Goal: Task Accomplishment & Management: Use online tool/utility

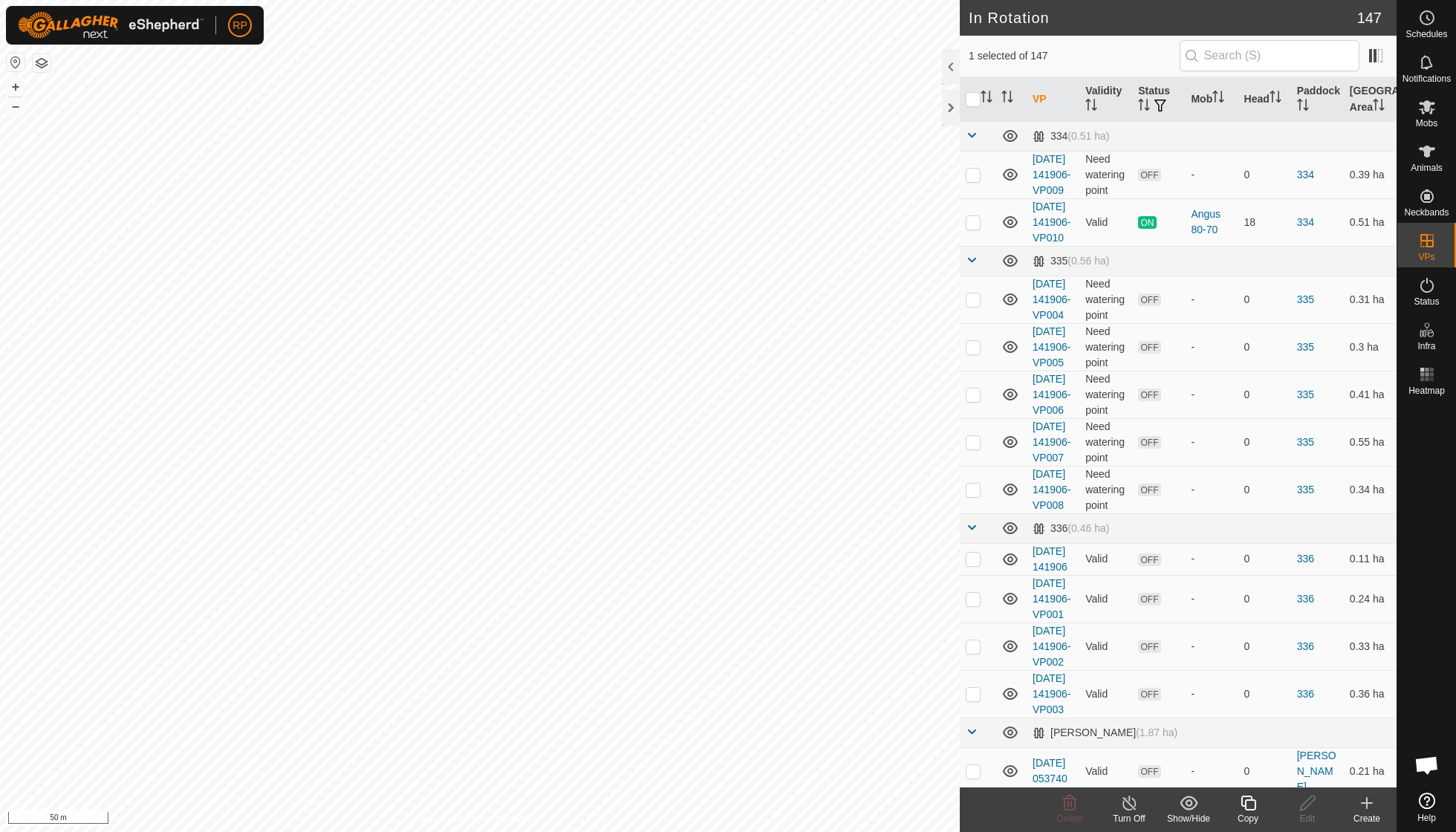
click at [901, 595] on icon at bounding box center [1248, 803] width 18 height 18
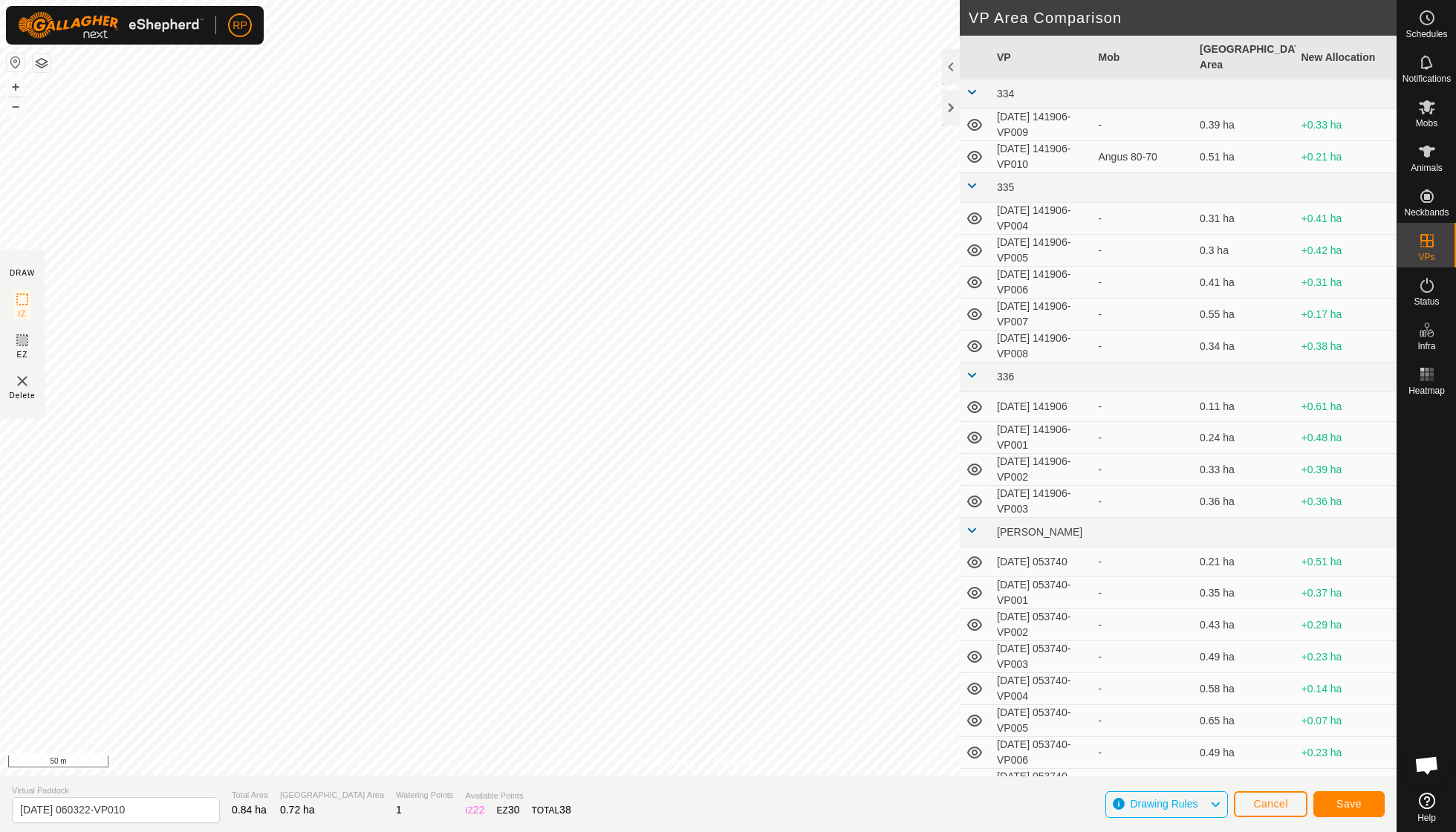
click at [901, 595] on span "Save" at bounding box center [1349, 803] width 25 height 12
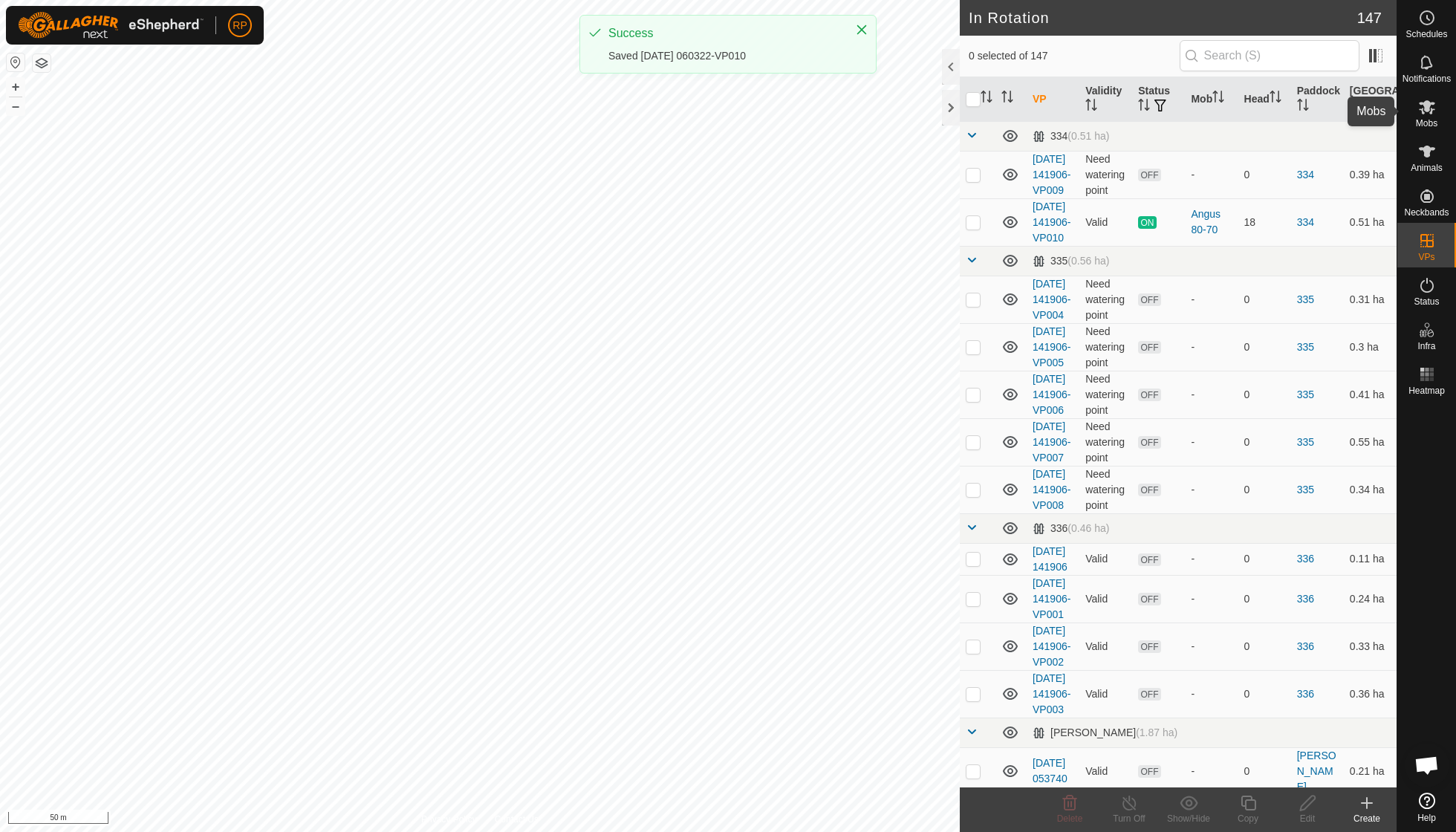
click at [901, 119] on span "Mobs" at bounding box center [1427, 123] width 22 height 9
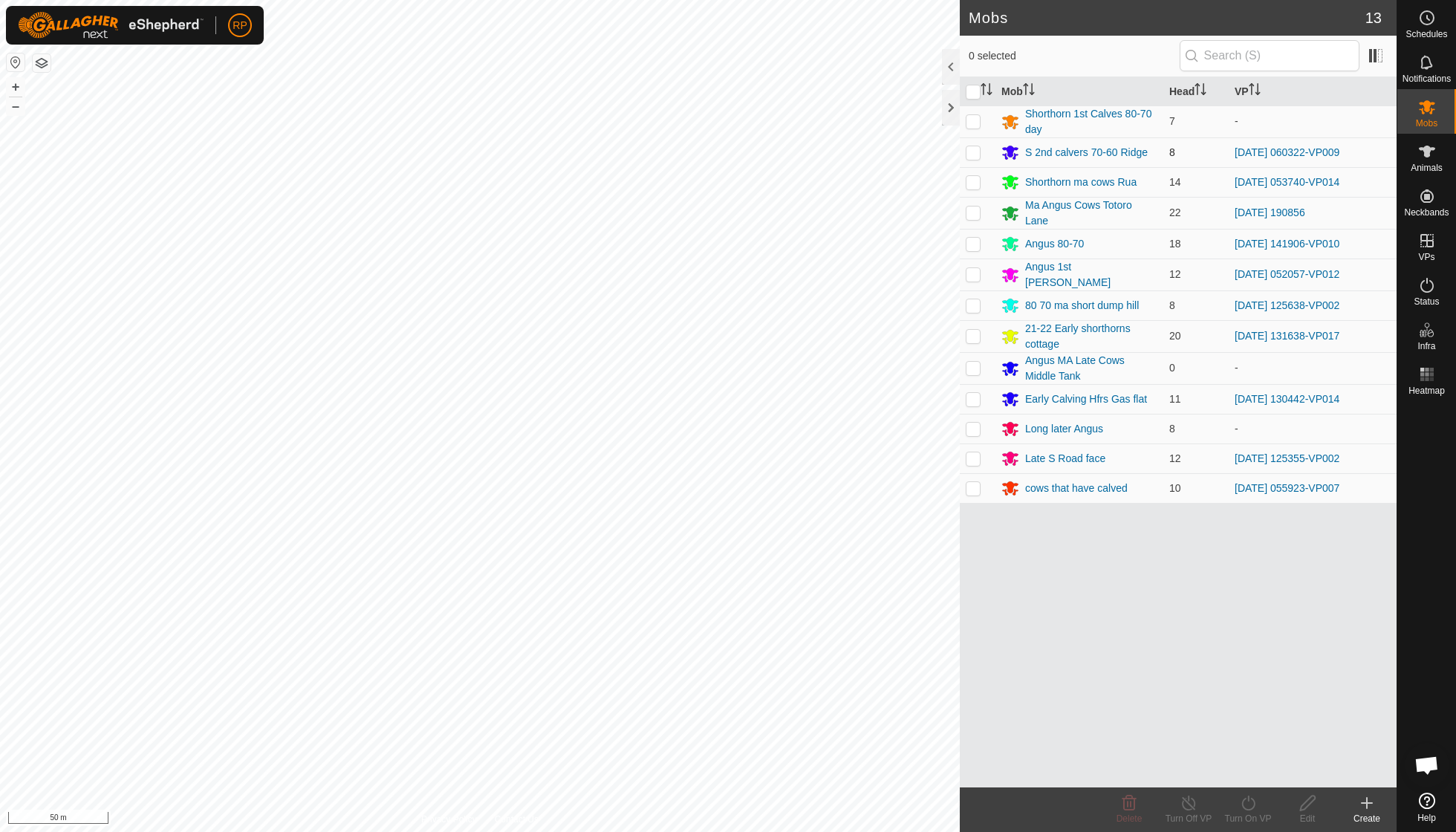
click at [901, 147] on p-checkbox at bounding box center [973, 152] width 15 height 12
checkbox input "true"
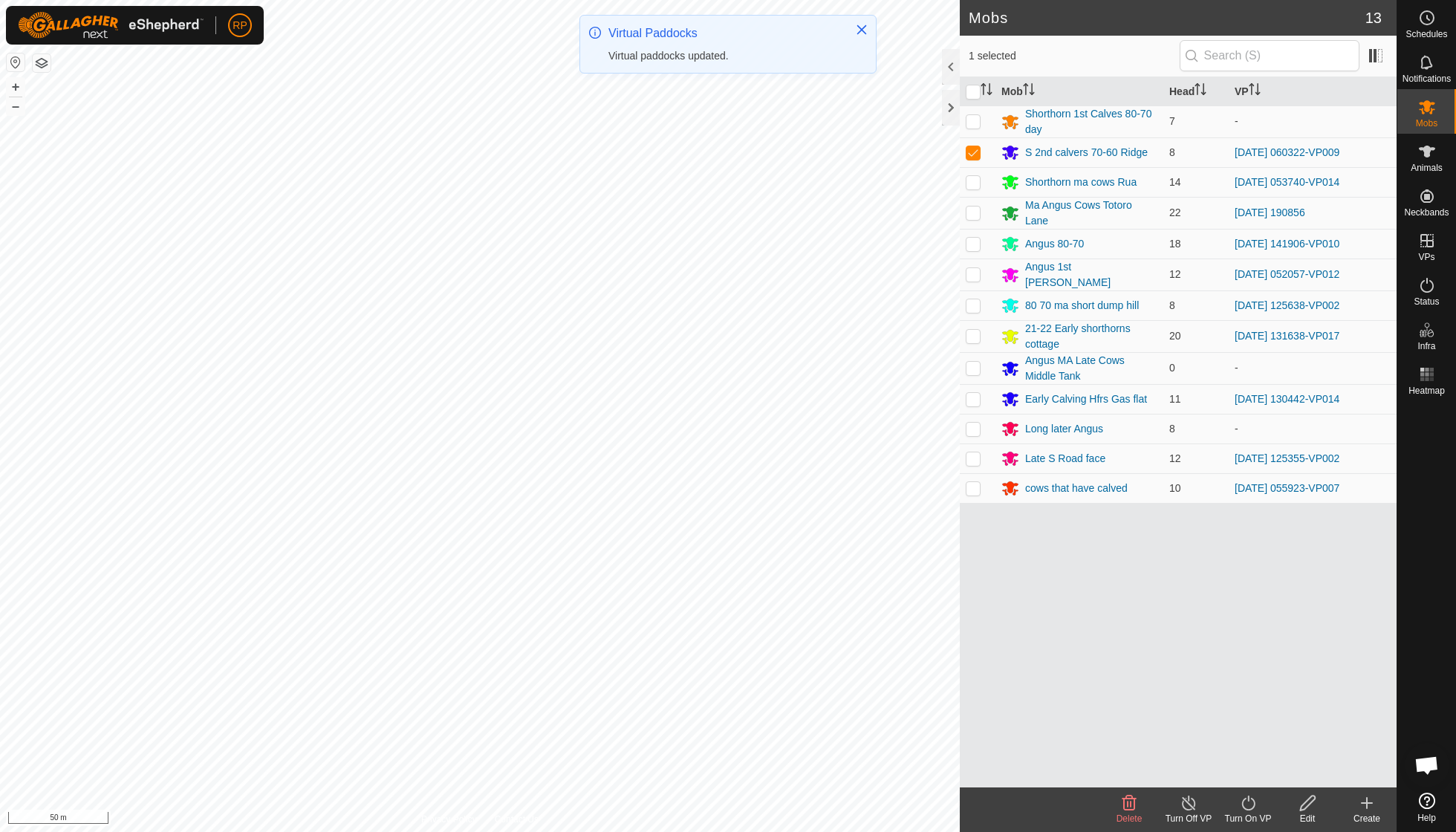
click at [901, 595] on icon at bounding box center [1248, 803] width 18 height 18
click at [901, 595] on link "Now" at bounding box center [1292, 770] width 147 height 30
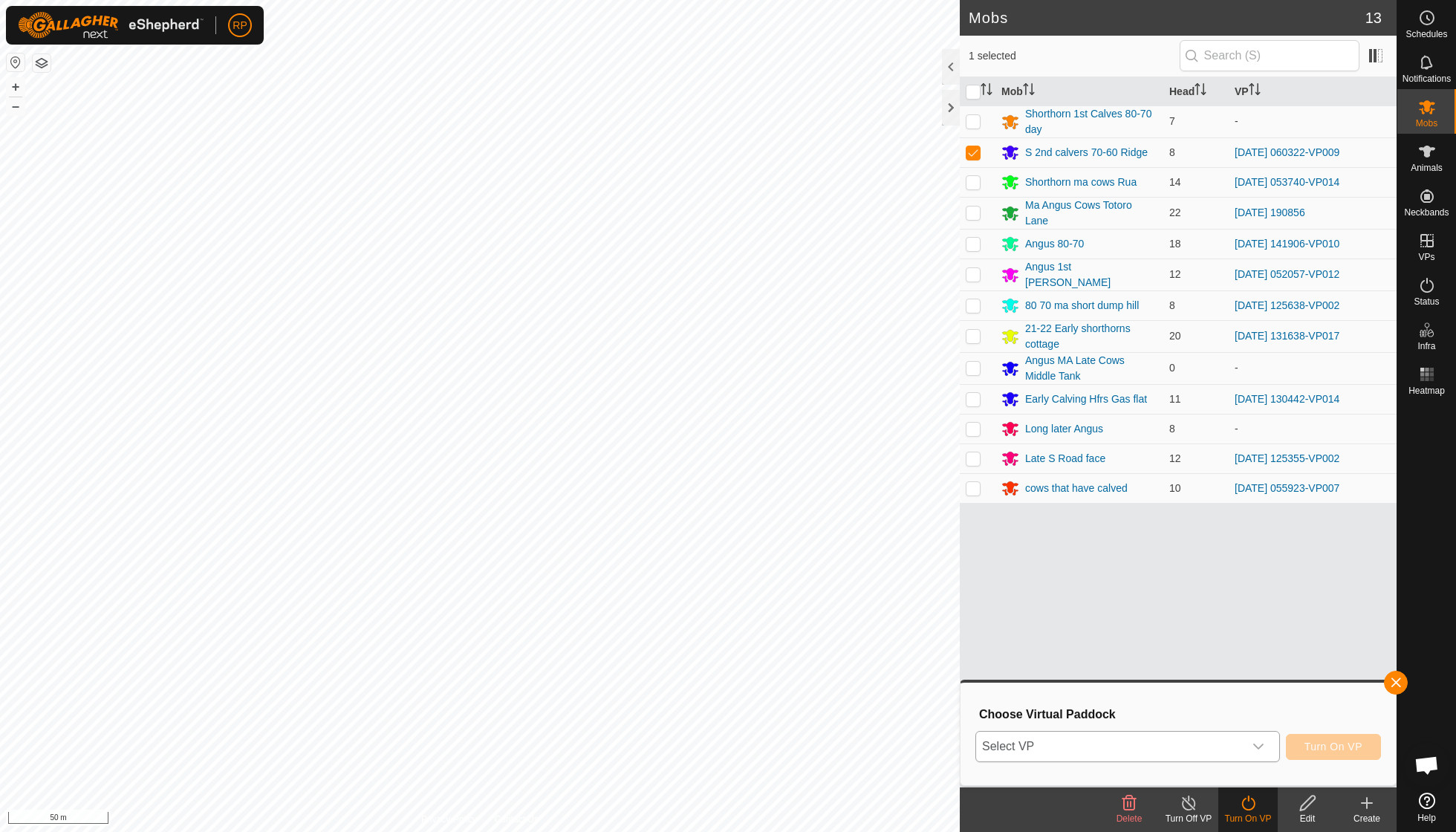
click at [901, 595] on icon "dropdown trigger" at bounding box center [1258, 747] width 10 height 6
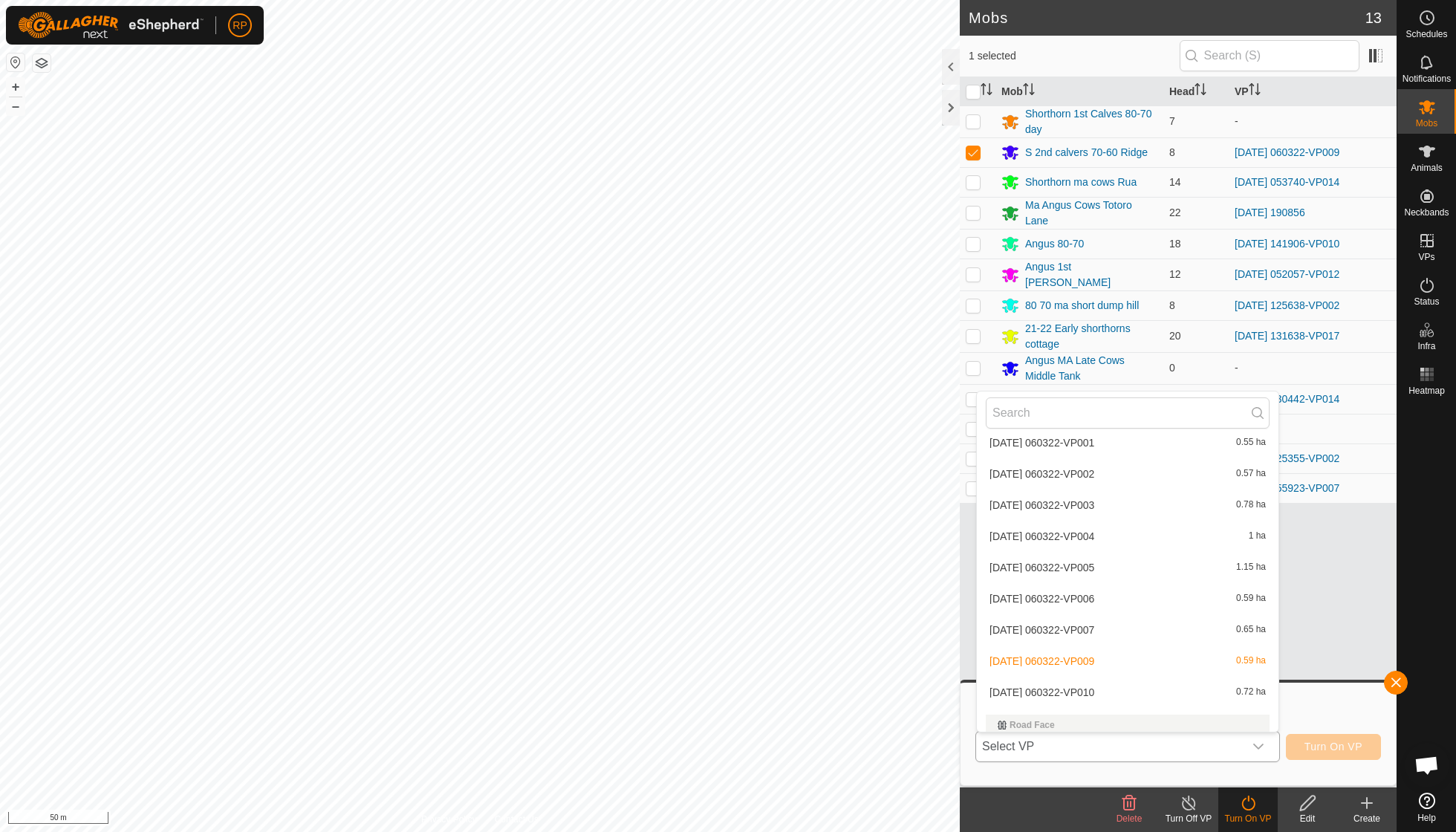
scroll to position [4503, 0]
click at [901, 595] on li "[DATE] 060322-VP010 0.72 ha" at bounding box center [1127, 686] width 301 height 30
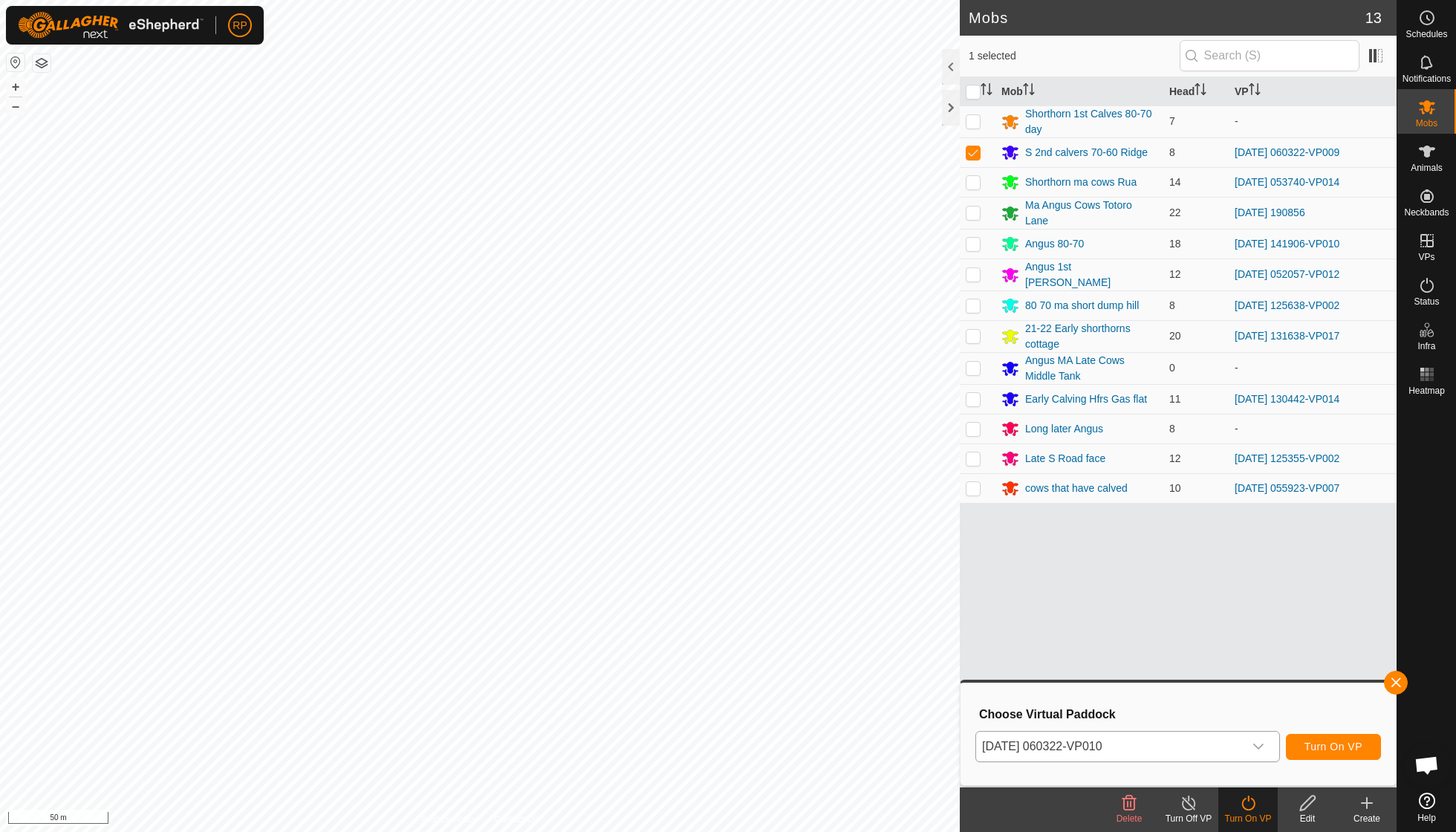
click at [901, 595] on span "Turn On VP" at bounding box center [1333, 746] width 58 height 12
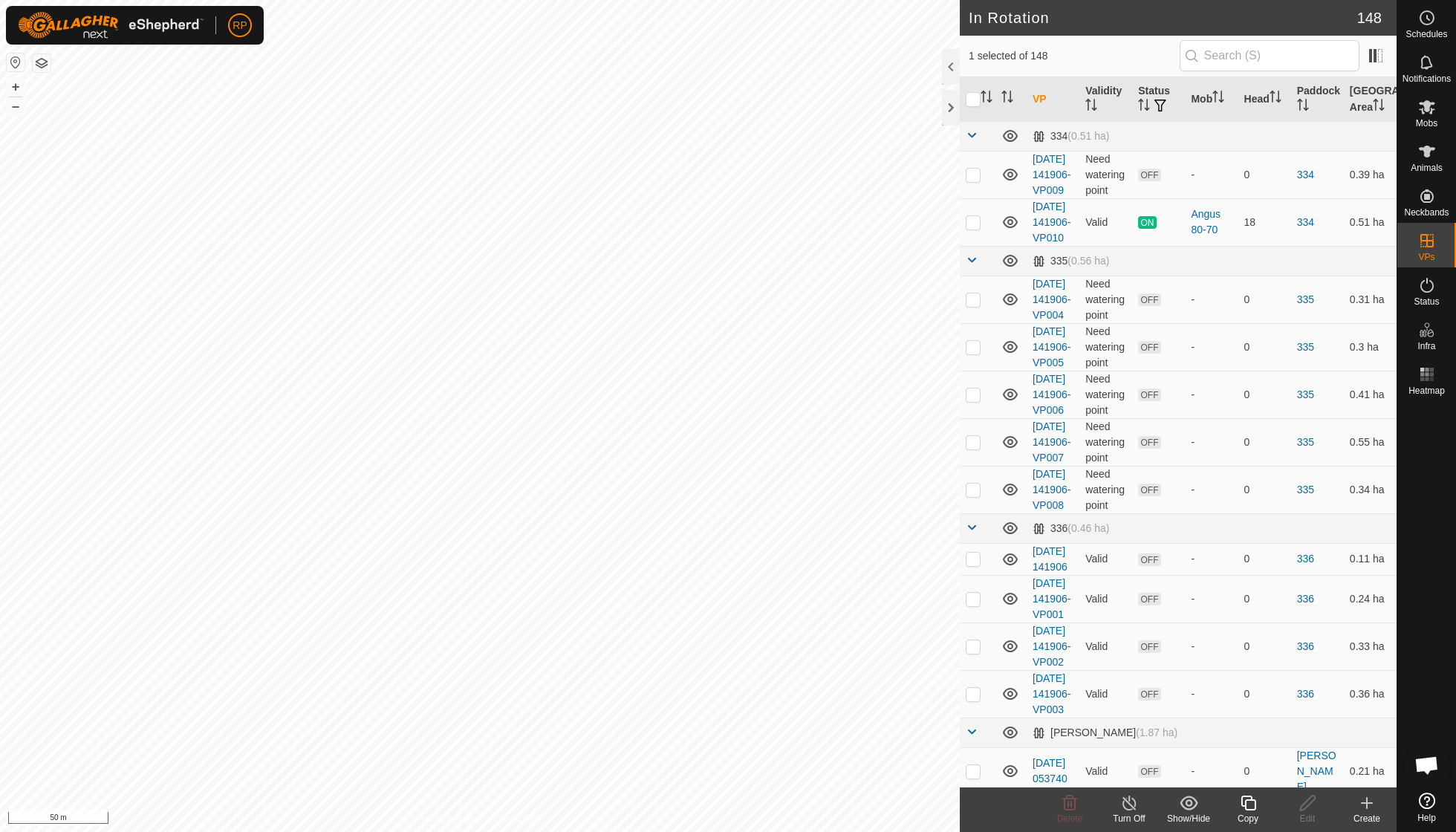
click at [901, 595] on icon at bounding box center [1247, 803] width 15 height 15
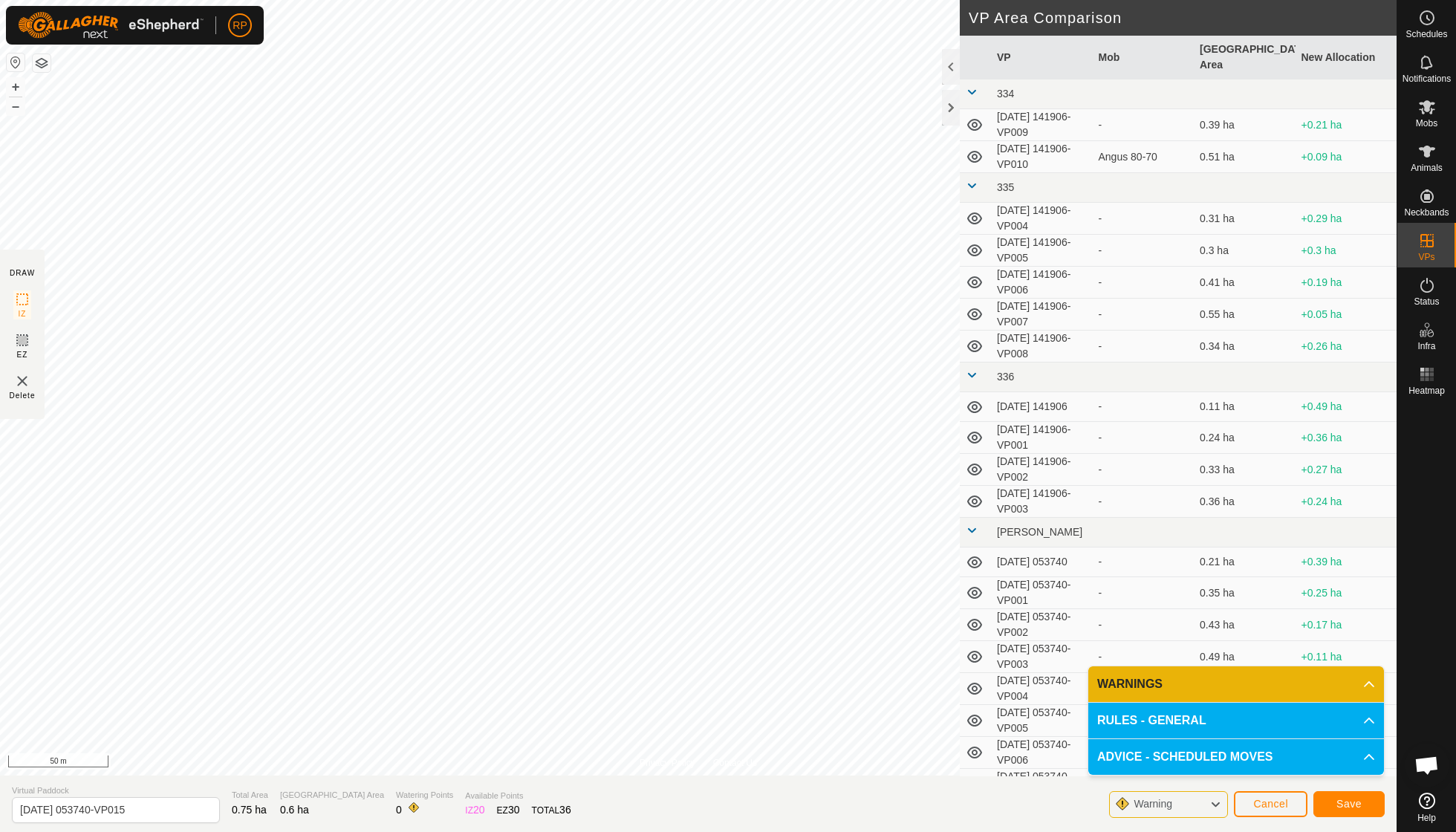
click at [901, 595] on button "Save" at bounding box center [1349, 804] width 72 height 26
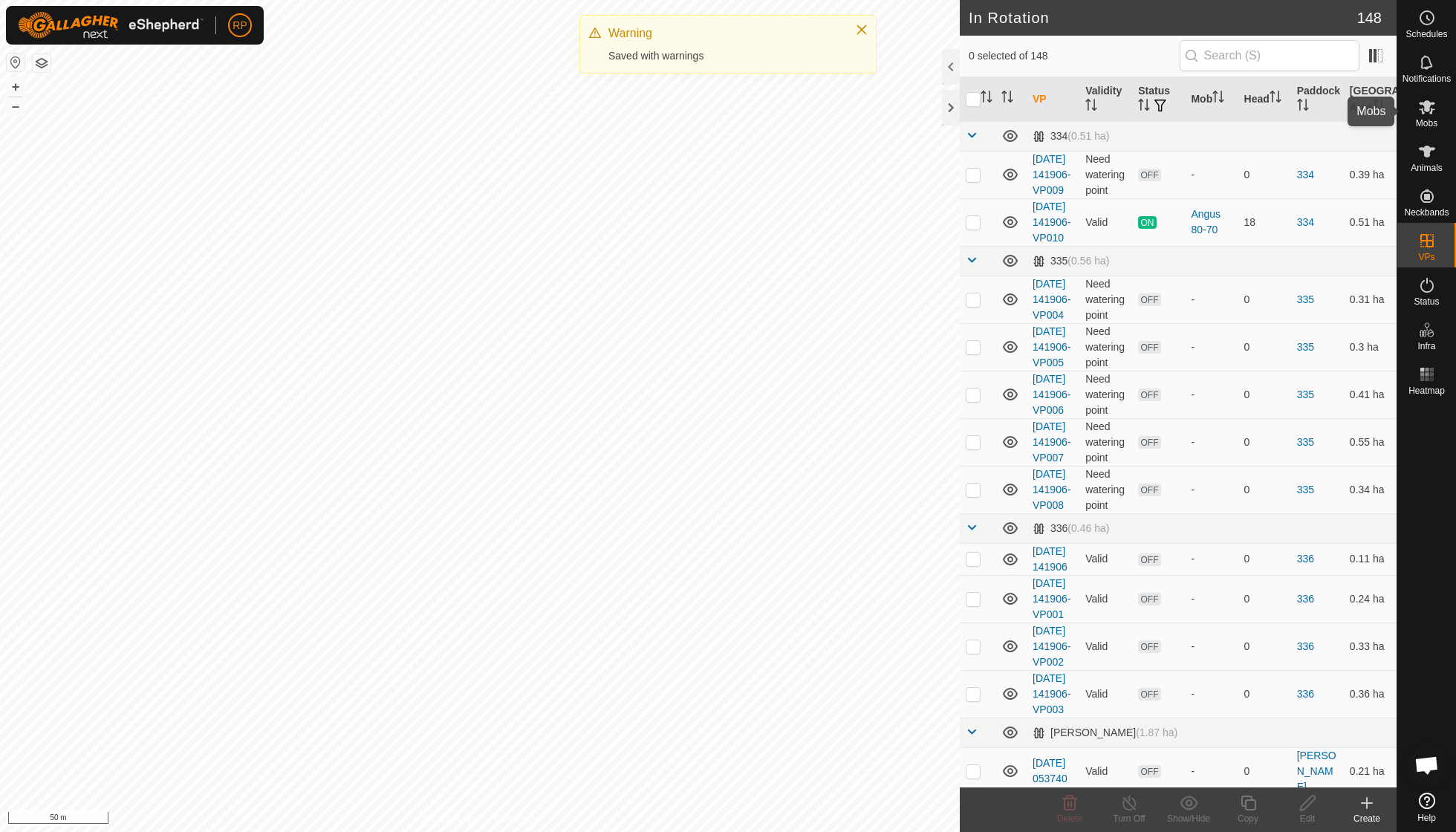
click at [901, 119] on span "Mobs" at bounding box center [1427, 123] width 22 height 9
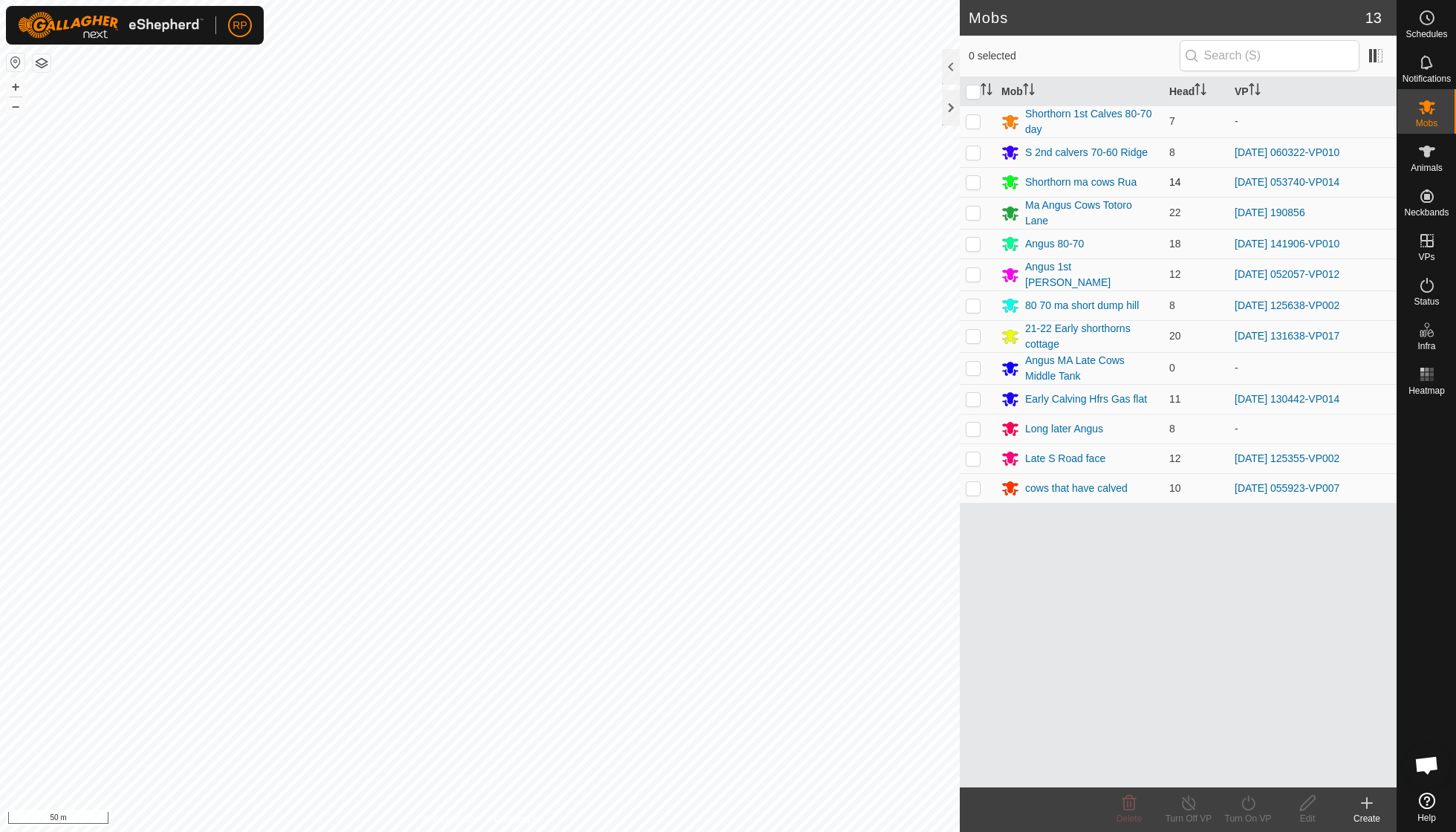
click at [901, 181] on p-checkbox at bounding box center [973, 181] width 15 height 12
checkbox input "true"
click at [901, 595] on turn-on-svg-icon at bounding box center [1247, 803] width 59 height 18
click at [901, 595] on link "Now" at bounding box center [1292, 770] width 147 height 30
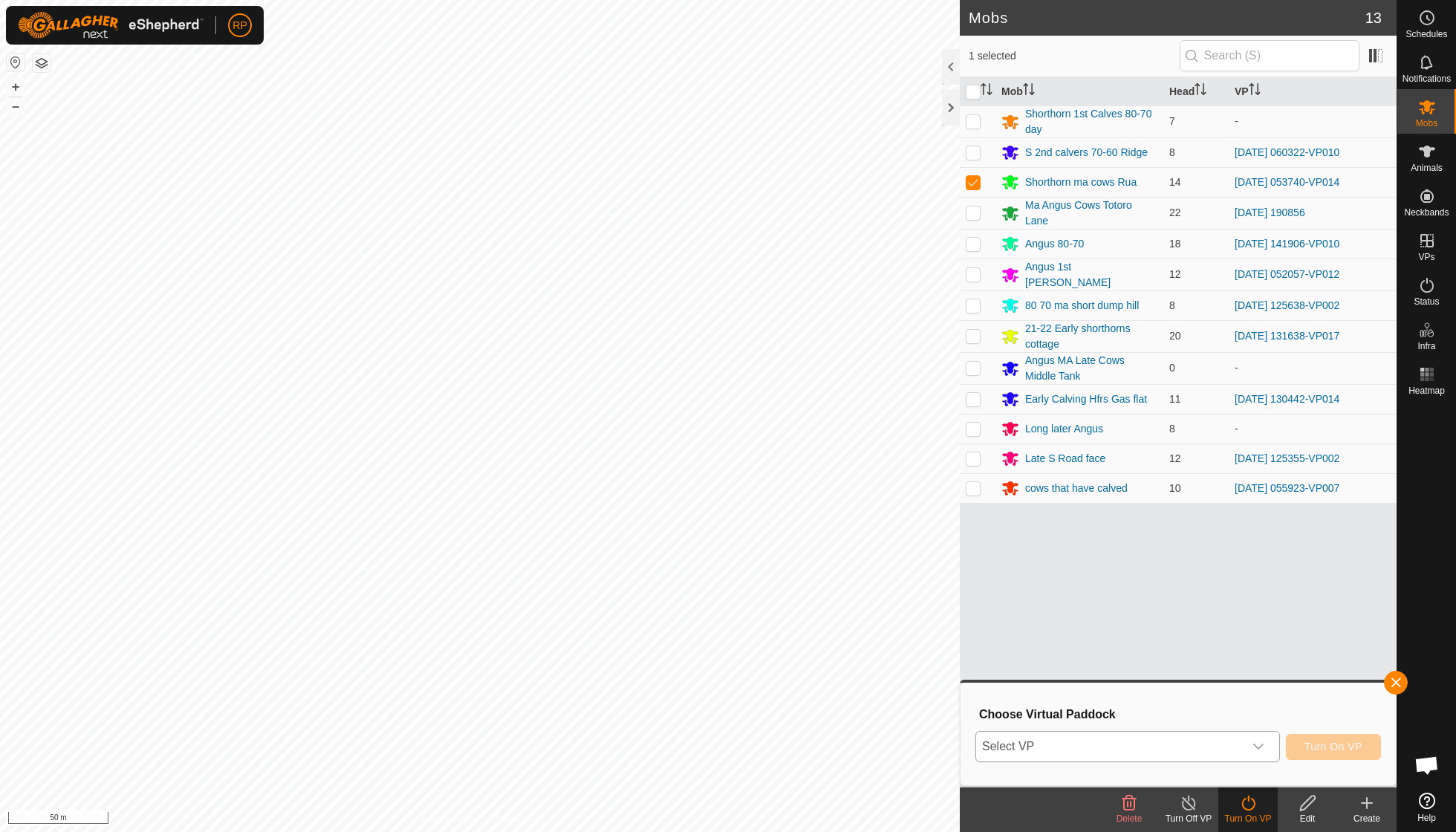
click at [901, 595] on icon "dropdown trigger" at bounding box center [1258, 746] width 12 height 12
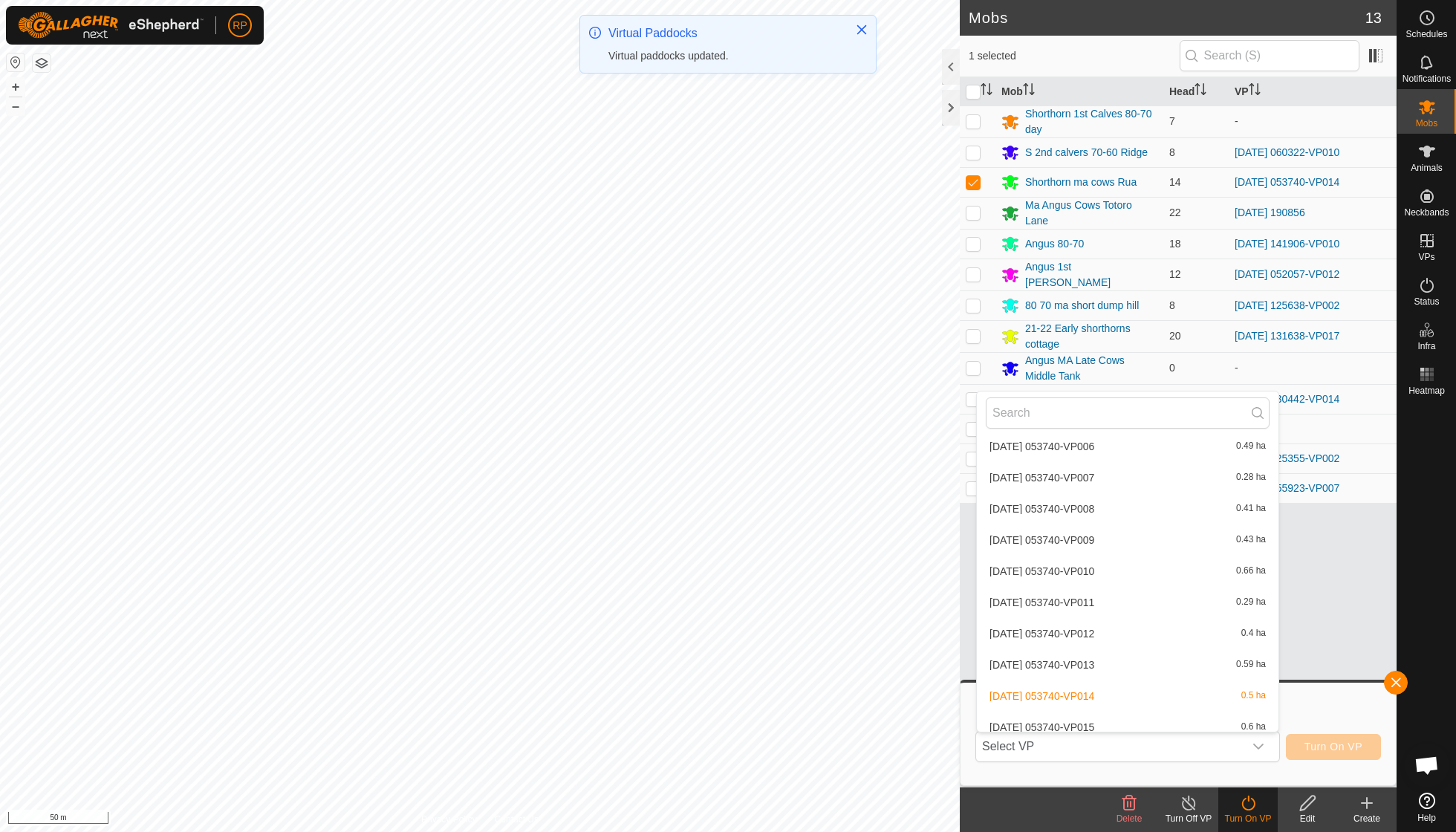
scroll to position [682, 0]
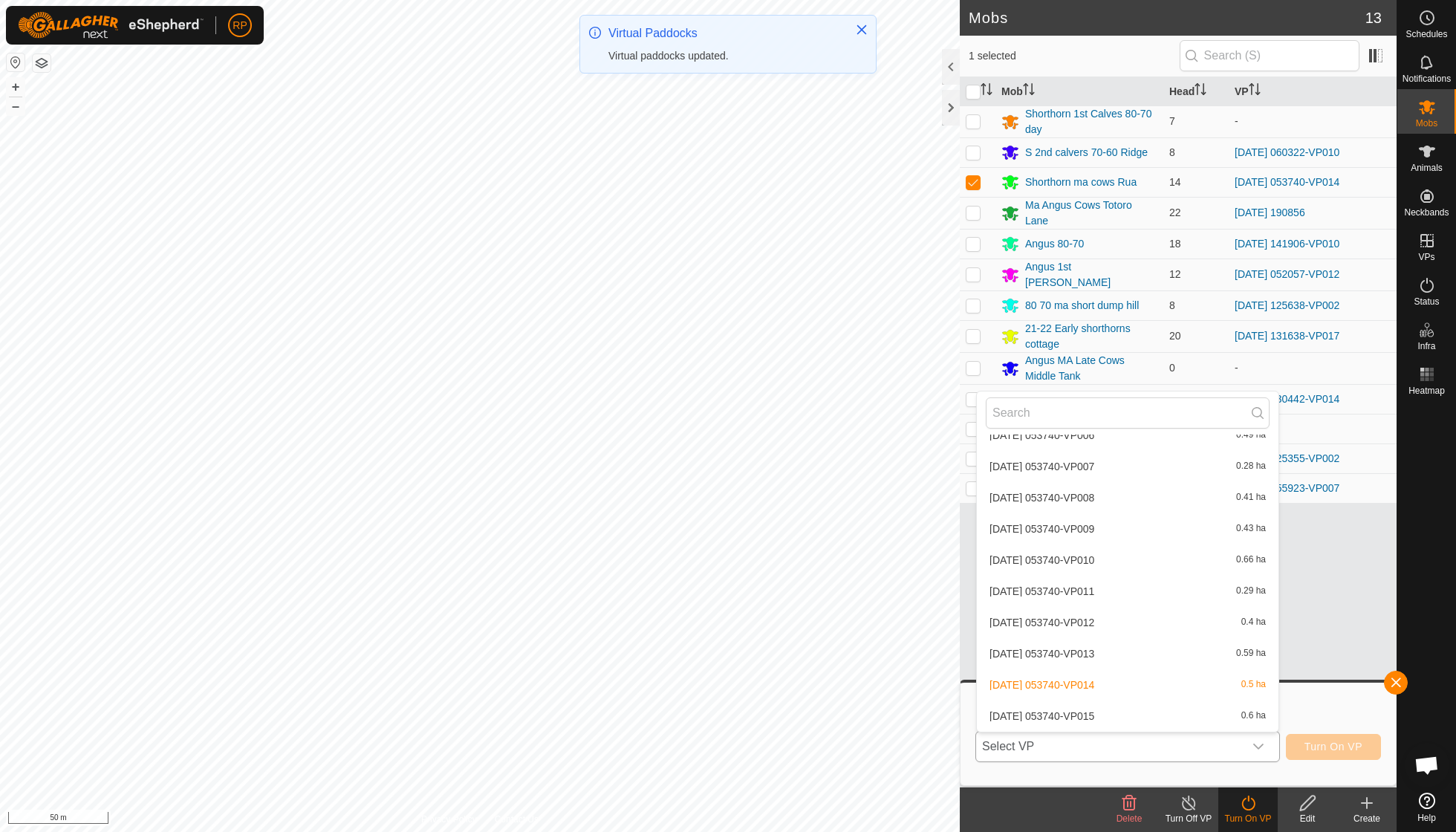
click at [901, 595] on li "[DATE] 053740-VP015 0.6 ha" at bounding box center [1127, 716] width 301 height 30
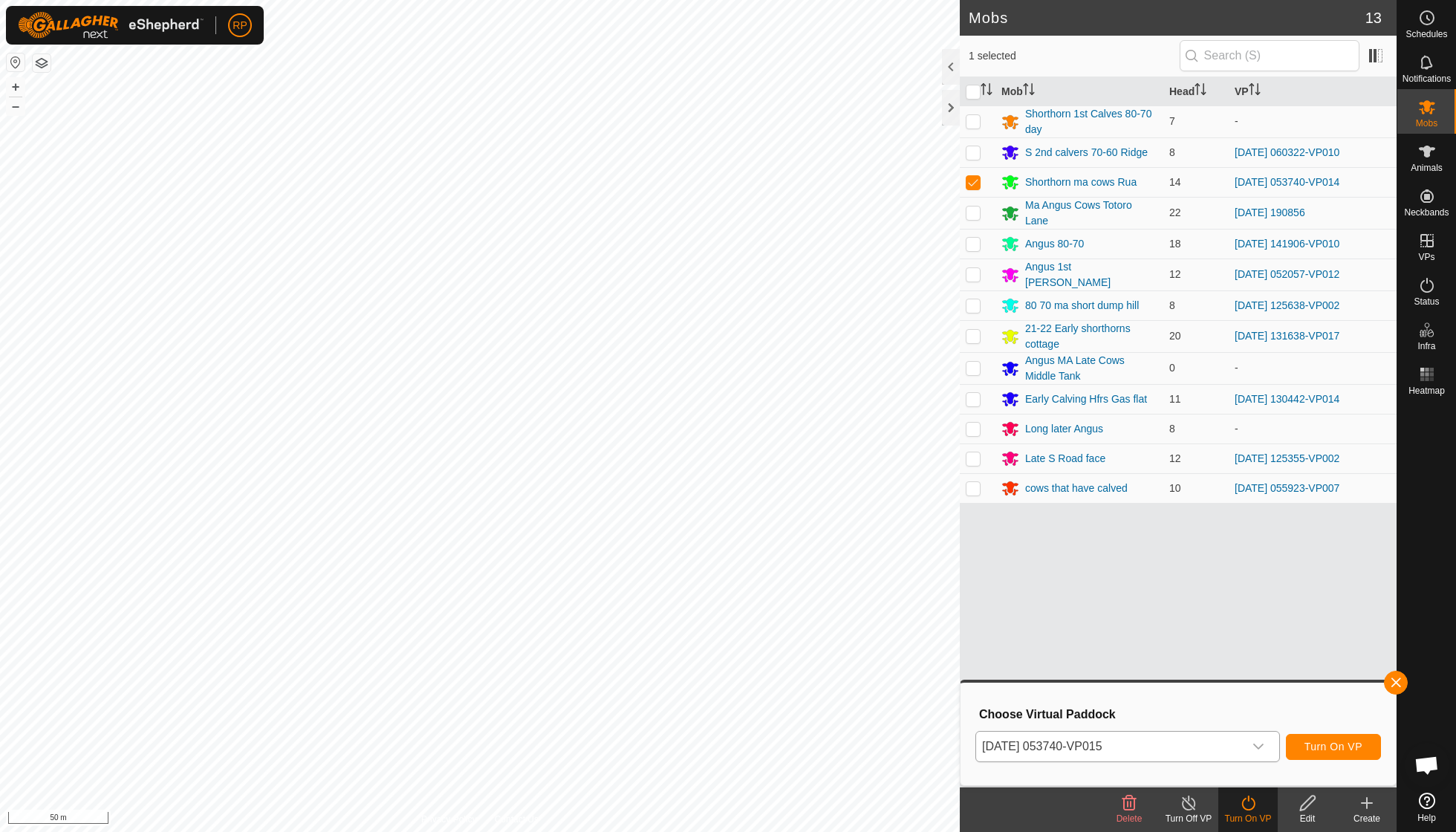
click at [901, 595] on span "Turn On VP" at bounding box center [1333, 746] width 58 height 12
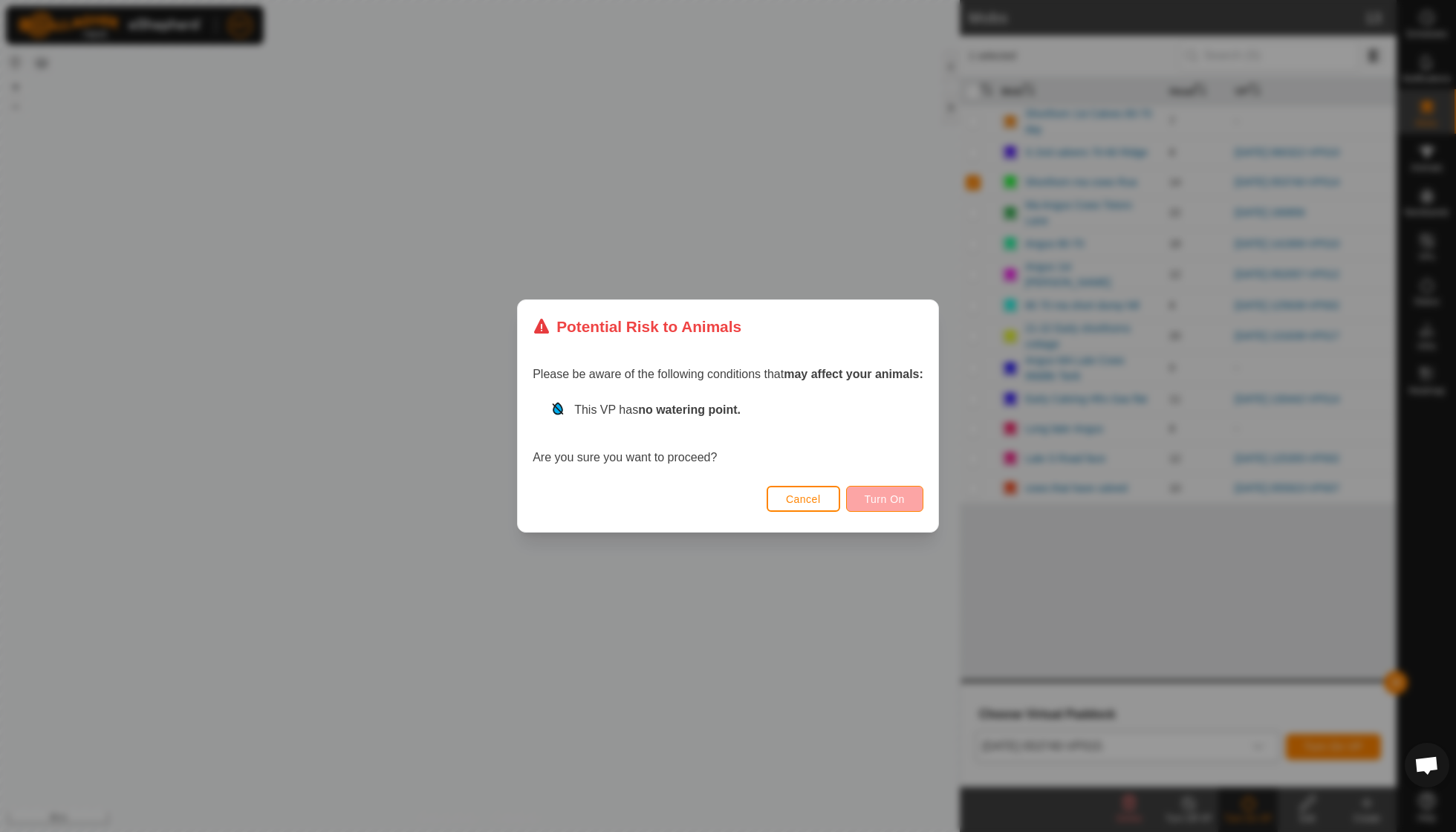
click at [894, 506] on button "Turn On" at bounding box center [885, 499] width 77 height 26
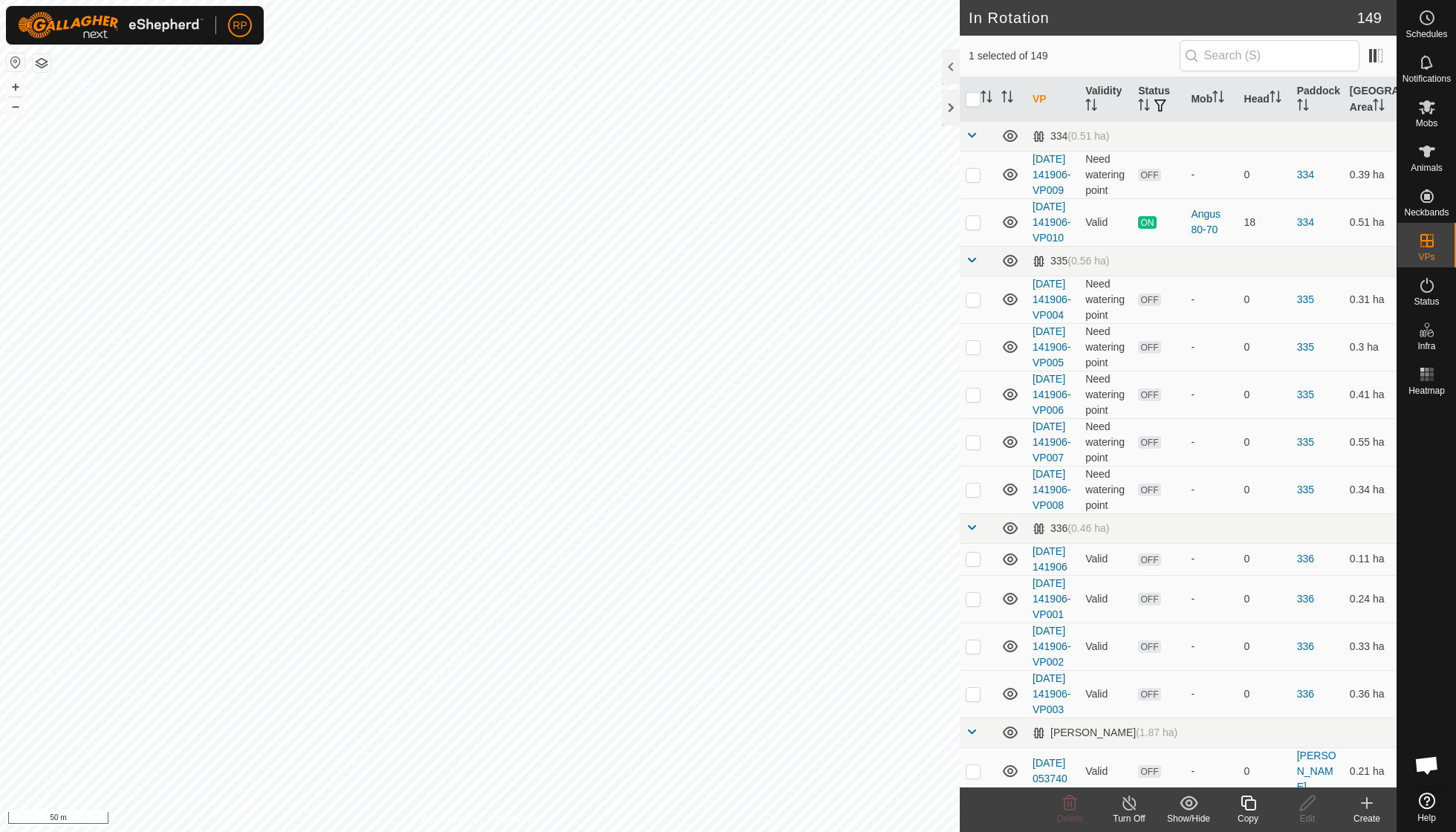
click at [901, 595] on icon at bounding box center [1247, 803] width 15 height 15
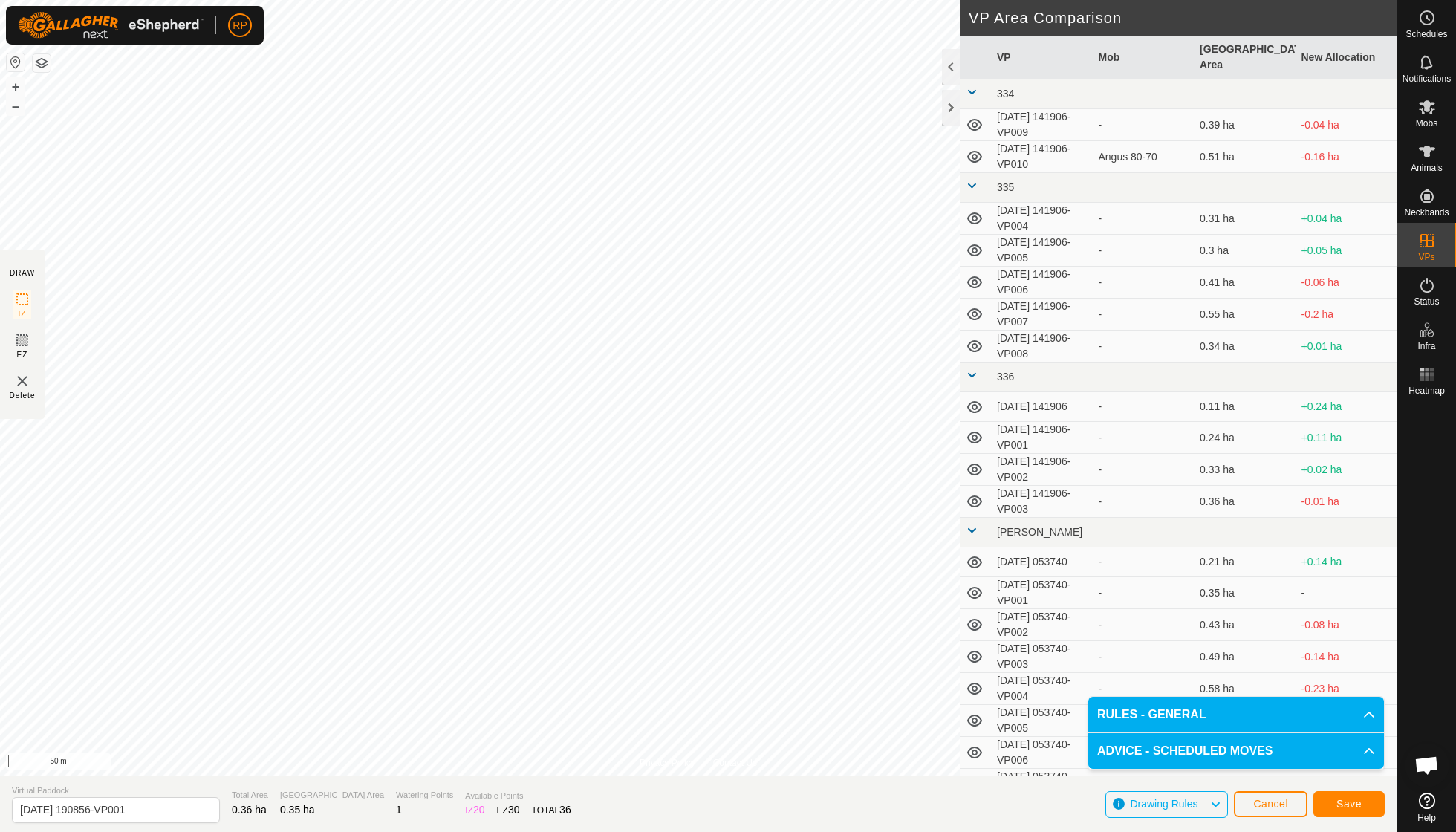
click at [901, 595] on span "Save" at bounding box center [1349, 803] width 25 height 12
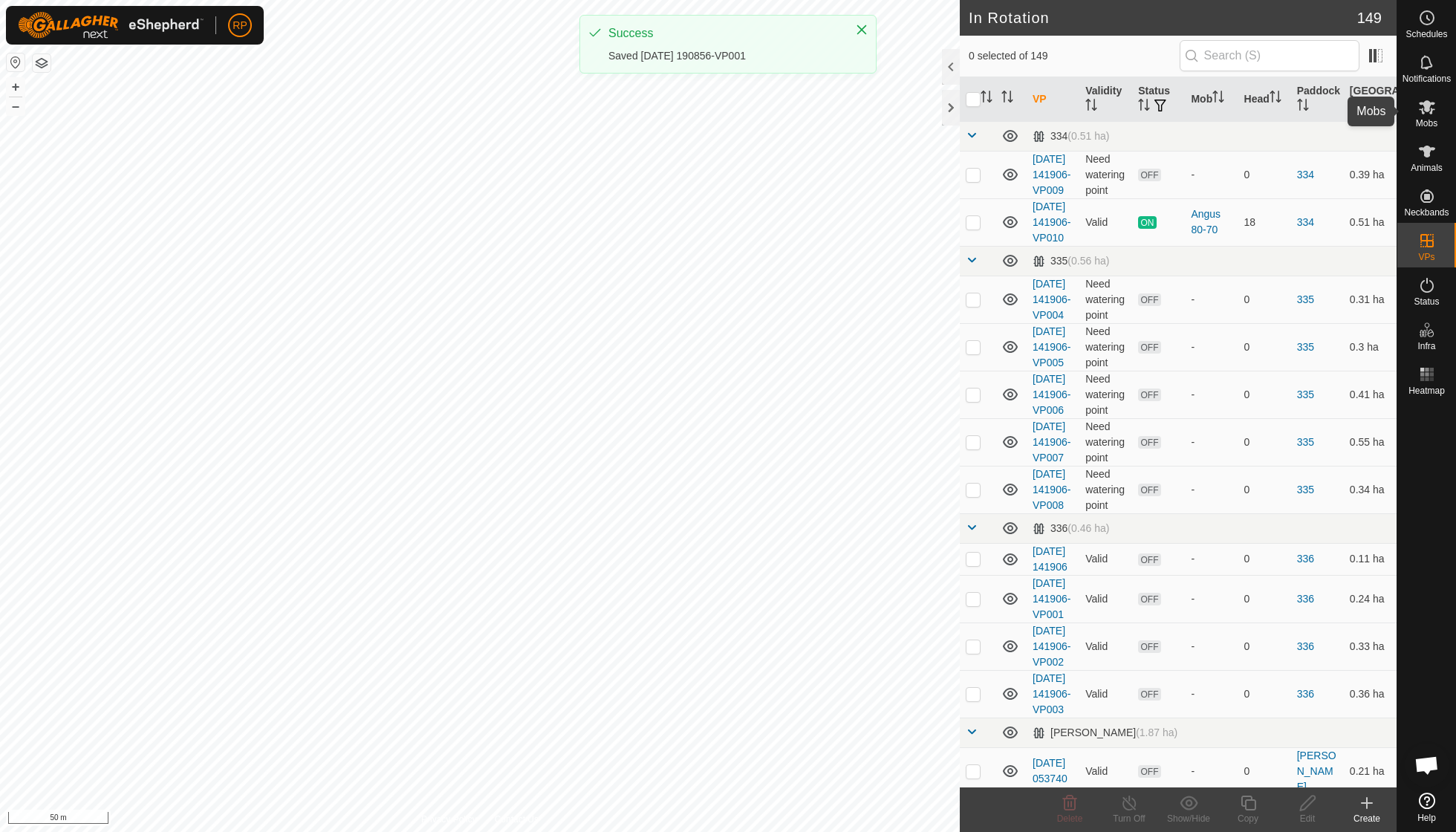
click at [901, 120] on span "Mobs" at bounding box center [1427, 123] width 22 height 9
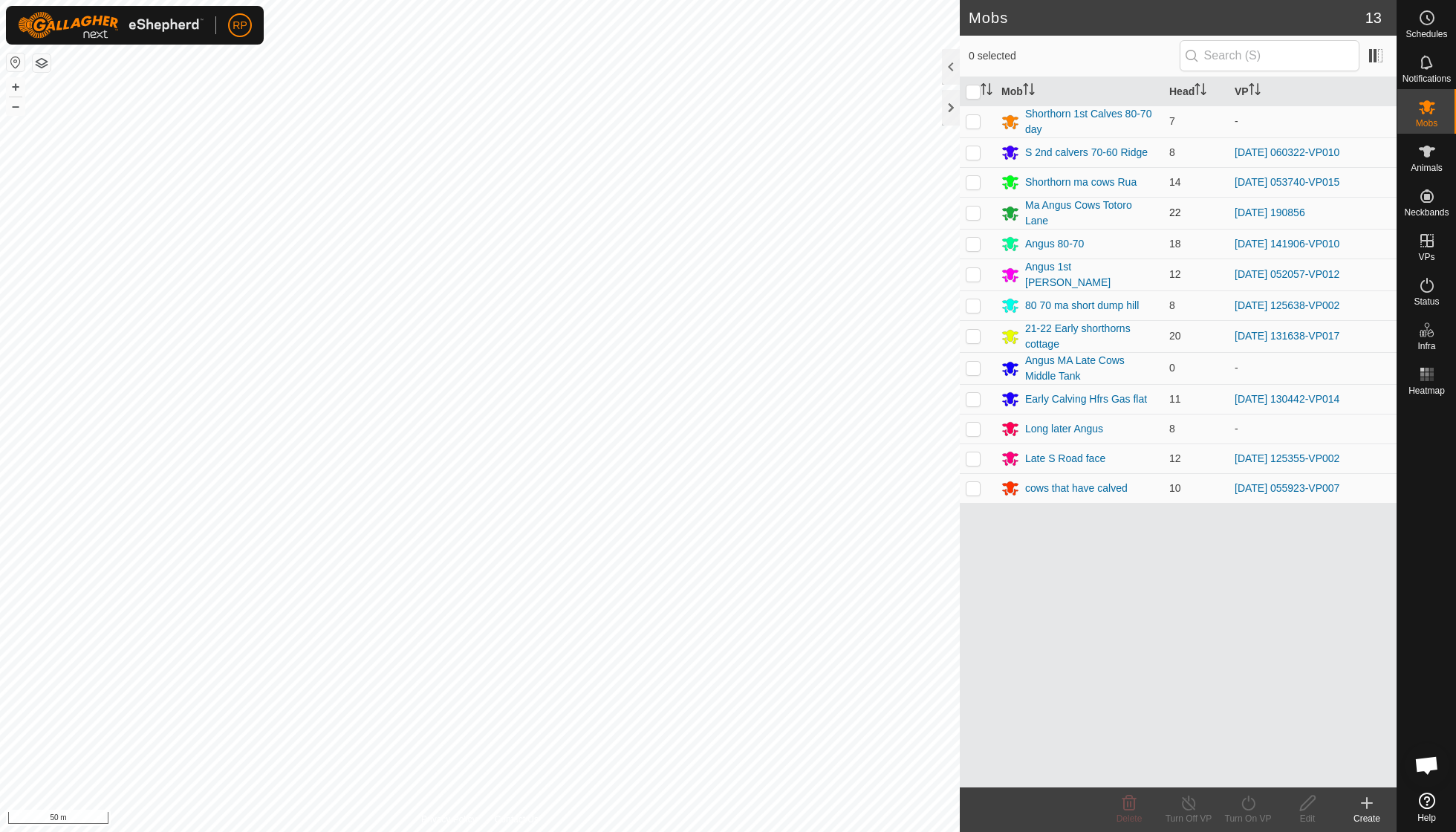
click at [901, 209] on p-checkbox at bounding box center [973, 212] width 15 height 12
checkbox input "true"
click at [901, 595] on icon at bounding box center [1248, 803] width 18 height 18
click at [901, 595] on link "Now" at bounding box center [1292, 770] width 147 height 30
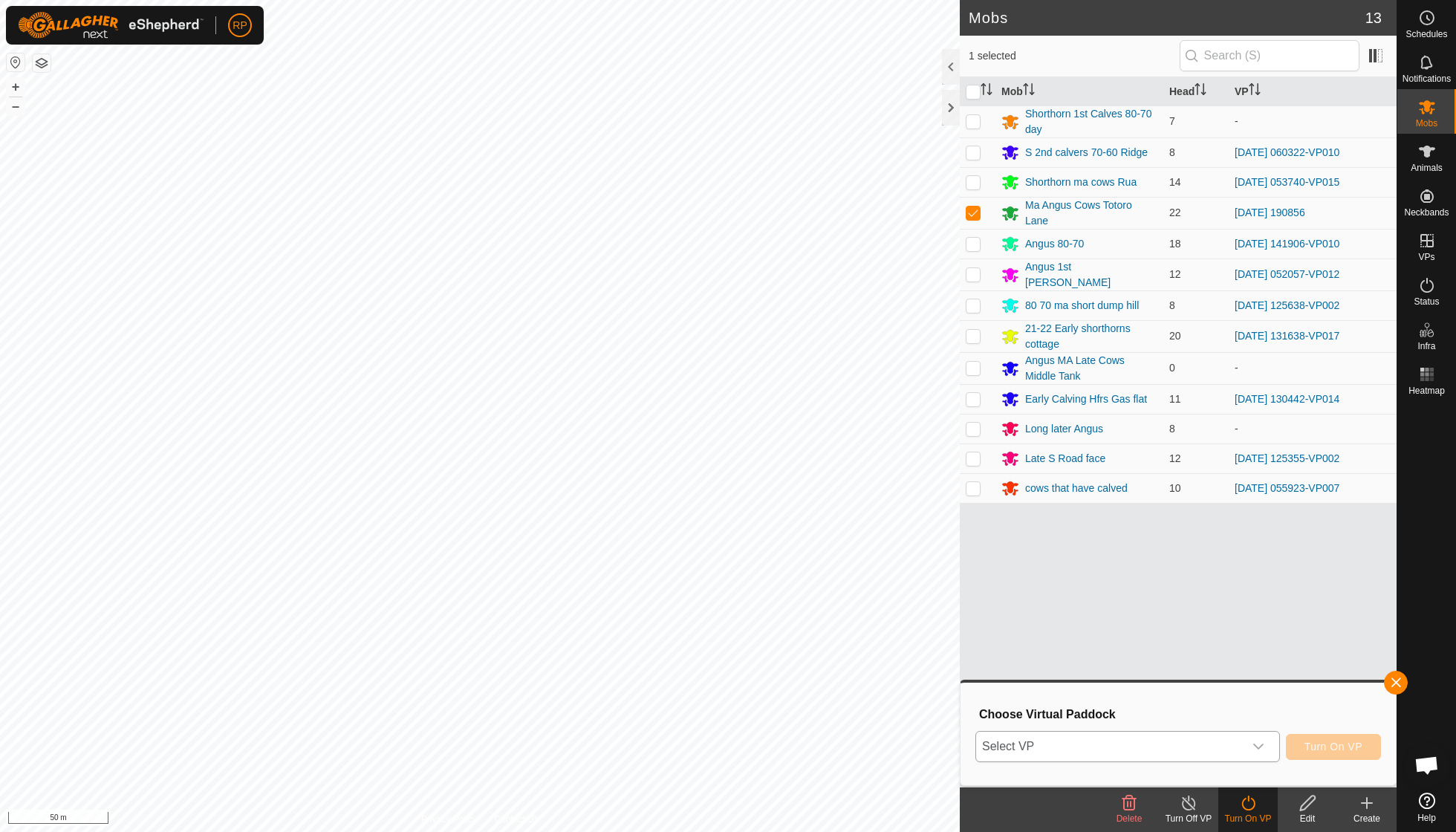
click at [901, 595] on icon "dropdown trigger" at bounding box center [1258, 746] width 12 height 12
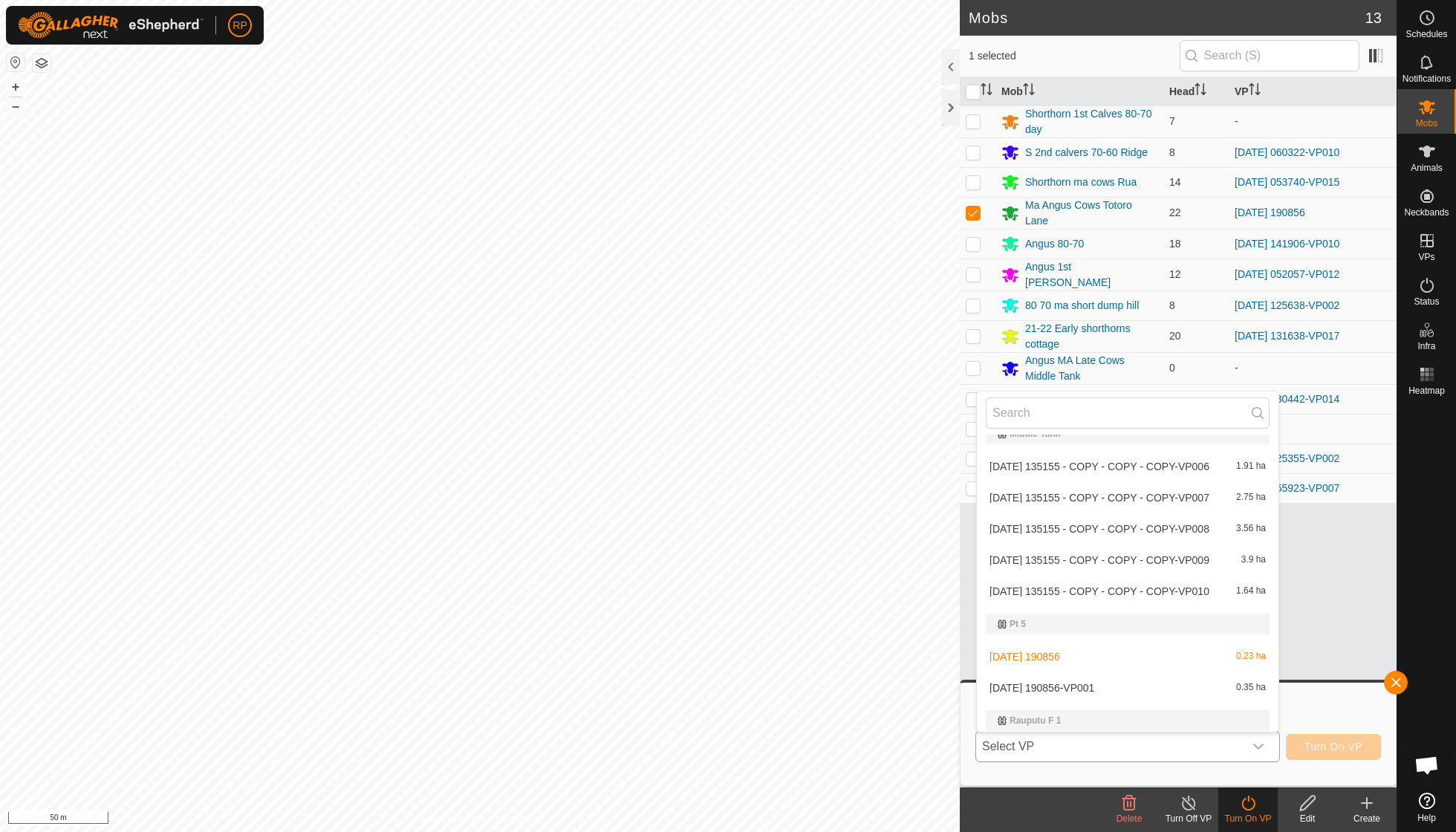
scroll to position [3730, 0]
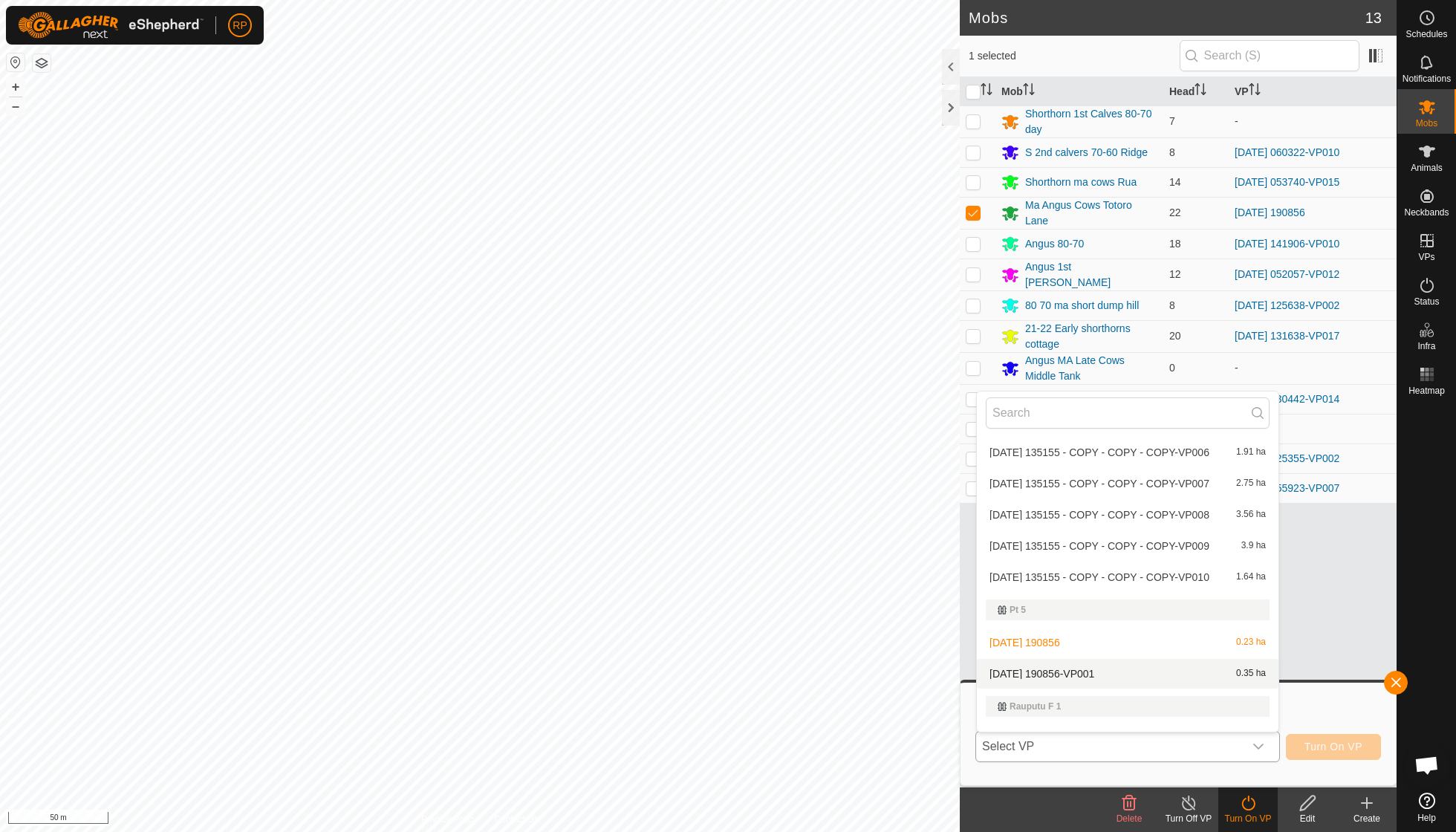
click at [901, 595] on li "[DATE] 190856-VP001 0.35 ha" at bounding box center [1127, 674] width 301 height 30
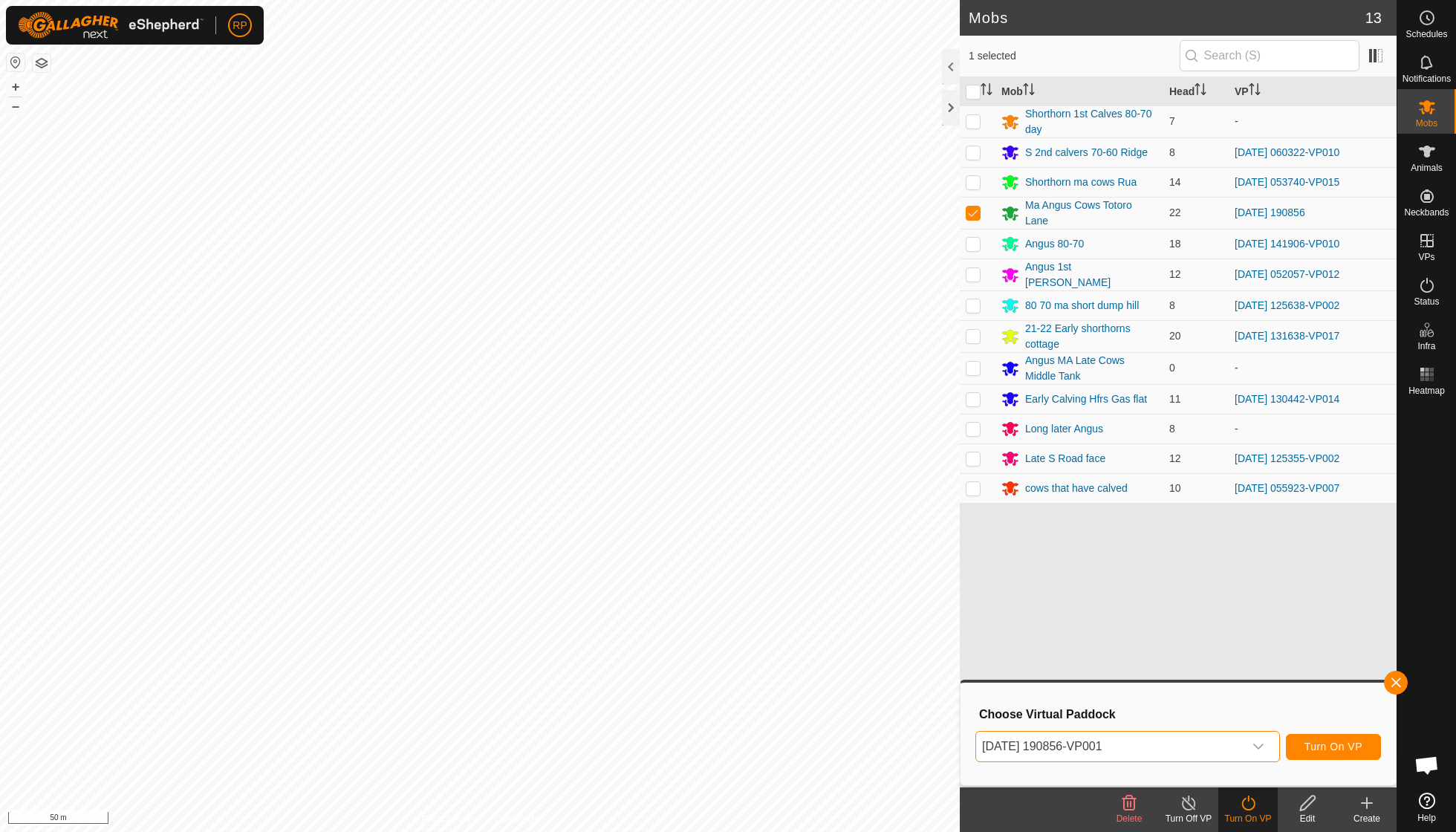
click at [901, 595] on span "Turn On VP" at bounding box center [1333, 746] width 58 height 12
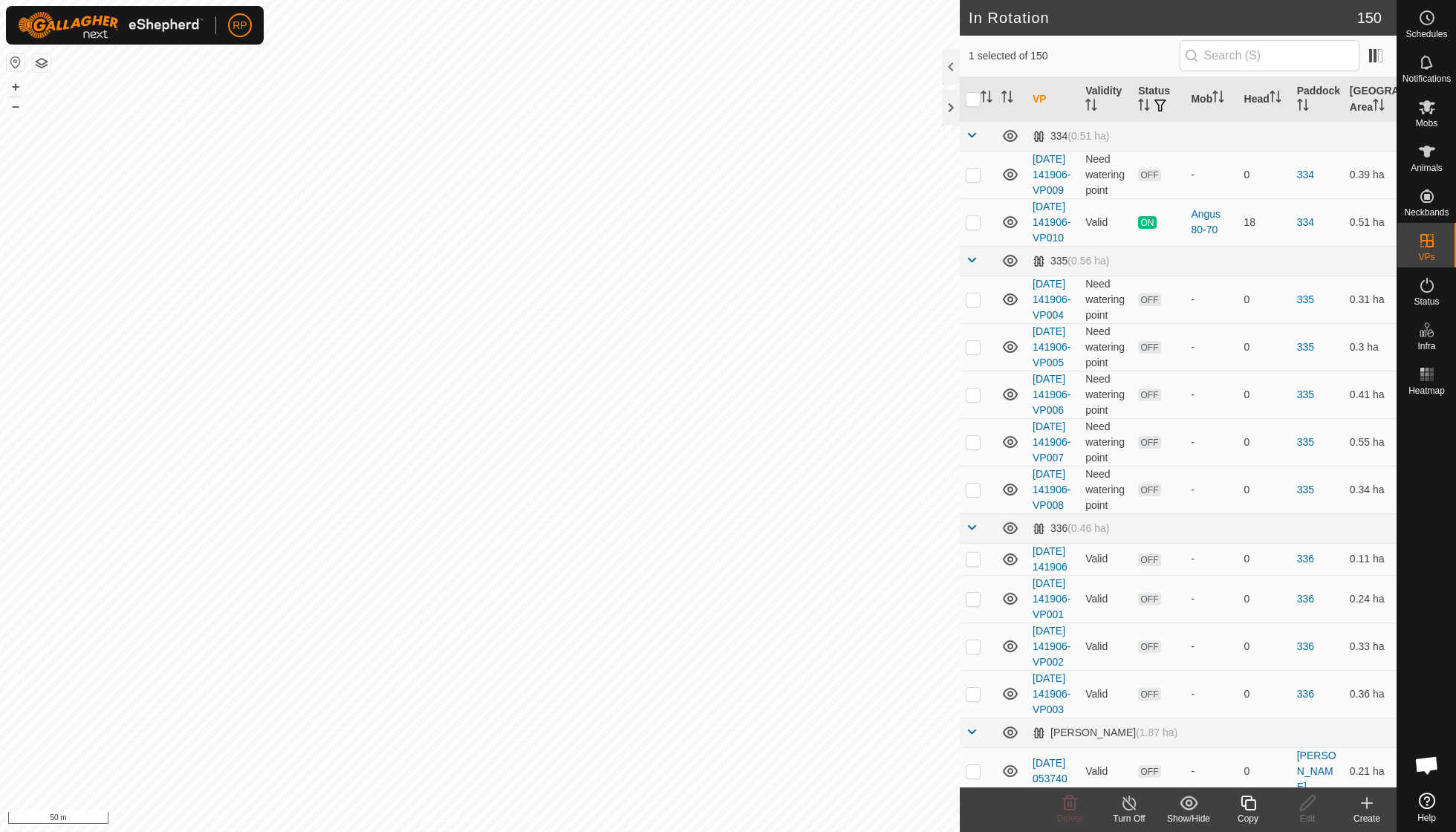
click at [901, 595] on icon at bounding box center [1248, 803] width 18 height 18
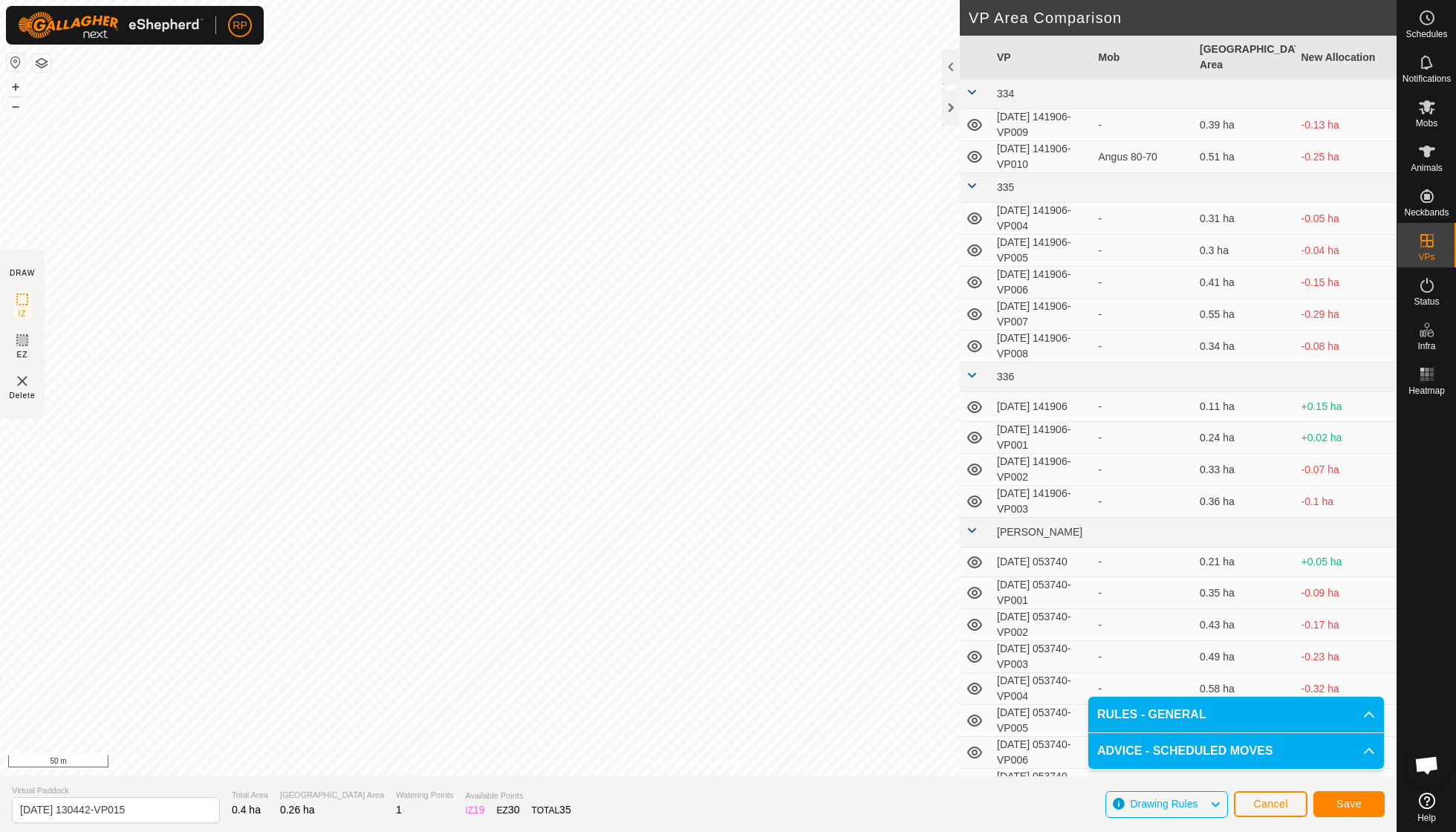
click at [901, 595] on button "Save" at bounding box center [1349, 804] width 72 height 26
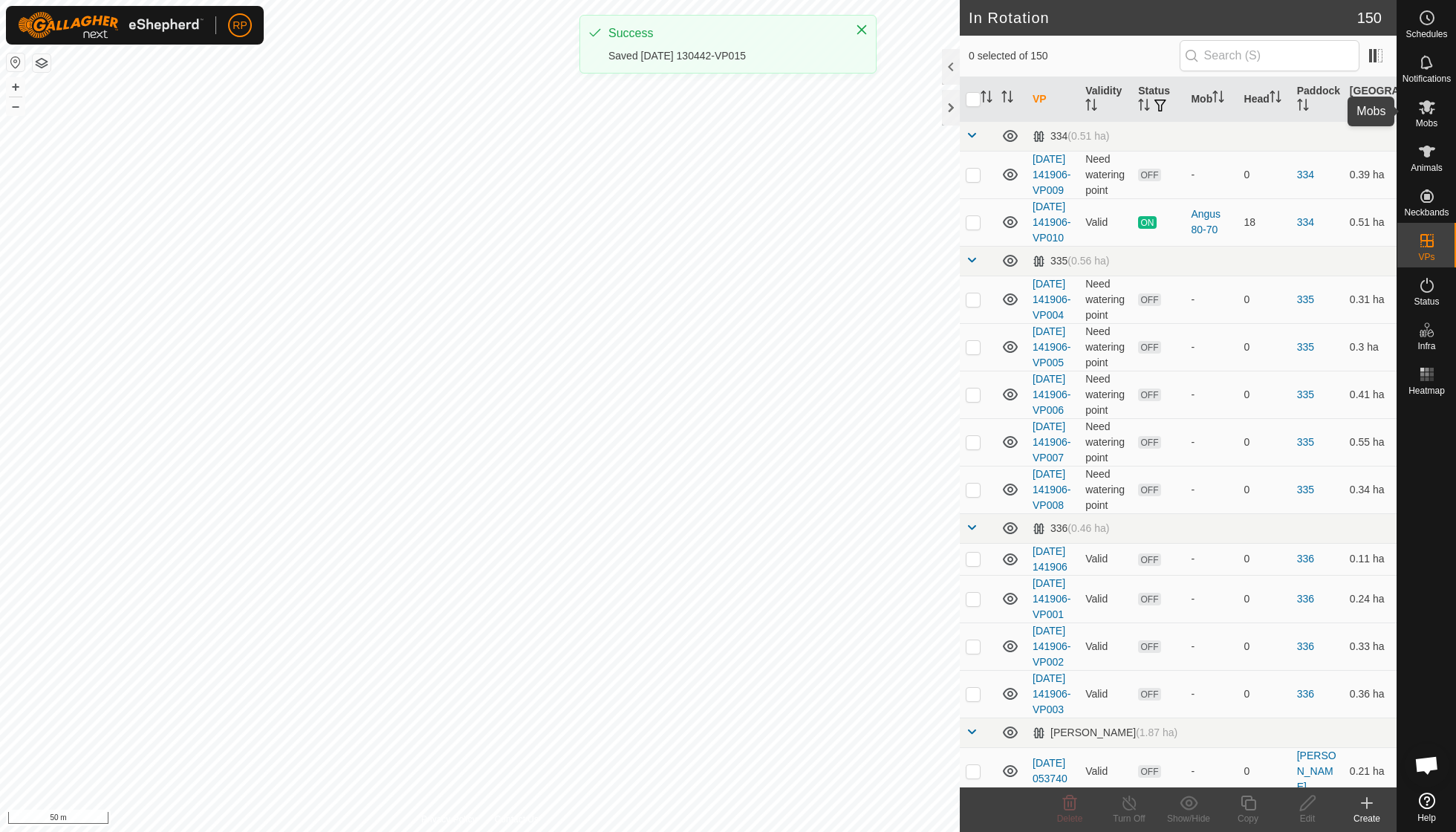
click at [901, 116] on es-mob-svg-icon at bounding box center [1427, 106] width 27 height 24
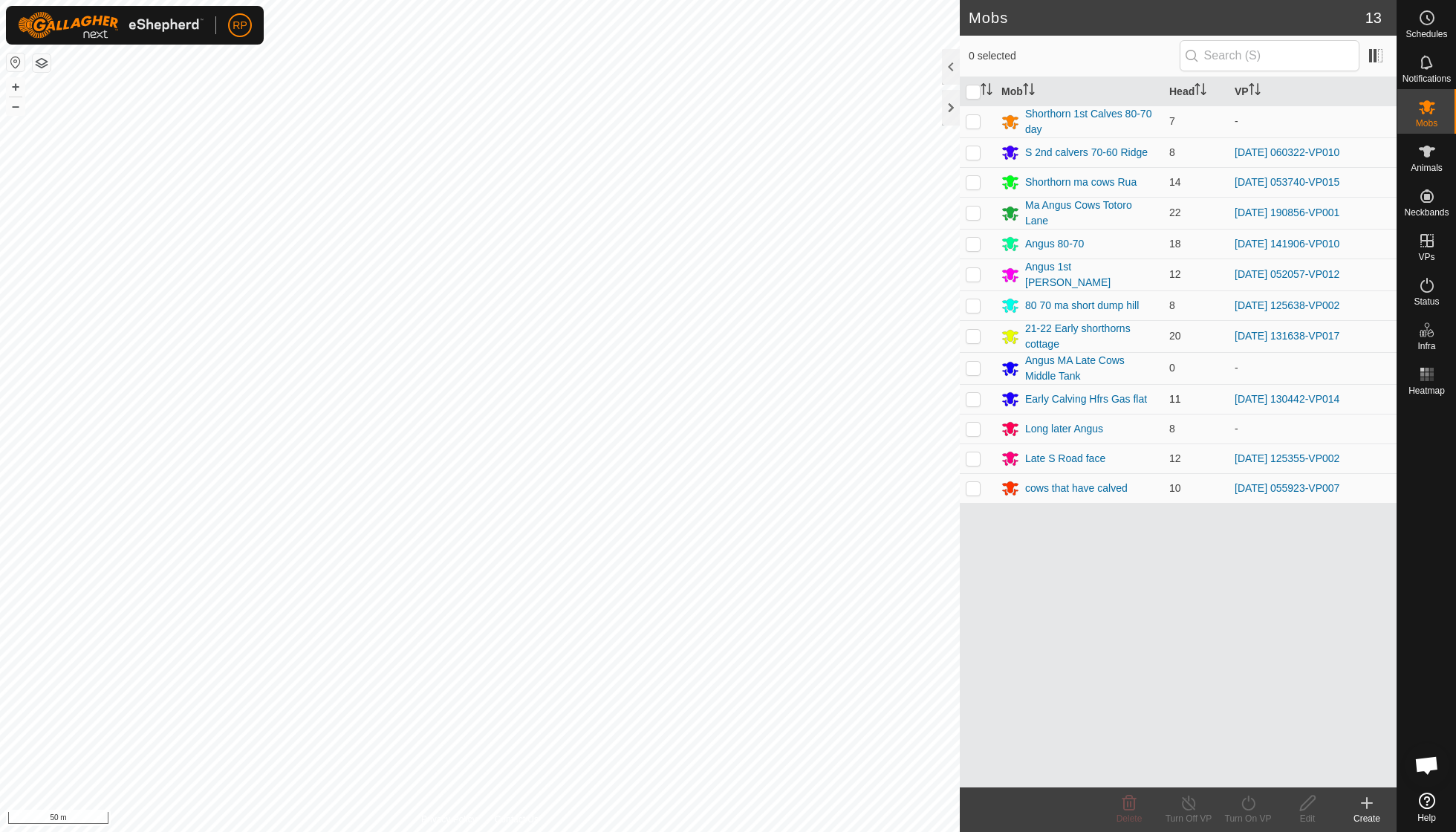
click at [901, 393] on p-checkbox at bounding box center [973, 399] width 15 height 12
checkbox input "true"
click at [901, 595] on icon at bounding box center [1248, 803] width 18 height 18
click at [901, 595] on link "Now" at bounding box center [1292, 770] width 147 height 30
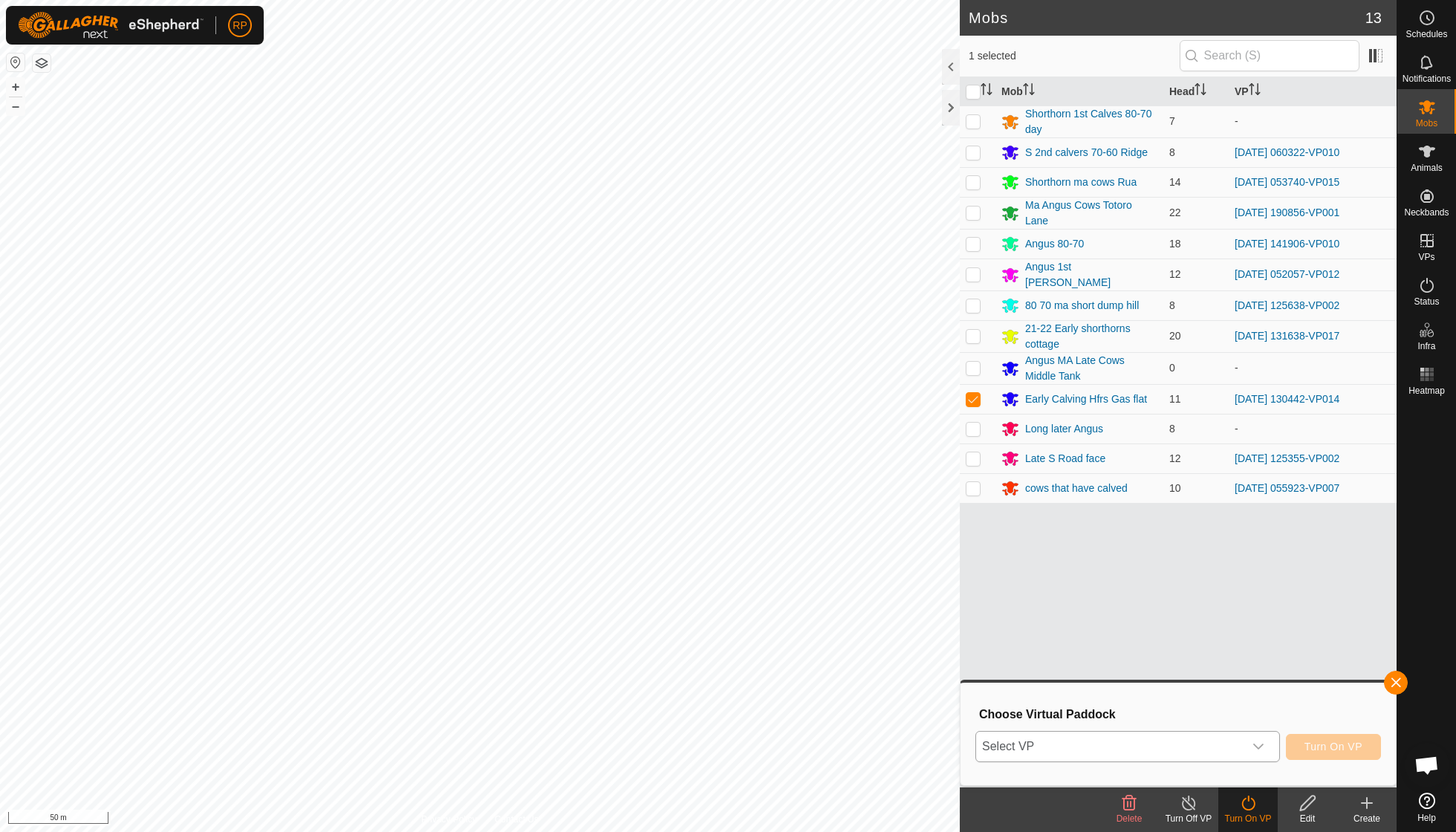
click at [901, 595] on icon "dropdown trigger" at bounding box center [1258, 746] width 12 height 12
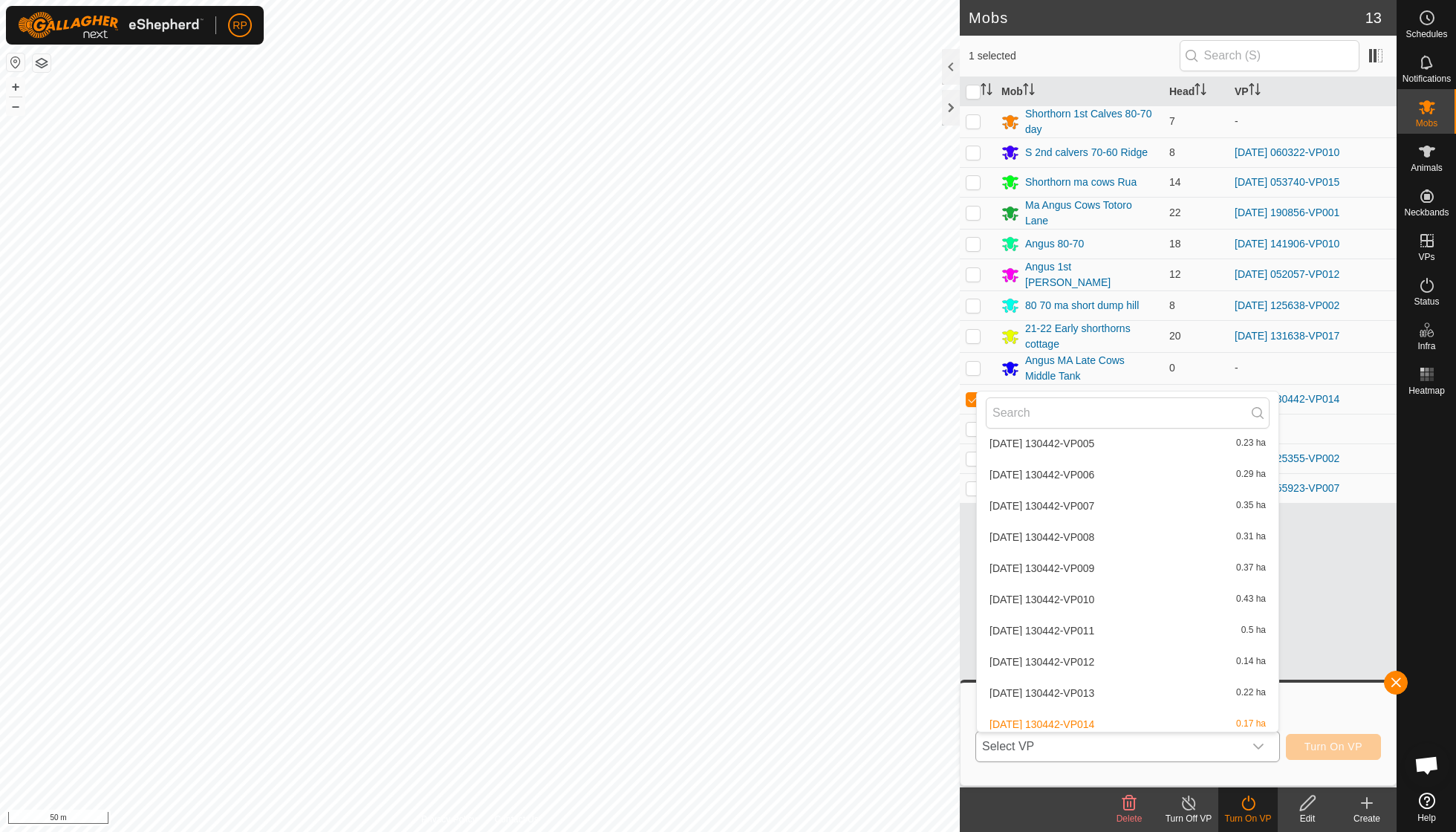
scroll to position [4213, 0]
click at [901, 595] on li "[DATE] 130442-VP015 0.26 ha" at bounding box center [1127, 724] width 301 height 30
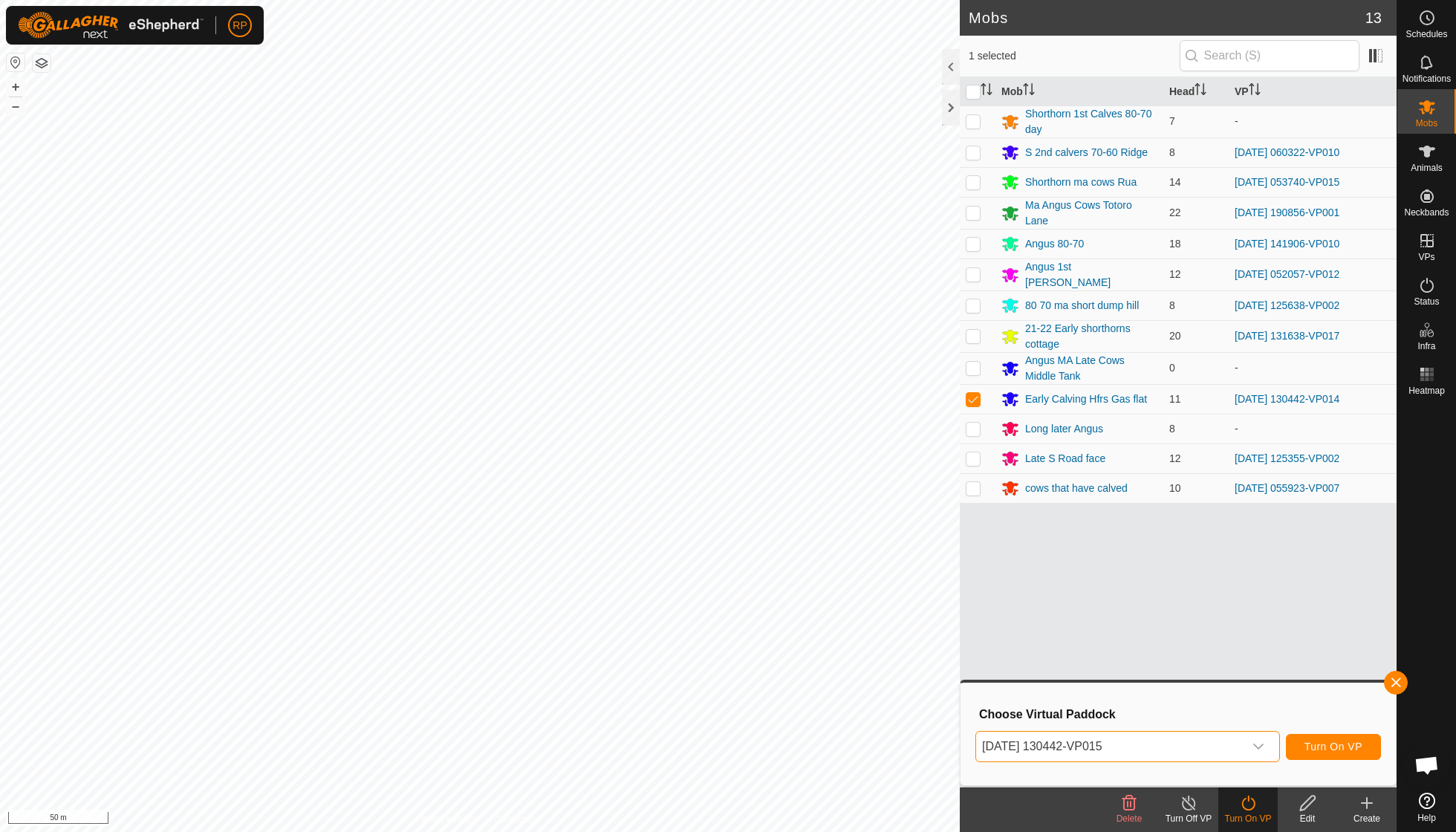
click at [901, 595] on span "Turn On VP" at bounding box center [1333, 746] width 58 height 12
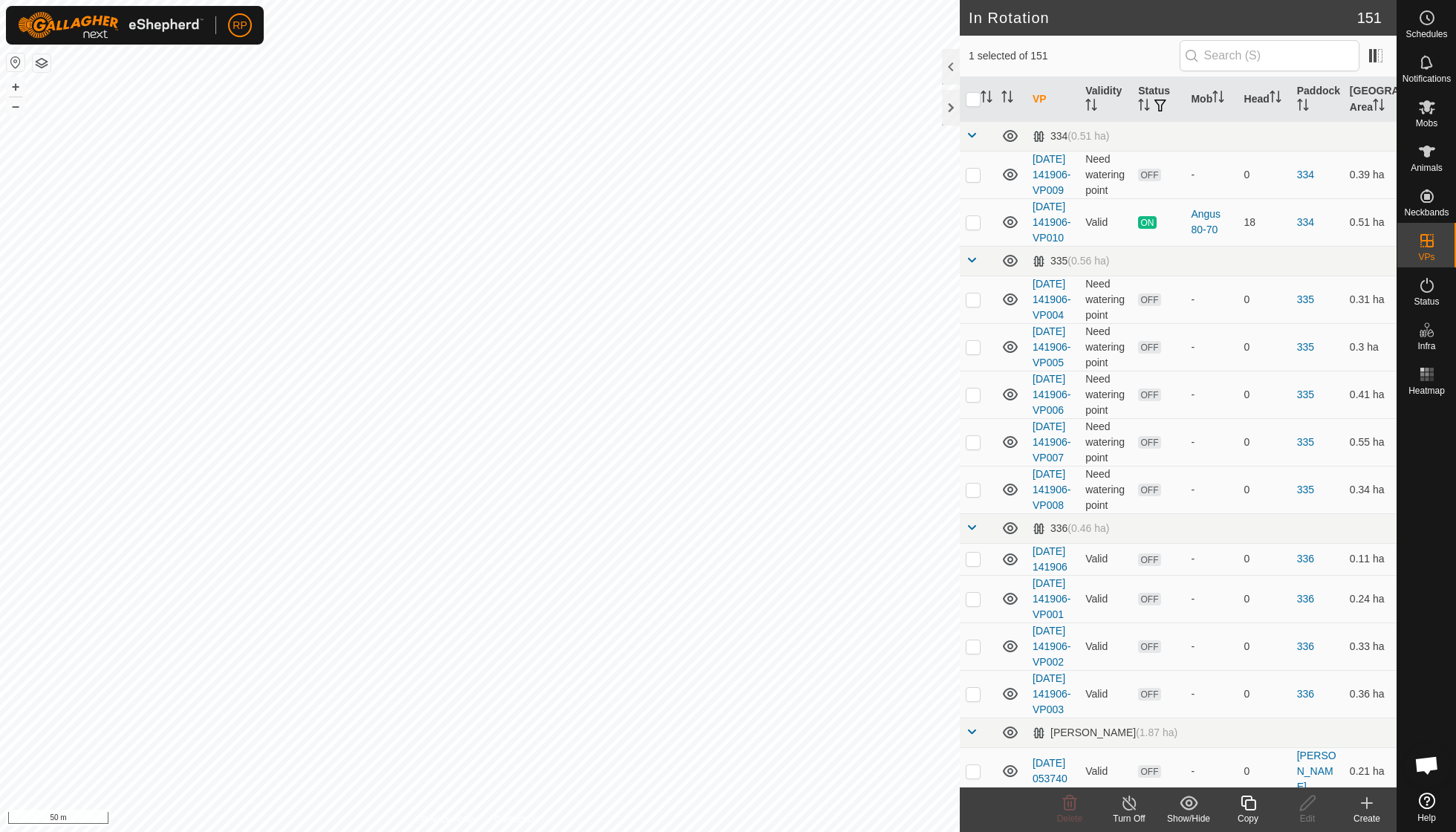
click at [901, 595] on icon at bounding box center [1247, 803] width 15 height 15
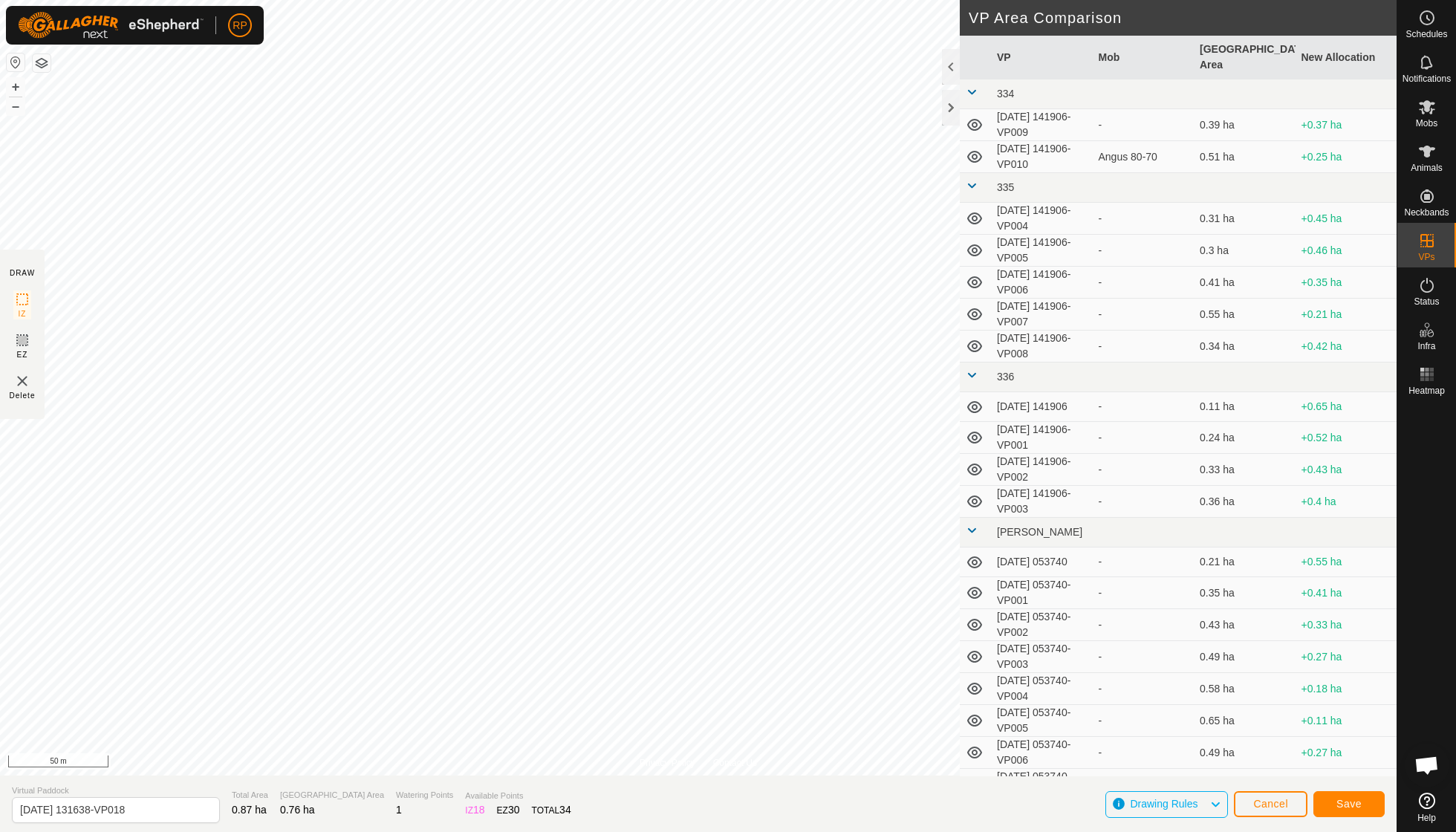
click at [901, 595] on span "Save" at bounding box center [1349, 803] width 25 height 12
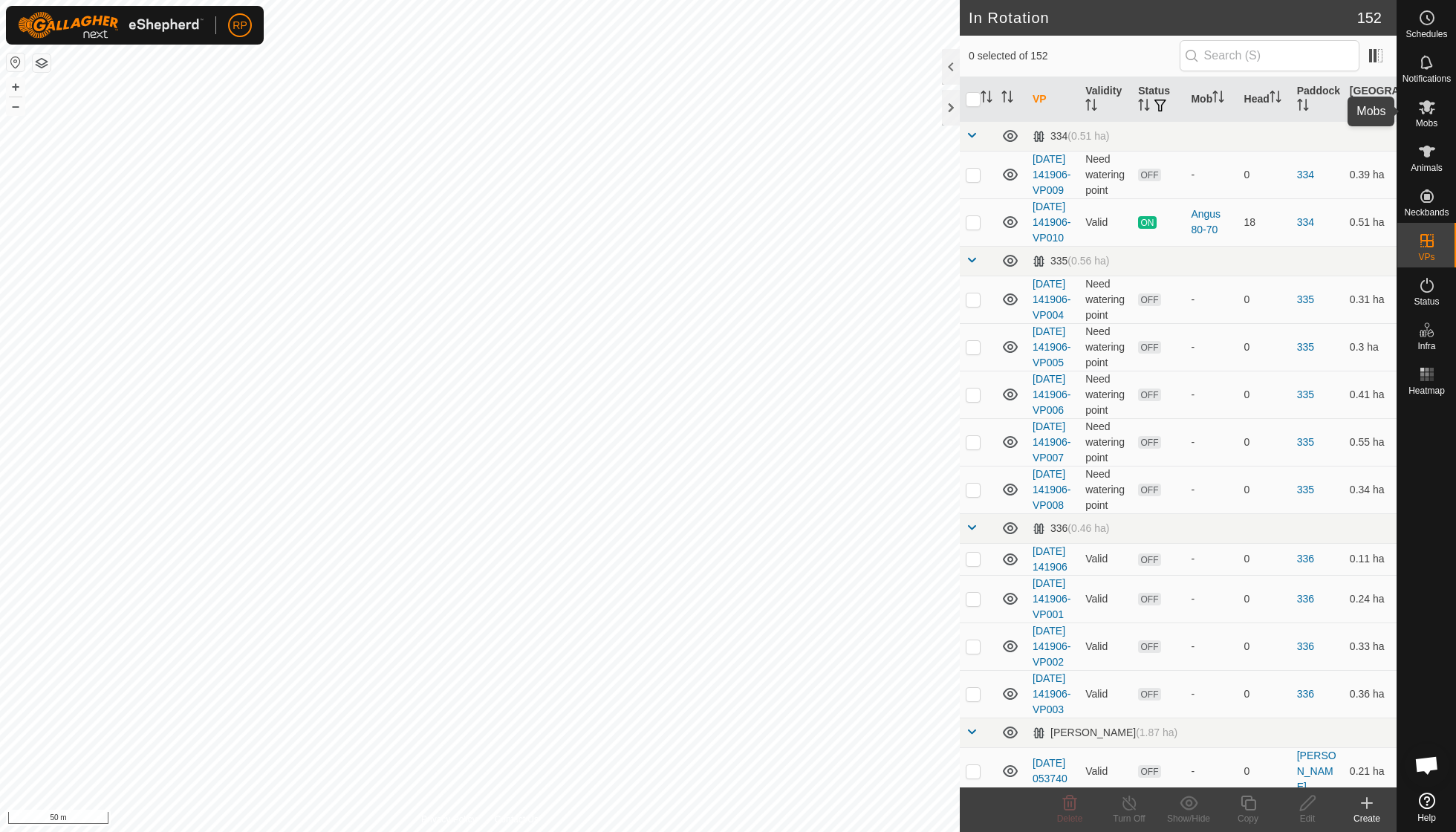
click at [901, 119] on span "Mobs" at bounding box center [1427, 123] width 22 height 9
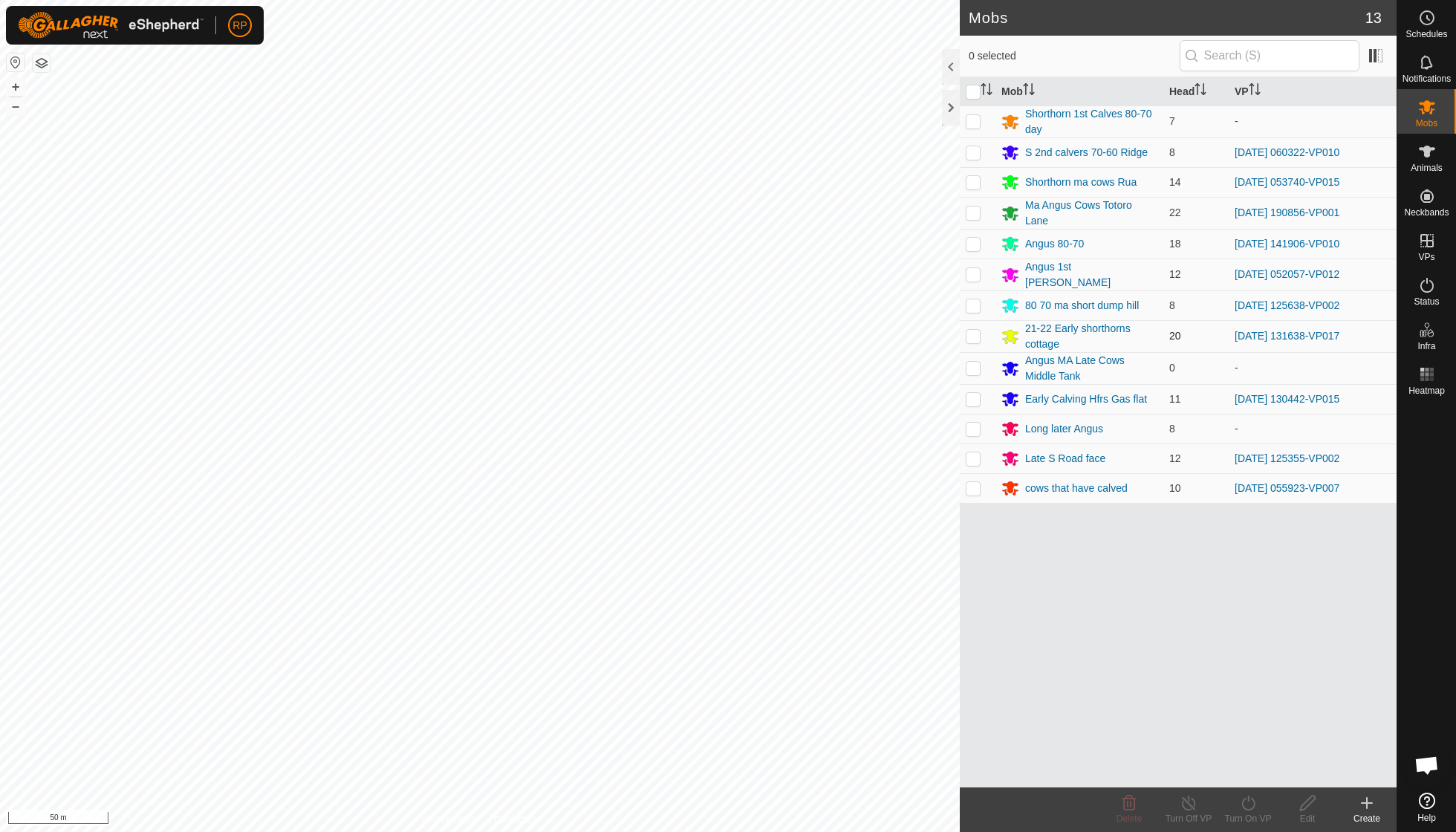
click at [901, 330] on p-checkbox at bounding box center [973, 335] width 15 height 12
checkbox input "true"
click at [901, 595] on icon at bounding box center [1247, 803] width 13 height 15
click at [901, 595] on link "Now" at bounding box center [1292, 770] width 147 height 30
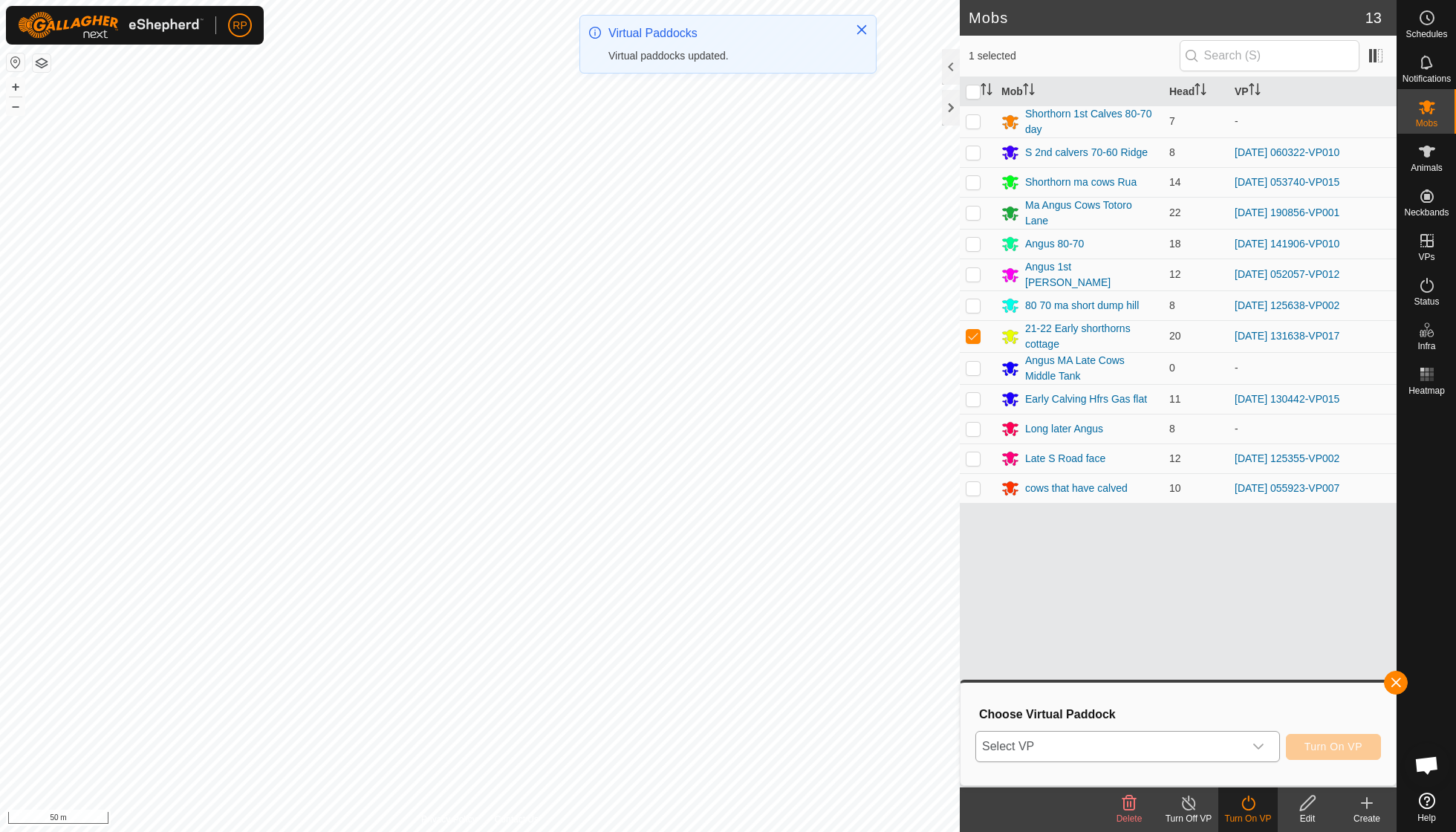
click at [901, 595] on icon "dropdown trigger" at bounding box center [1258, 747] width 10 height 6
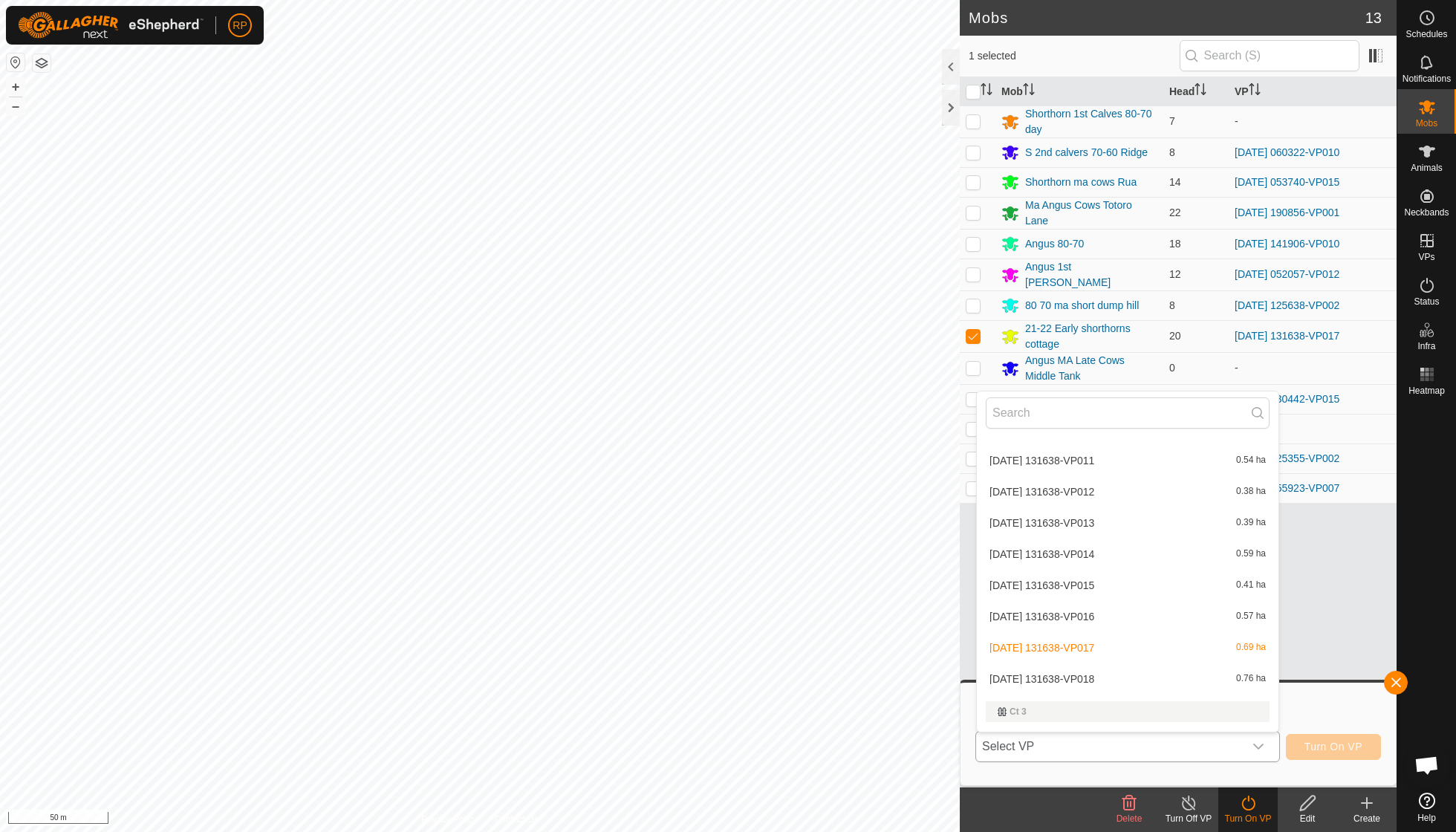
scroll to position [1824, 0]
click at [901, 595] on li "[DATE] 131638-VP018 0.76 ha" at bounding box center [1127, 678] width 301 height 30
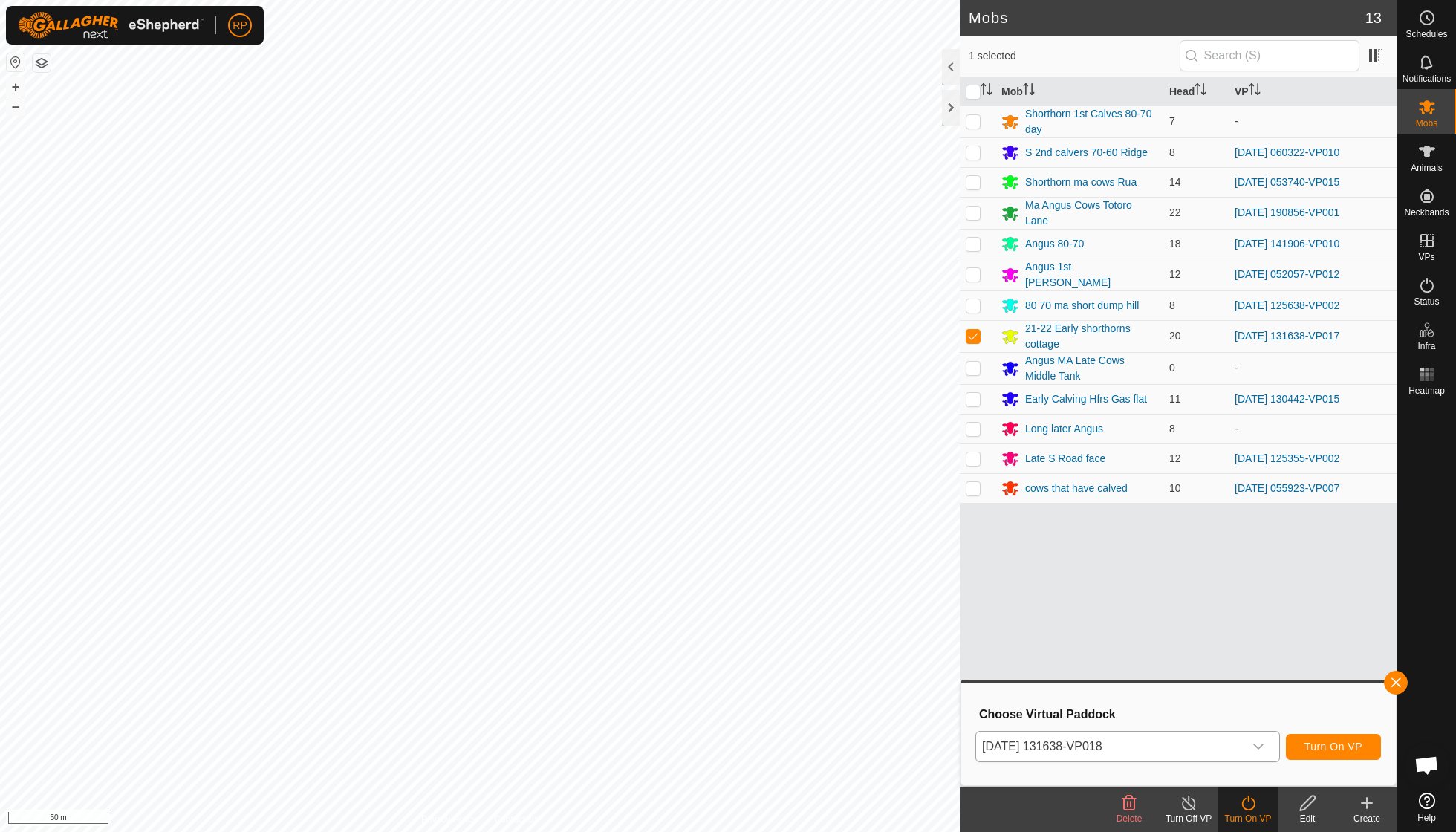
click at [901, 595] on button "Turn On VP" at bounding box center [1333, 747] width 95 height 26
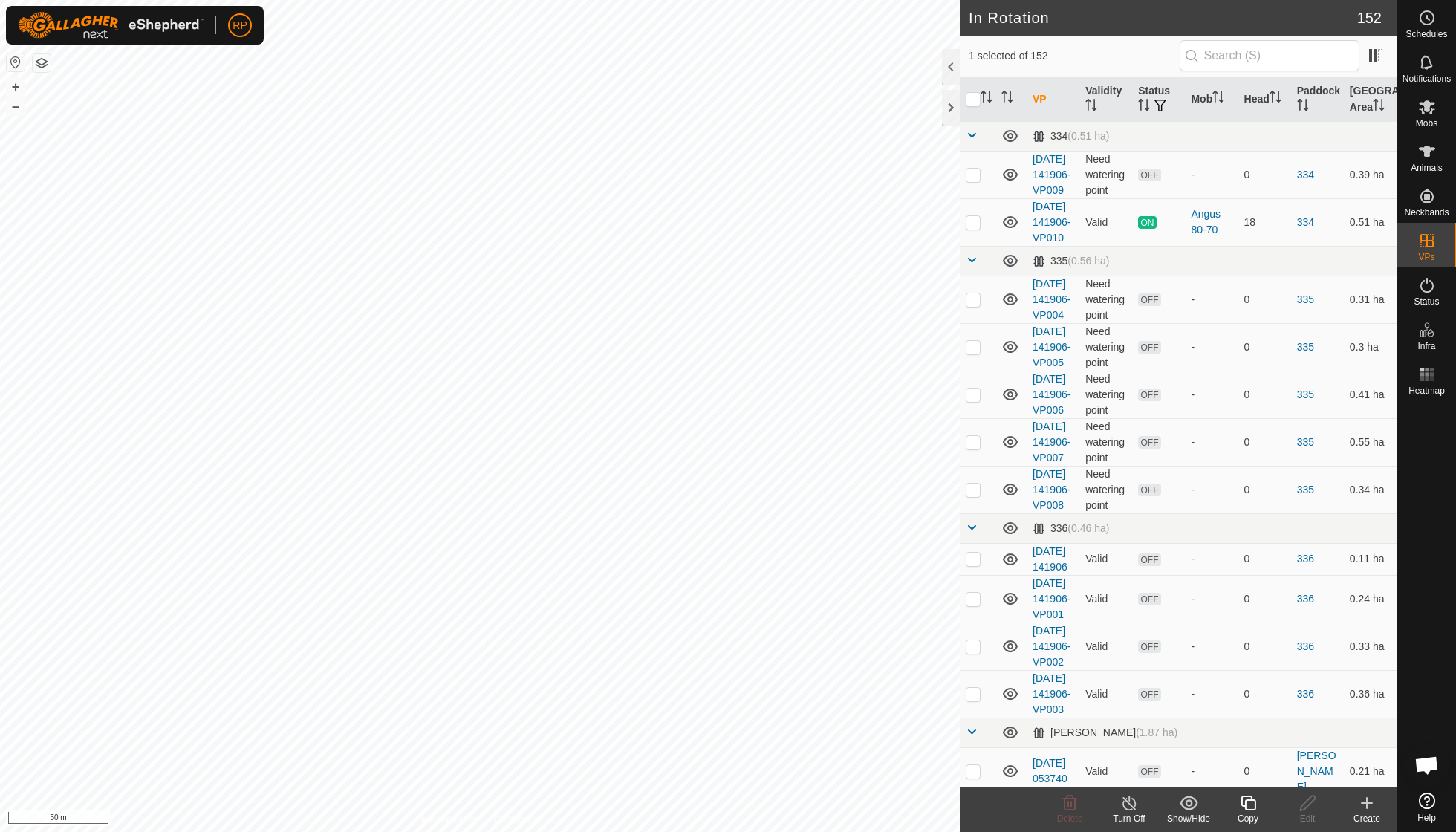
checkbox input "true"
checkbox input "false"
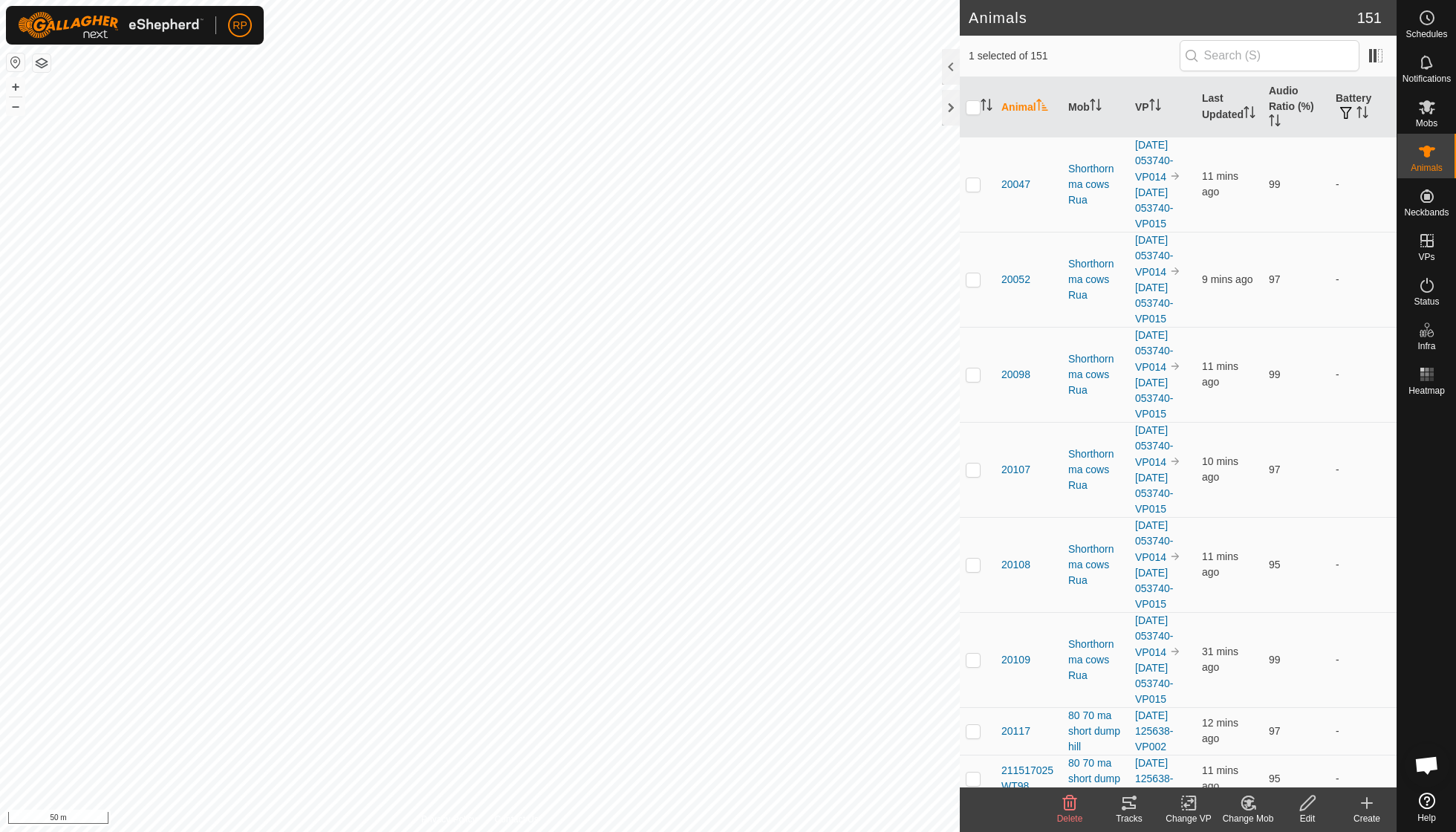
click at [901, 595] on icon at bounding box center [1128, 803] width 18 height 18
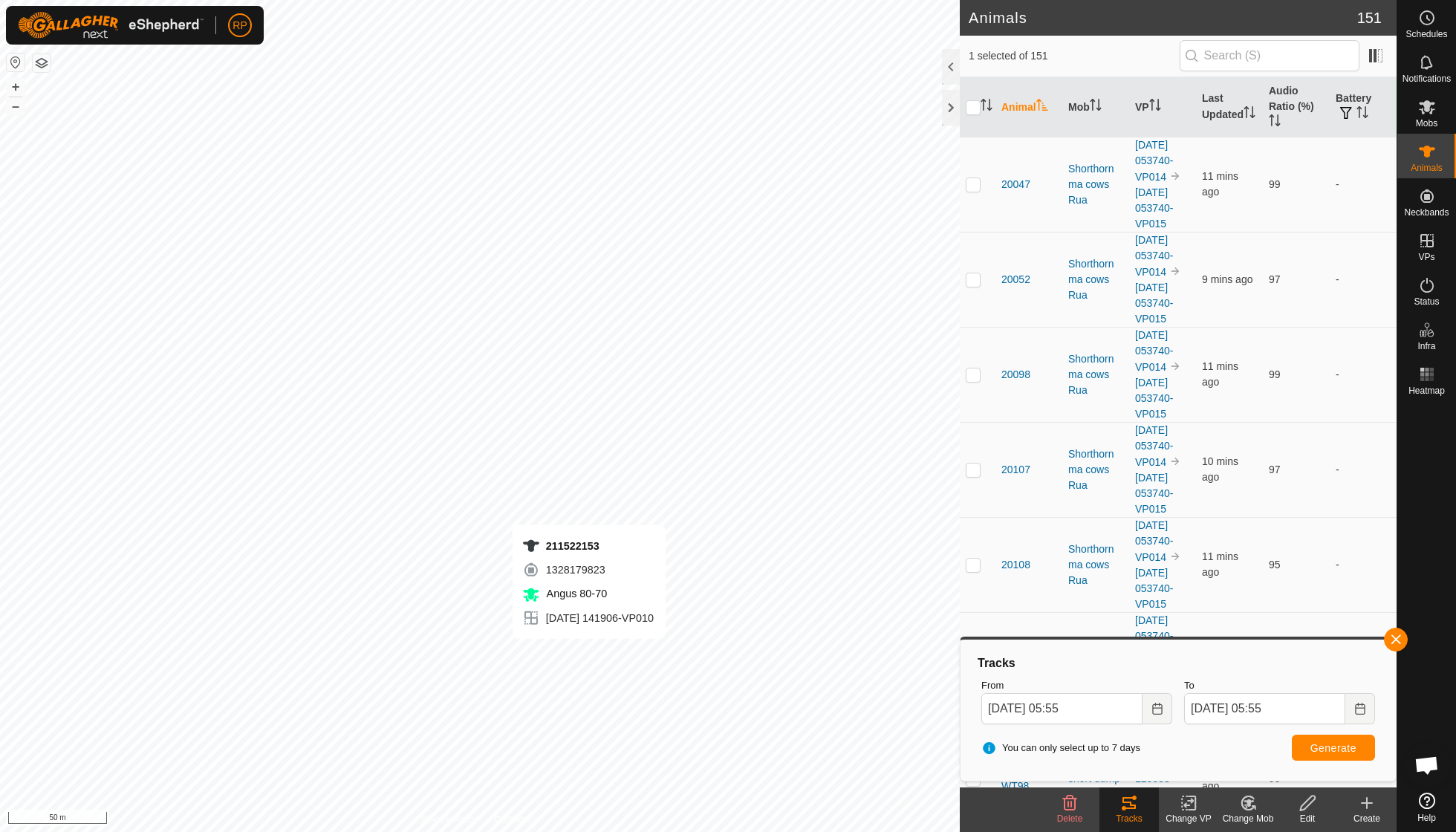
checkbox input "true"
checkbox input "false"
click at [901, 595] on button "Generate" at bounding box center [1333, 748] width 83 height 26
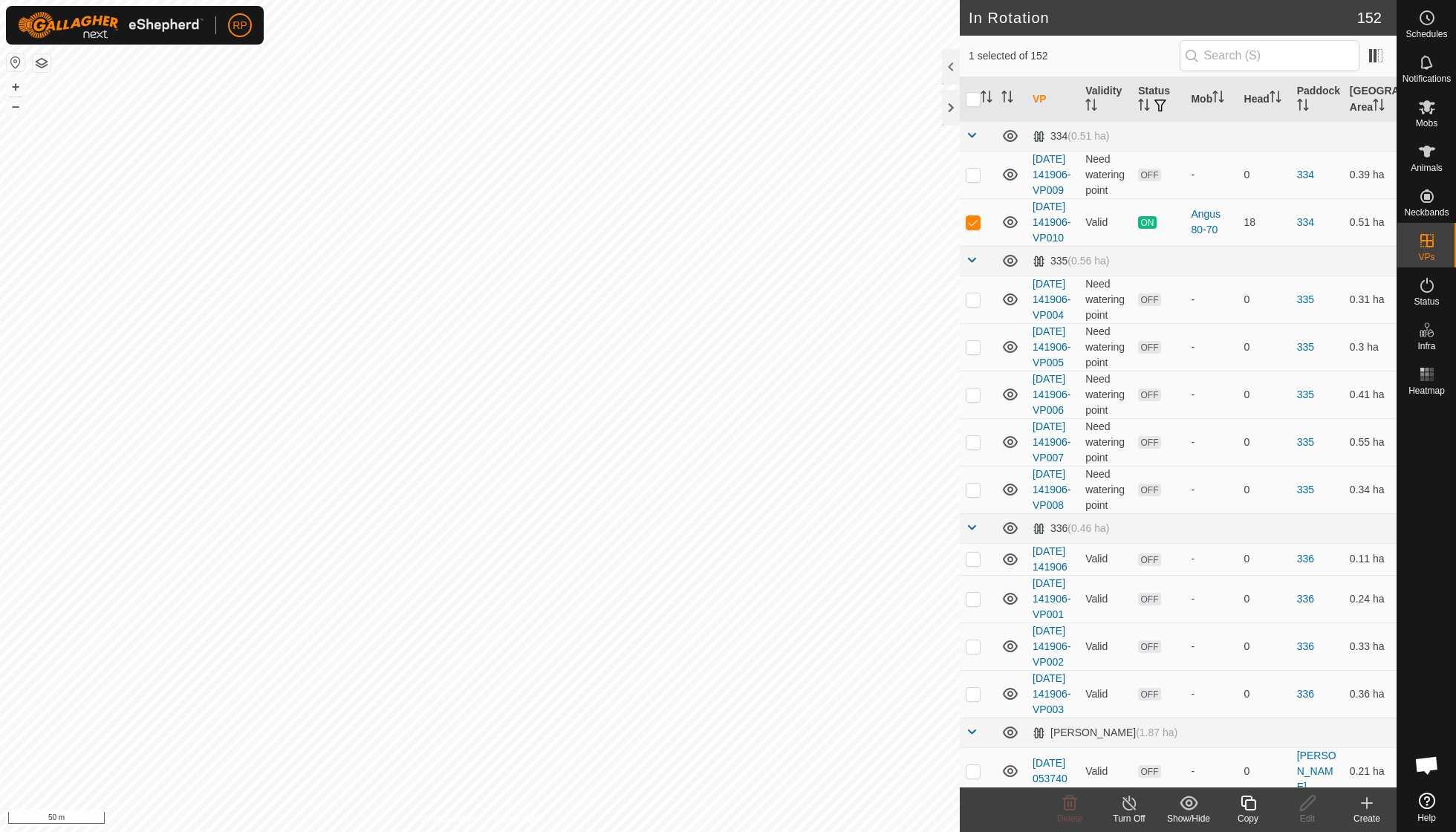
click at [901, 595] on icon at bounding box center [1248, 803] width 18 height 18
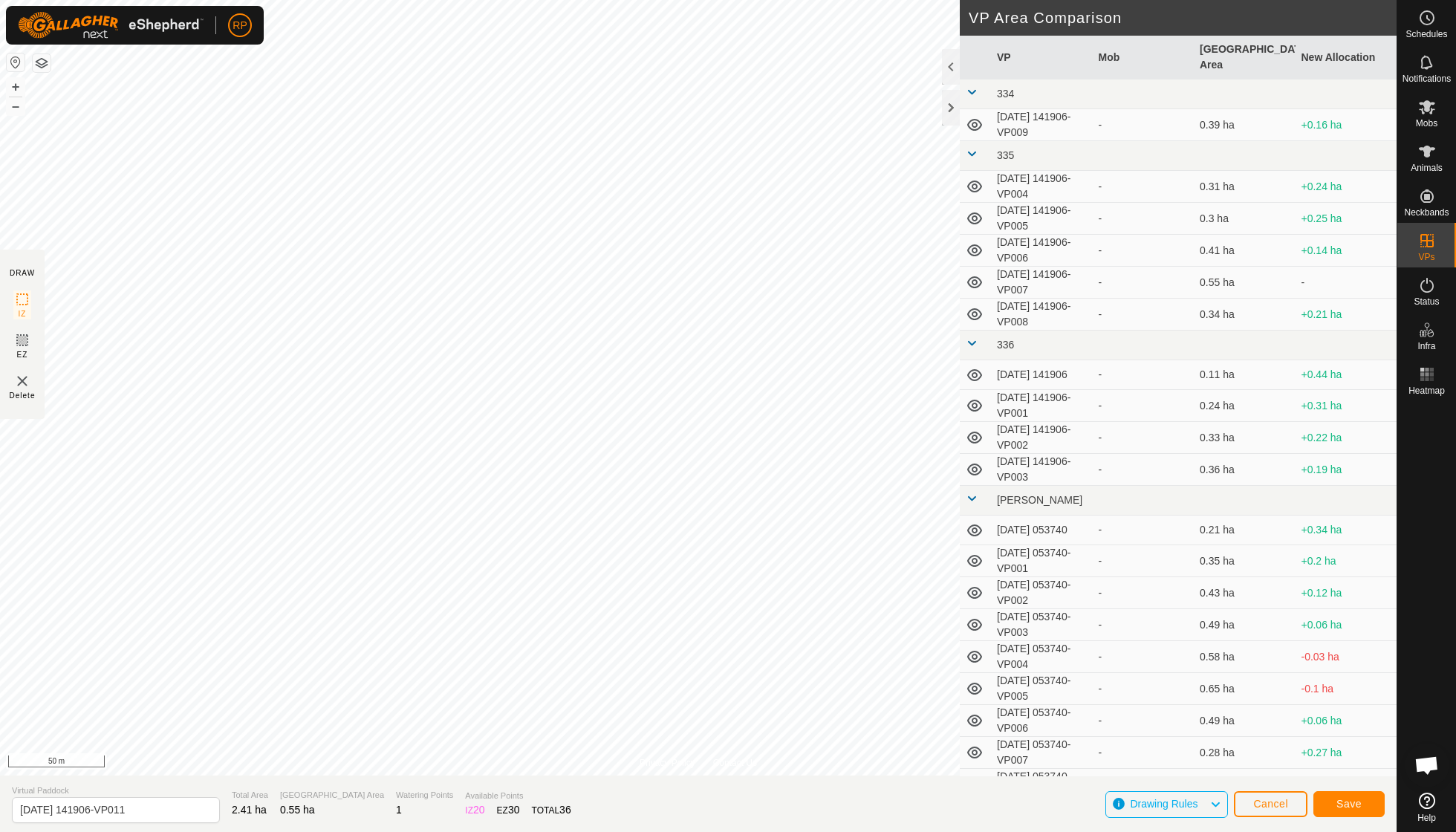
click at [901, 595] on span "Save" at bounding box center [1349, 803] width 25 height 12
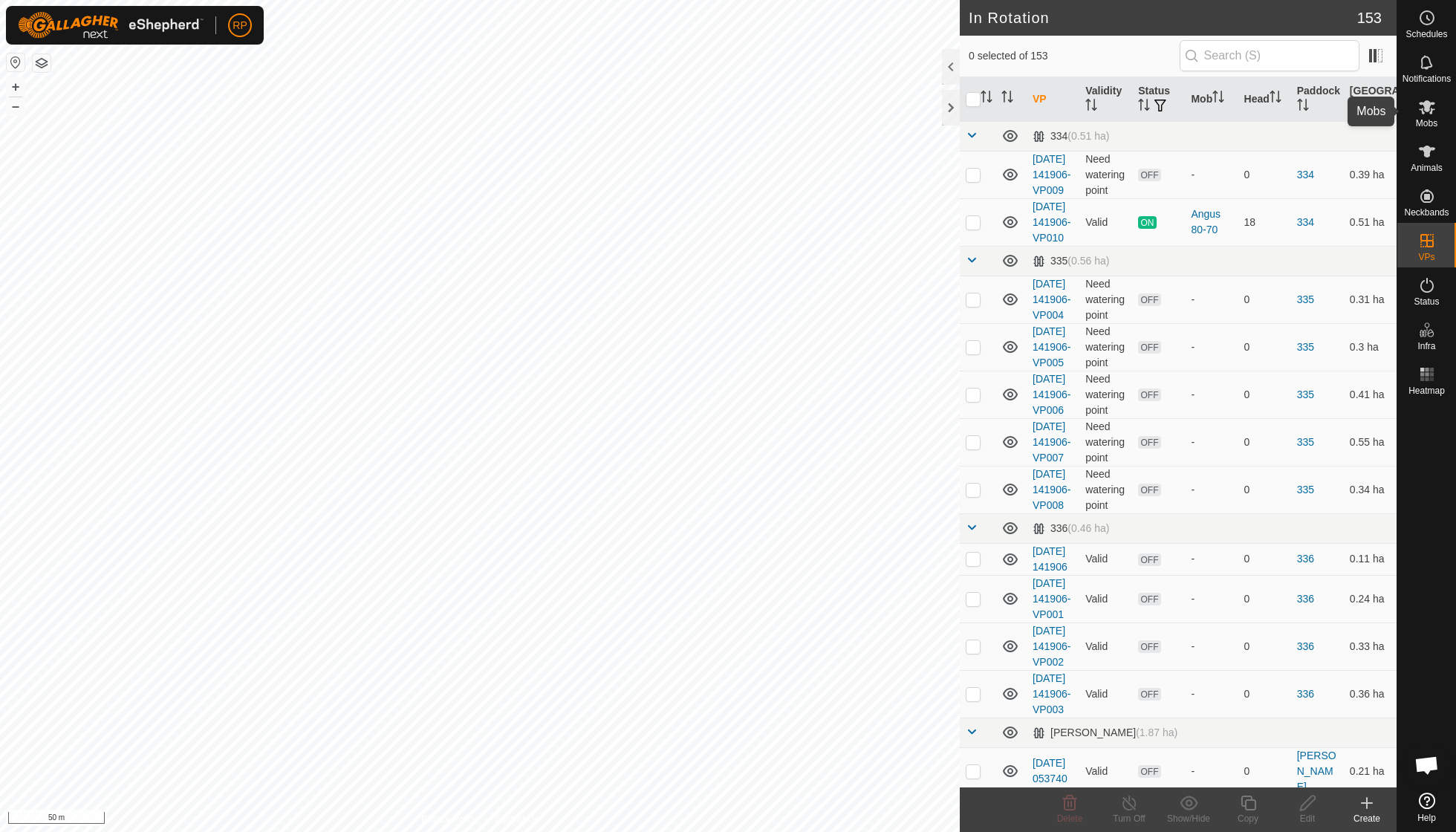
click at [901, 119] on span "Mobs" at bounding box center [1427, 123] width 22 height 9
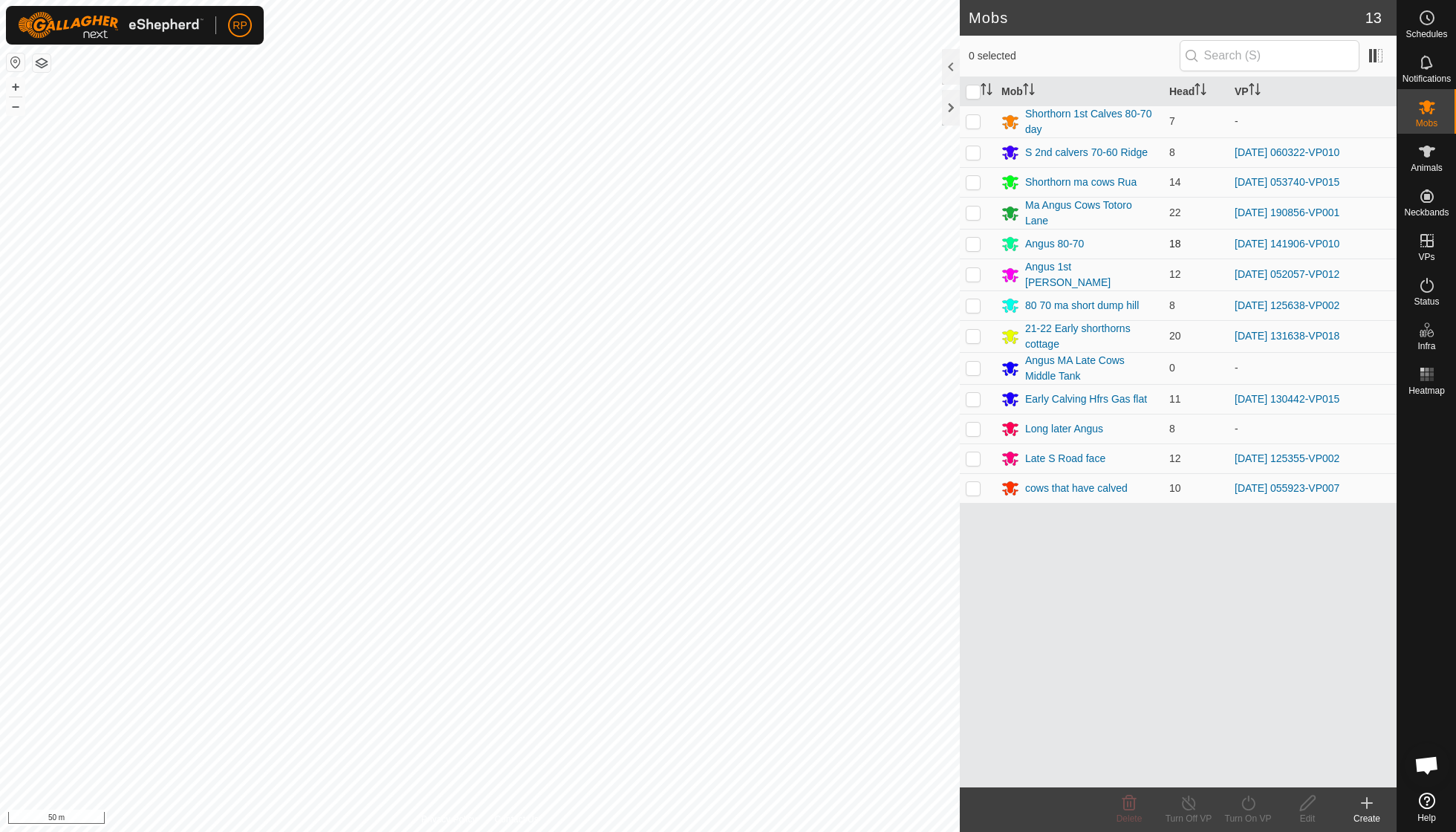
click at [901, 237] on p-checkbox at bounding box center [973, 243] width 15 height 12
checkbox input "true"
click at [901, 595] on icon at bounding box center [1247, 803] width 13 height 15
click at [901, 595] on link "Now" at bounding box center [1292, 770] width 147 height 30
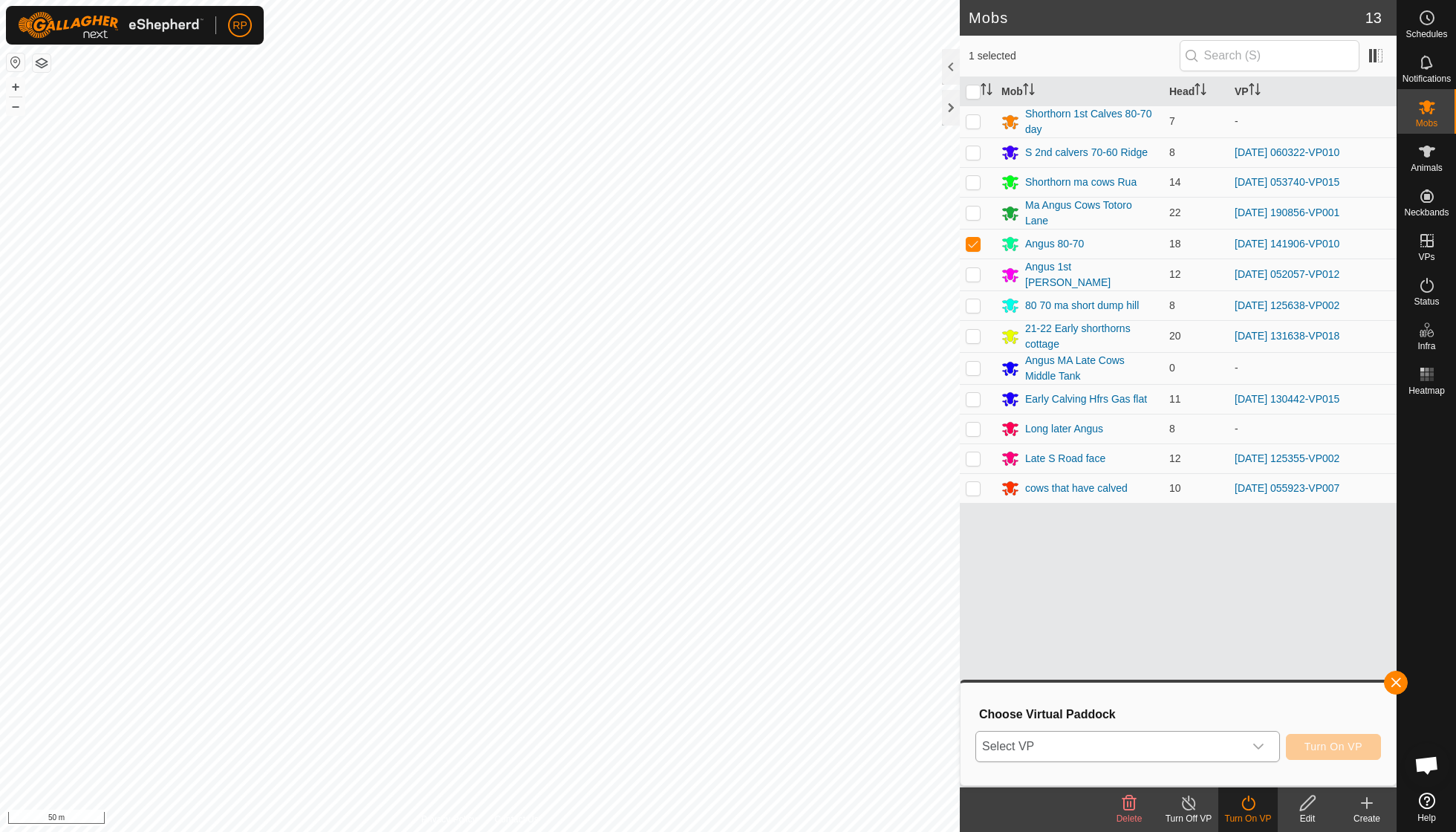
click at [901, 595] on icon "dropdown trigger" at bounding box center [1258, 746] width 12 height 12
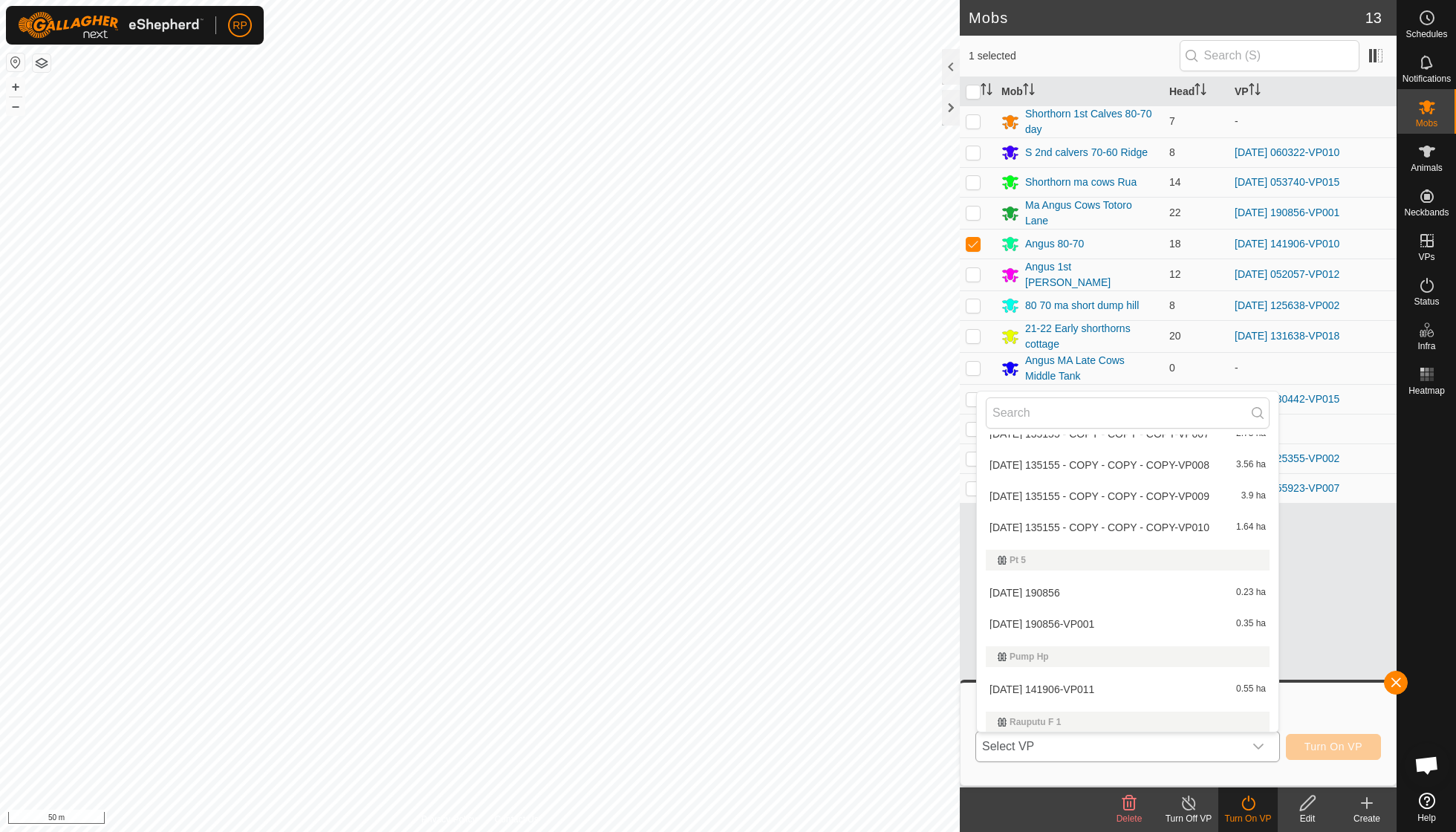
scroll to position [3825, 0]
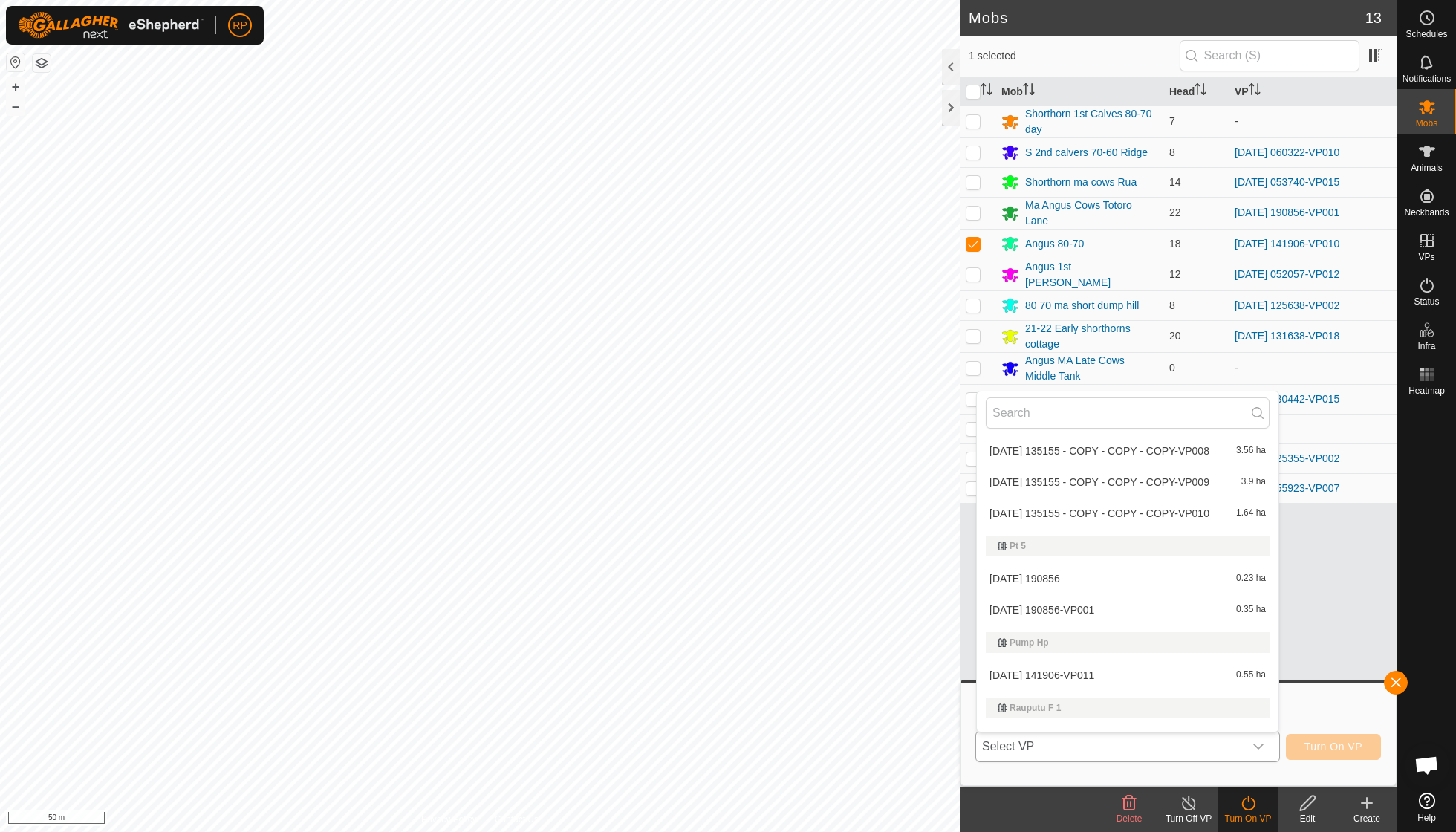
click at [901, 595] on li "[DATE] 141906-VP011 0.55 ha" at bounding box center [1127, 675] width 301 height 30
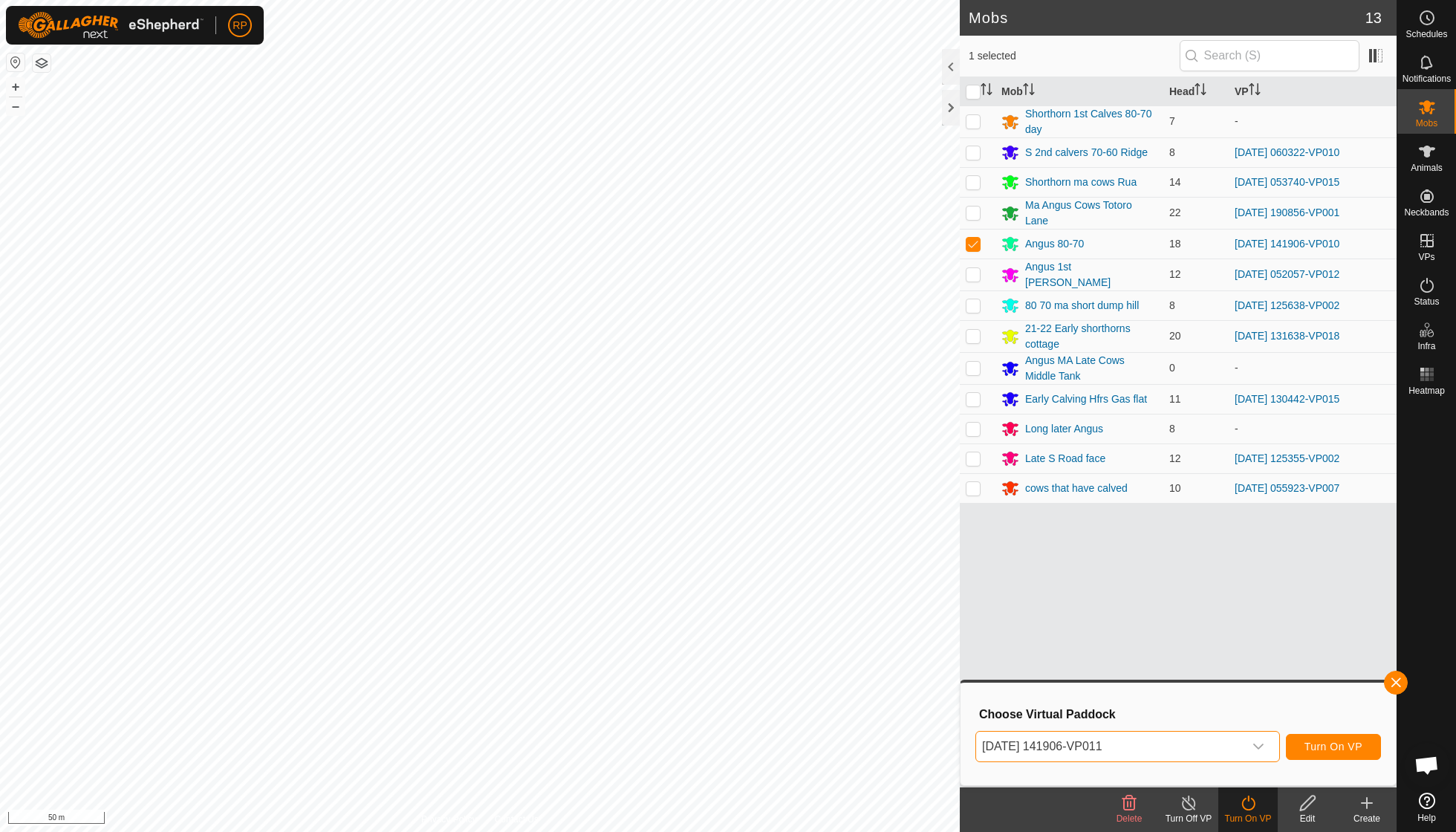
click at [901, 595] on span "Turn On VP" at bounding box center [1333, 746] width 58 height 12
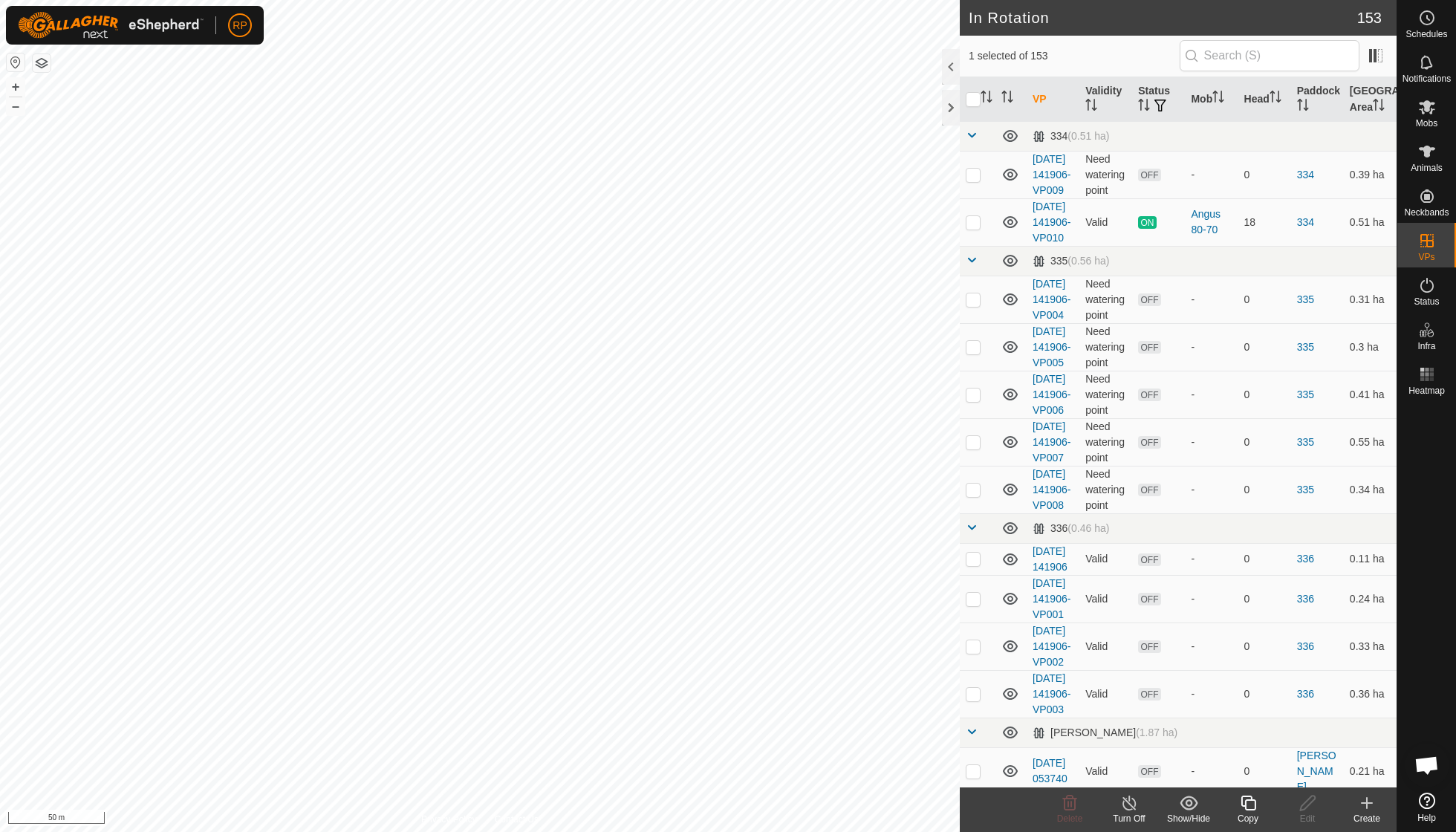
click at [901, 595] on icon at bounding box center [1247, 803] width 15 height 15
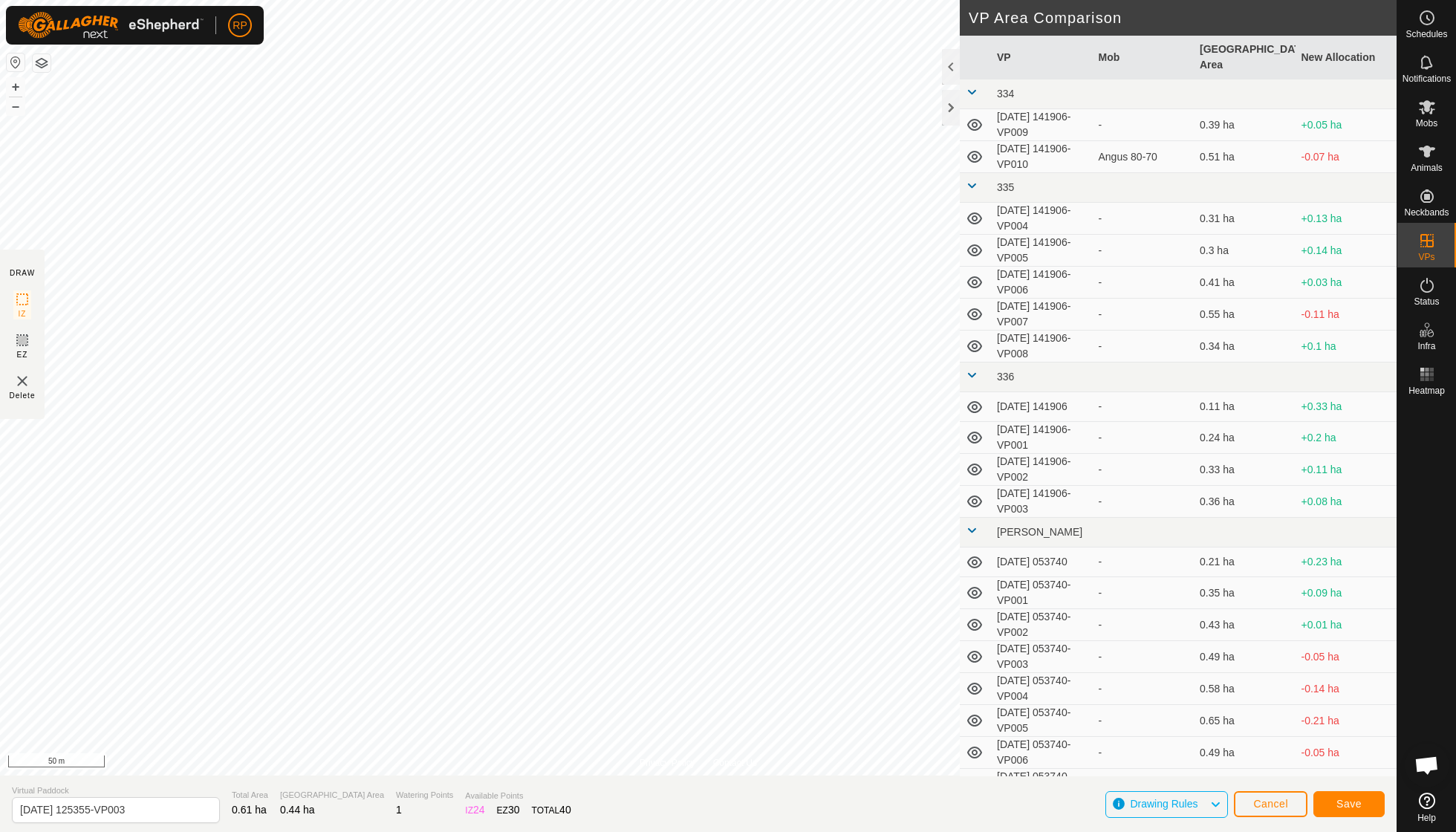
click at [901, 595] on span "Save" at bounding box center [1349, 803] width 25 height 12
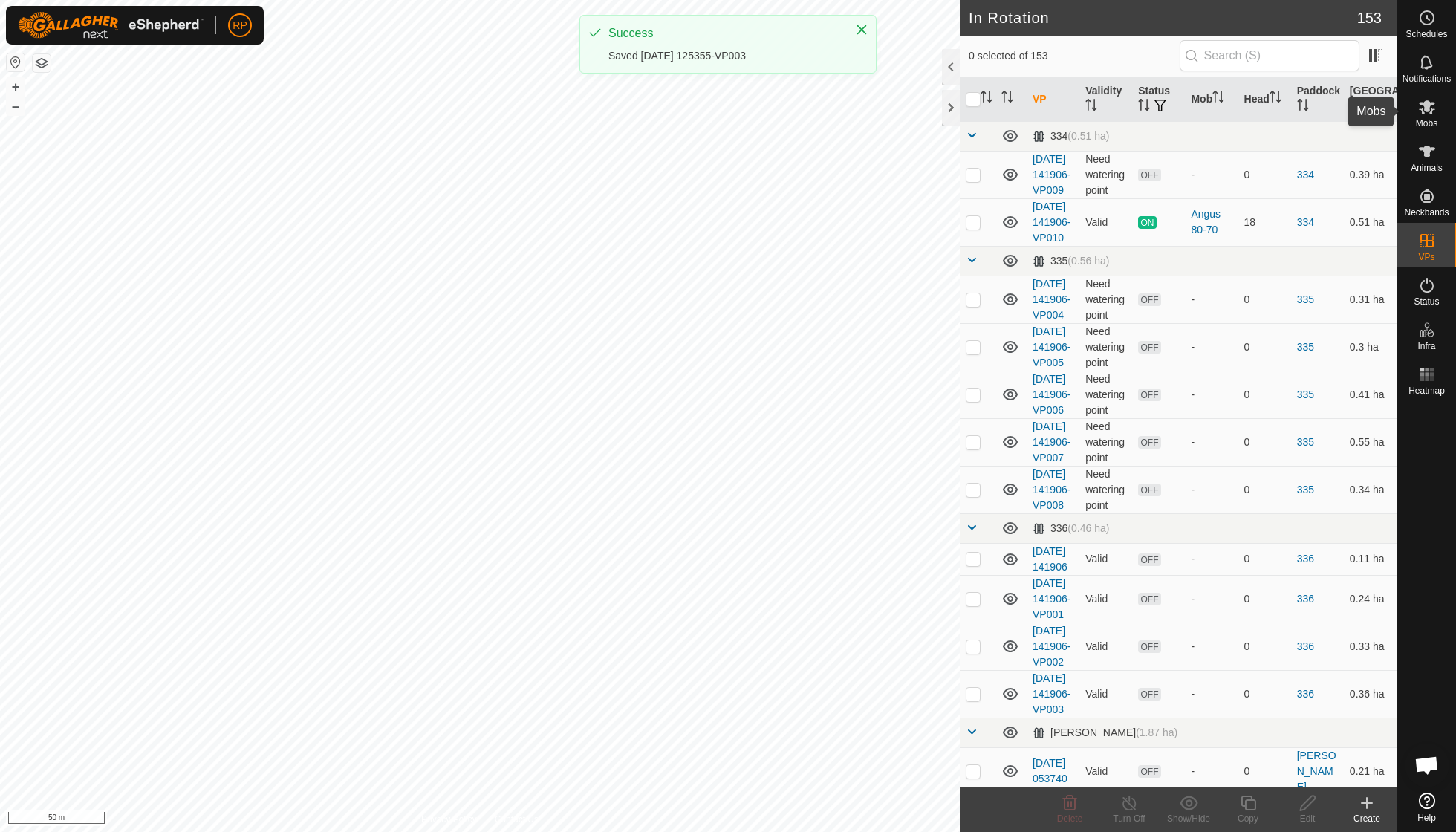
click at [901, 114] on icon at bounding box center [1427, 106] width 18 height 18
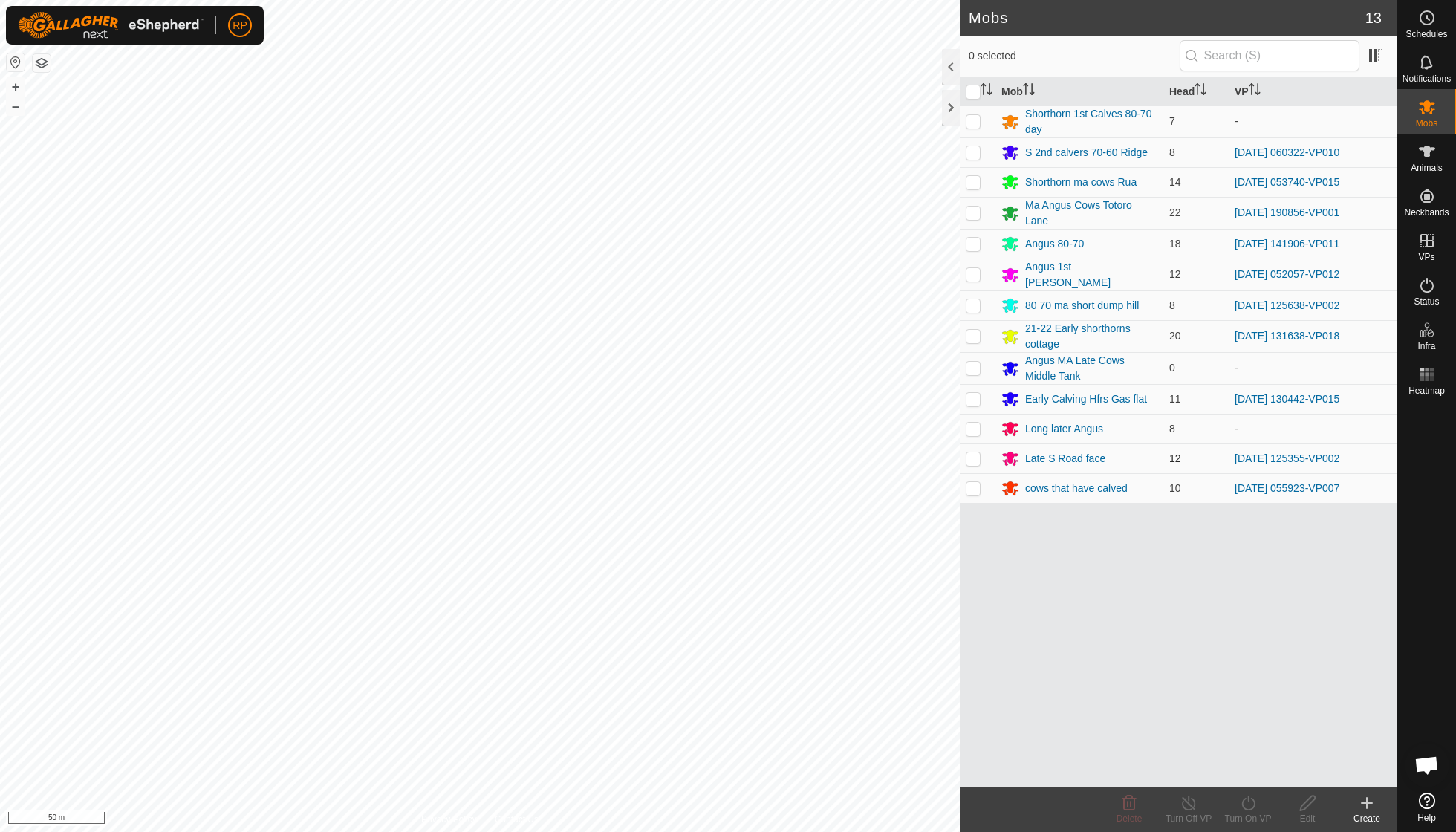
click at [901, 453] on p-checkbox at bounding box center [973, 458] width 15 height 12
checkbox input "true"
click at [901, 595] on icon at bounding box center [1248, 803] width 18 height 18
click at [901, 595] on link "Now" at bounding box center [1292, 770] width 147 height 30
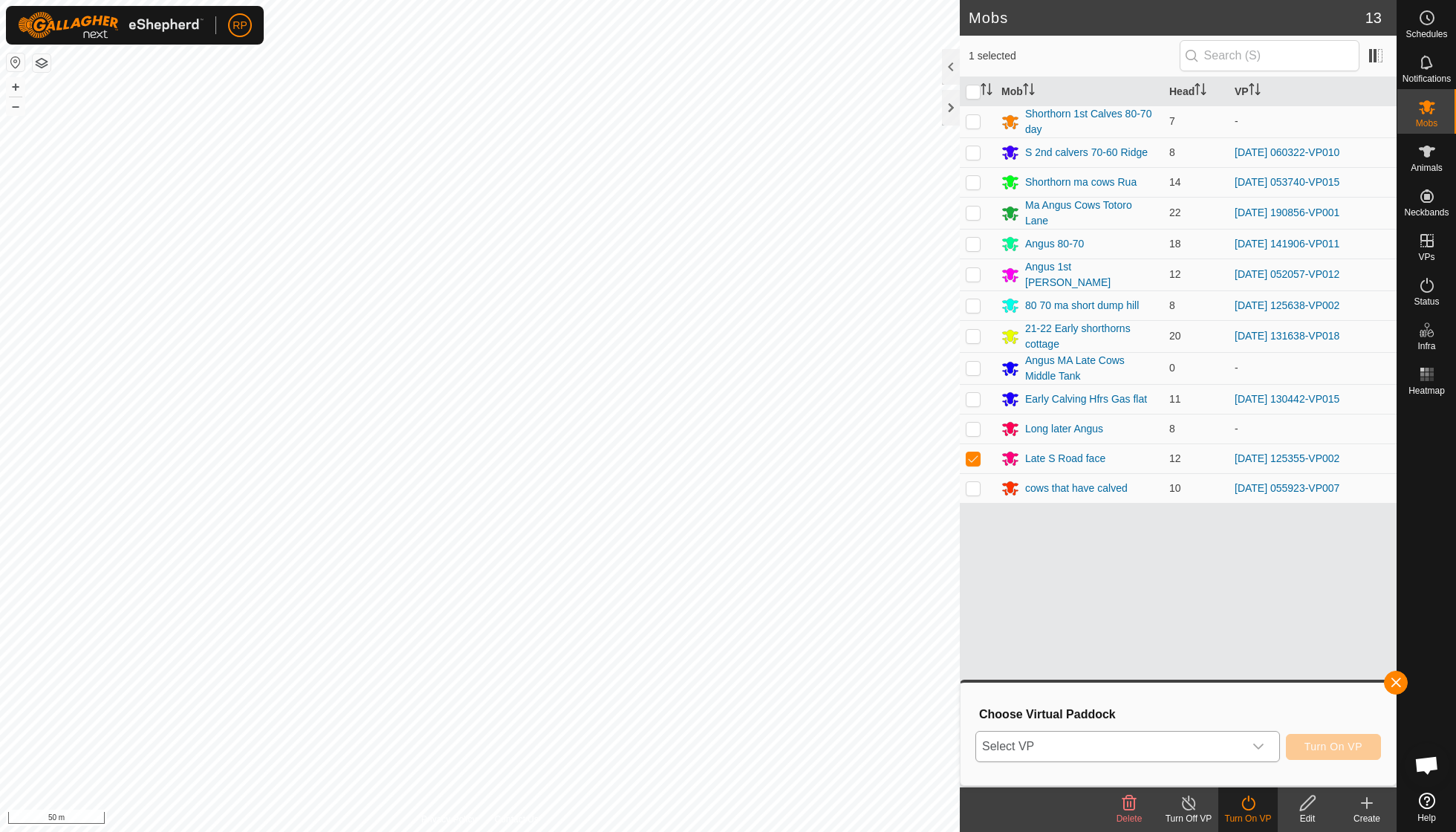
click at [901, 595] on icon "dropdown trigger" at bounding box center [1258, 746] width 12 height 12
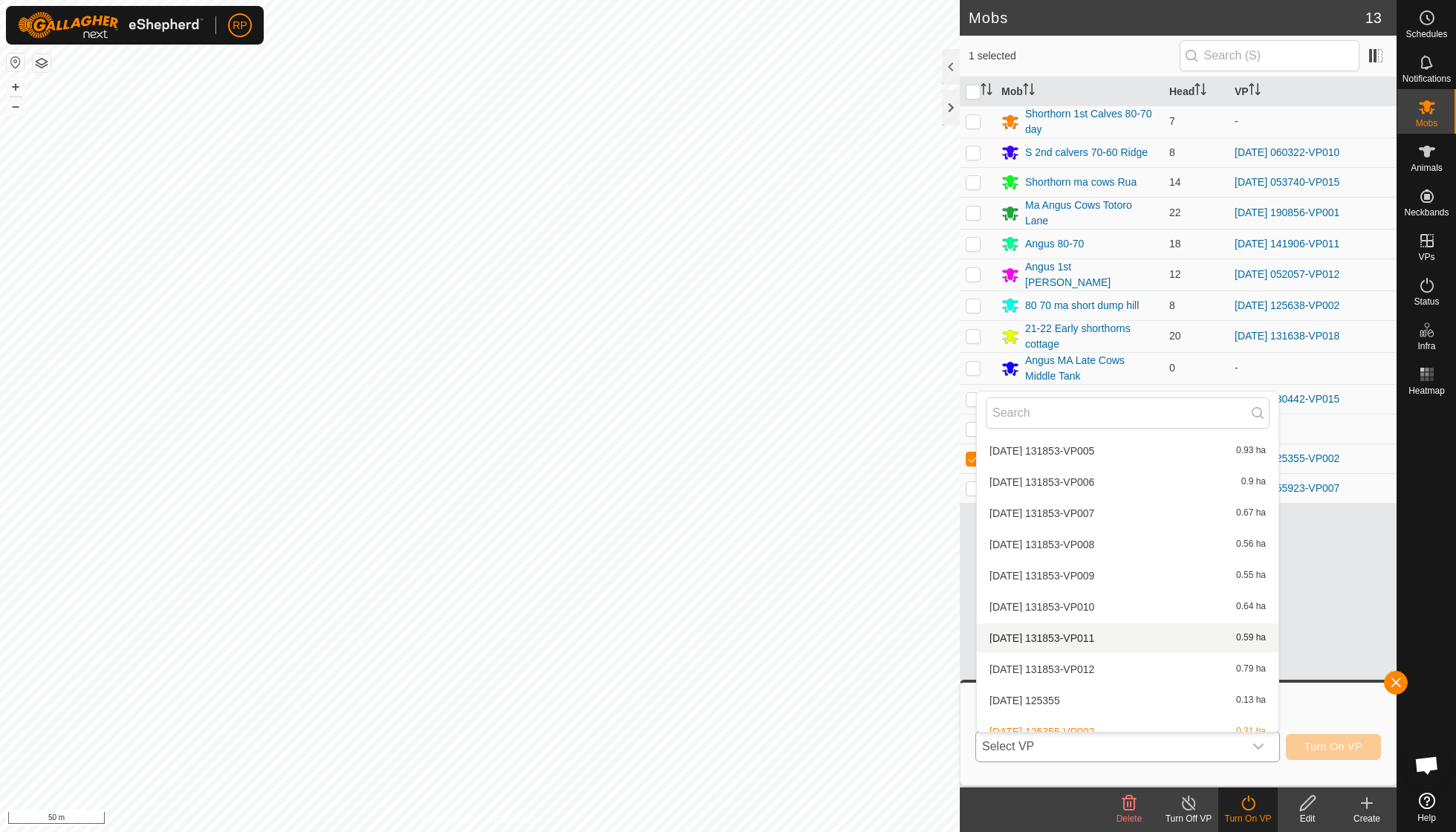
scroll to position [5164, 0]
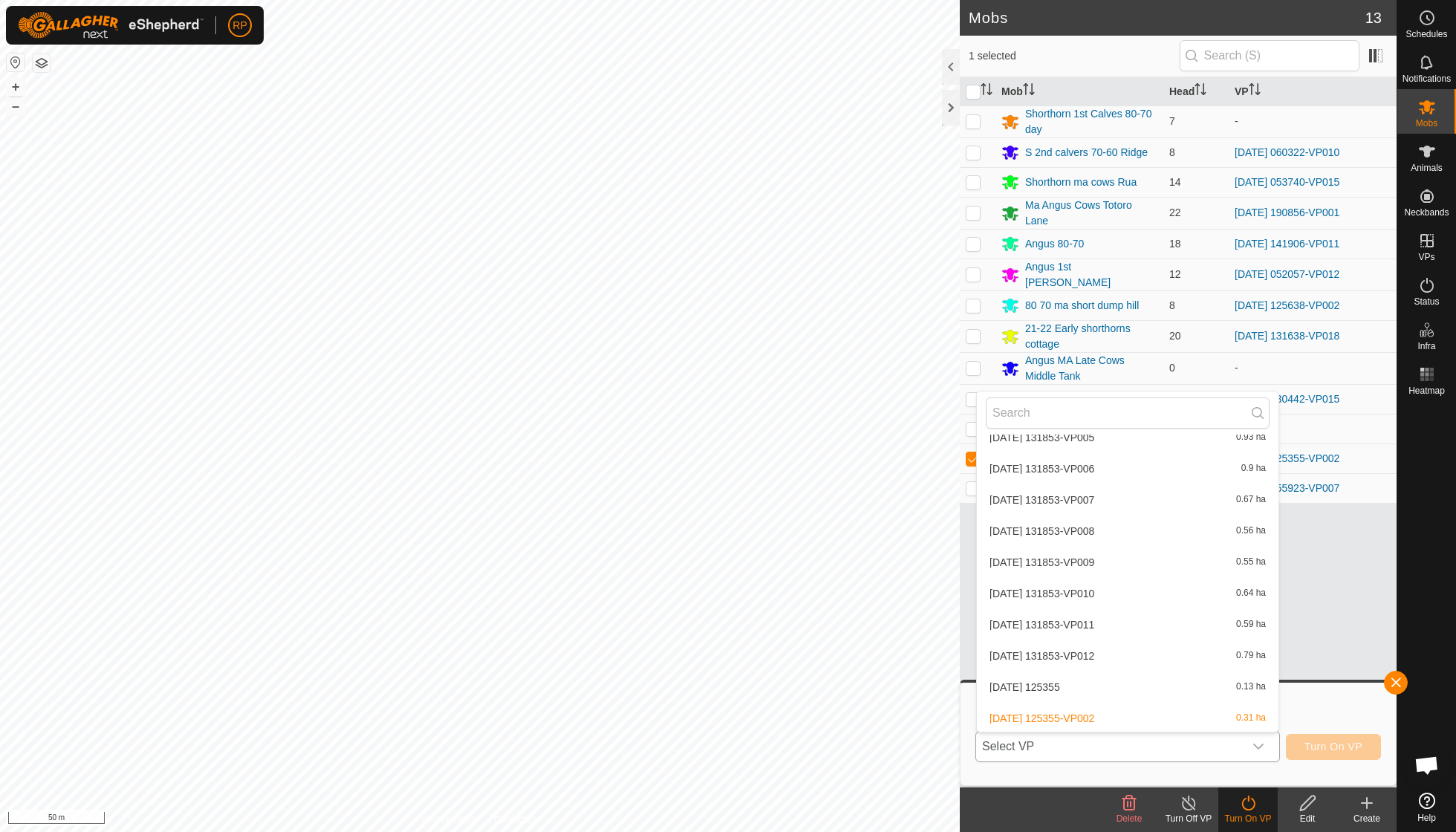
click at [901, 595] on li "[DATE] 125355-VP003 0.44 ha" at bounding box center [1127, 749] width 301 height 30
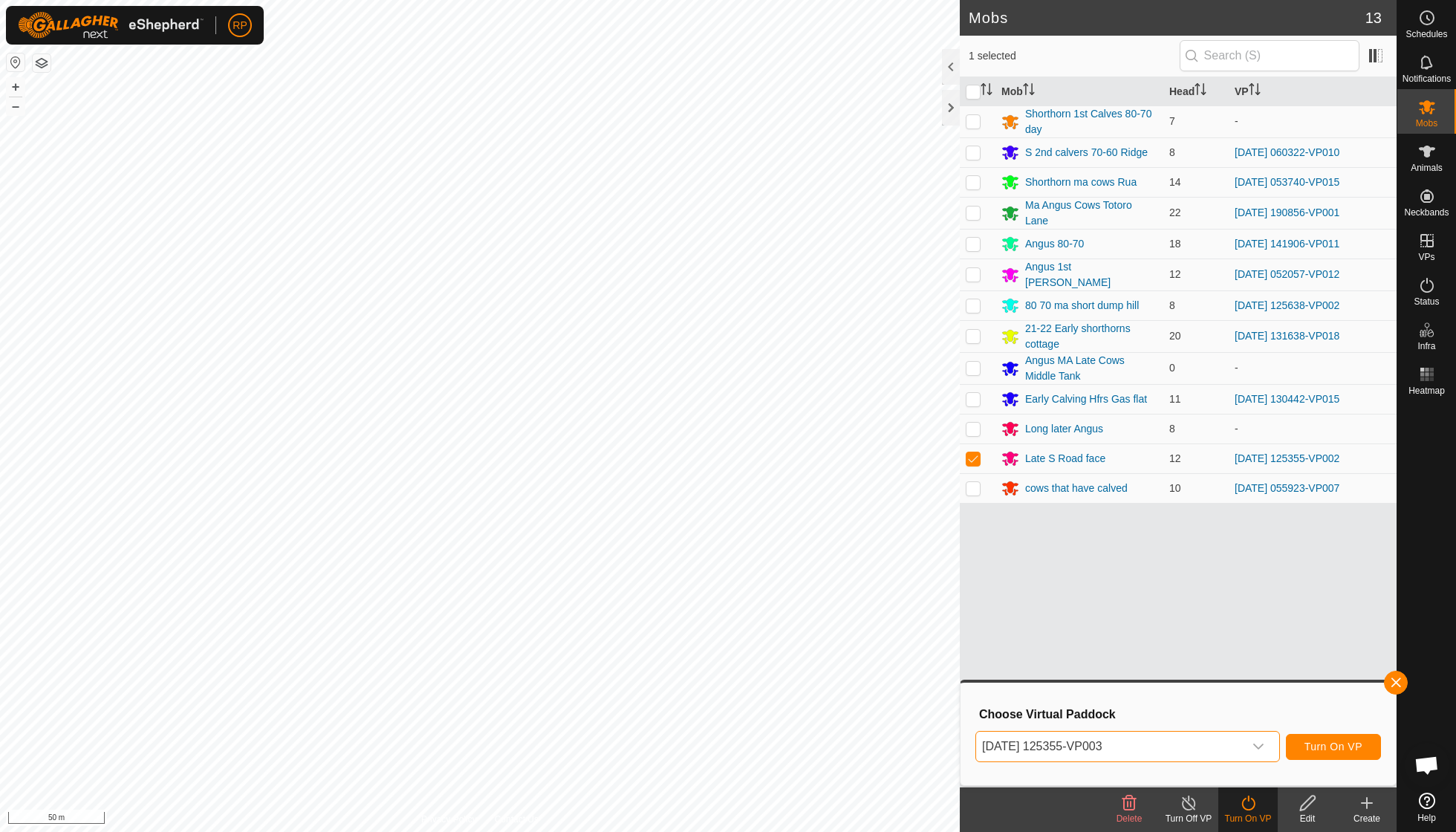
click at [901, 595] on button "Turn On VP" at bounding box center [1333, 747] width 95 height 26
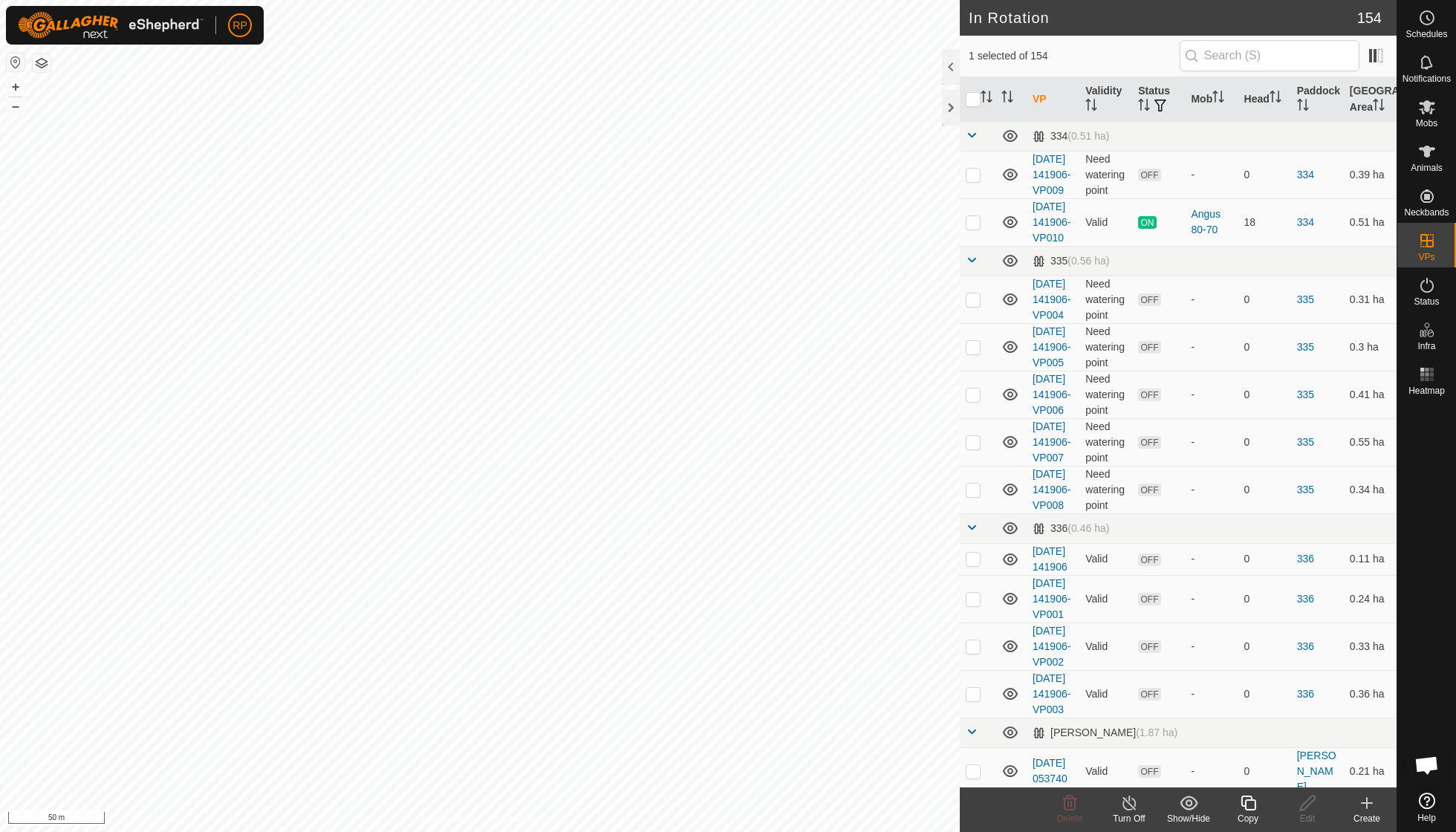
checkbox input "true"
checkbox input "false"
checkbox input "true"
checkbox input "false"
click at [901, 595] on icon at bounding box center [1248, 803] width 18 height 18
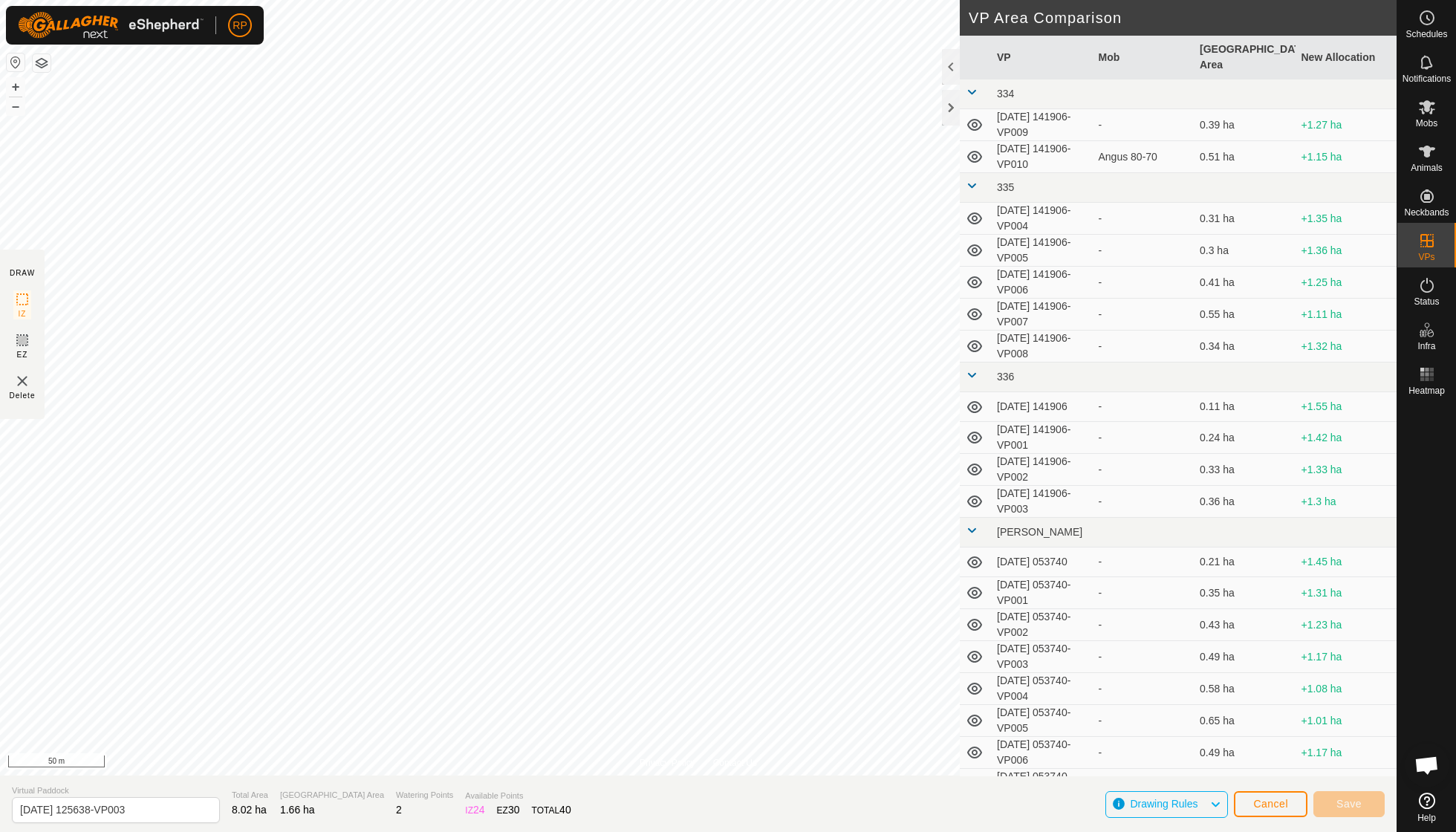
click at [901, 595] on span "Cancel" at bounding box center [1270, 803] width 35 height 12
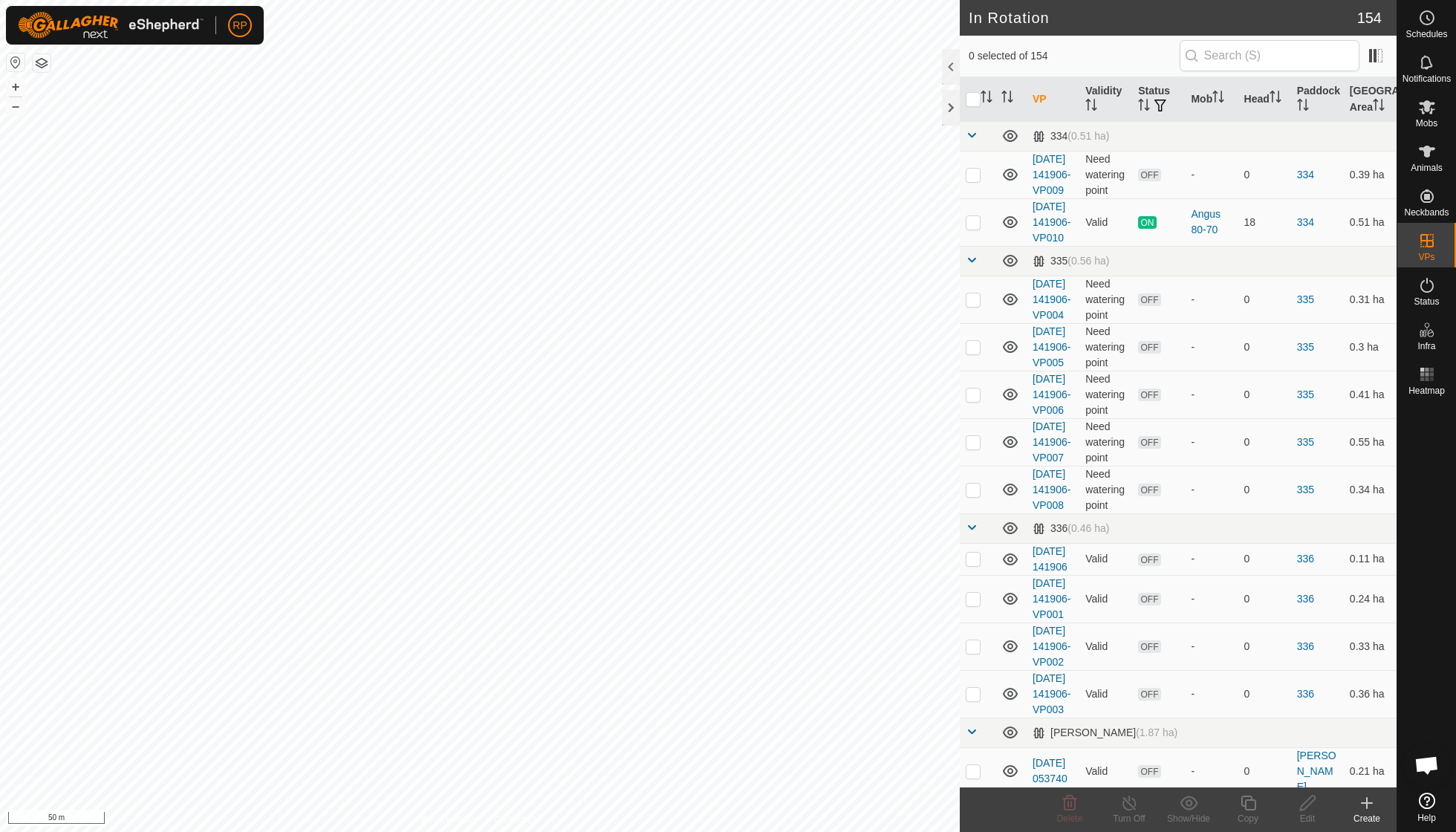
checkbox input "true"
click at [901, 595] on icon at bounding box center [1248, 803] width 18 height 18
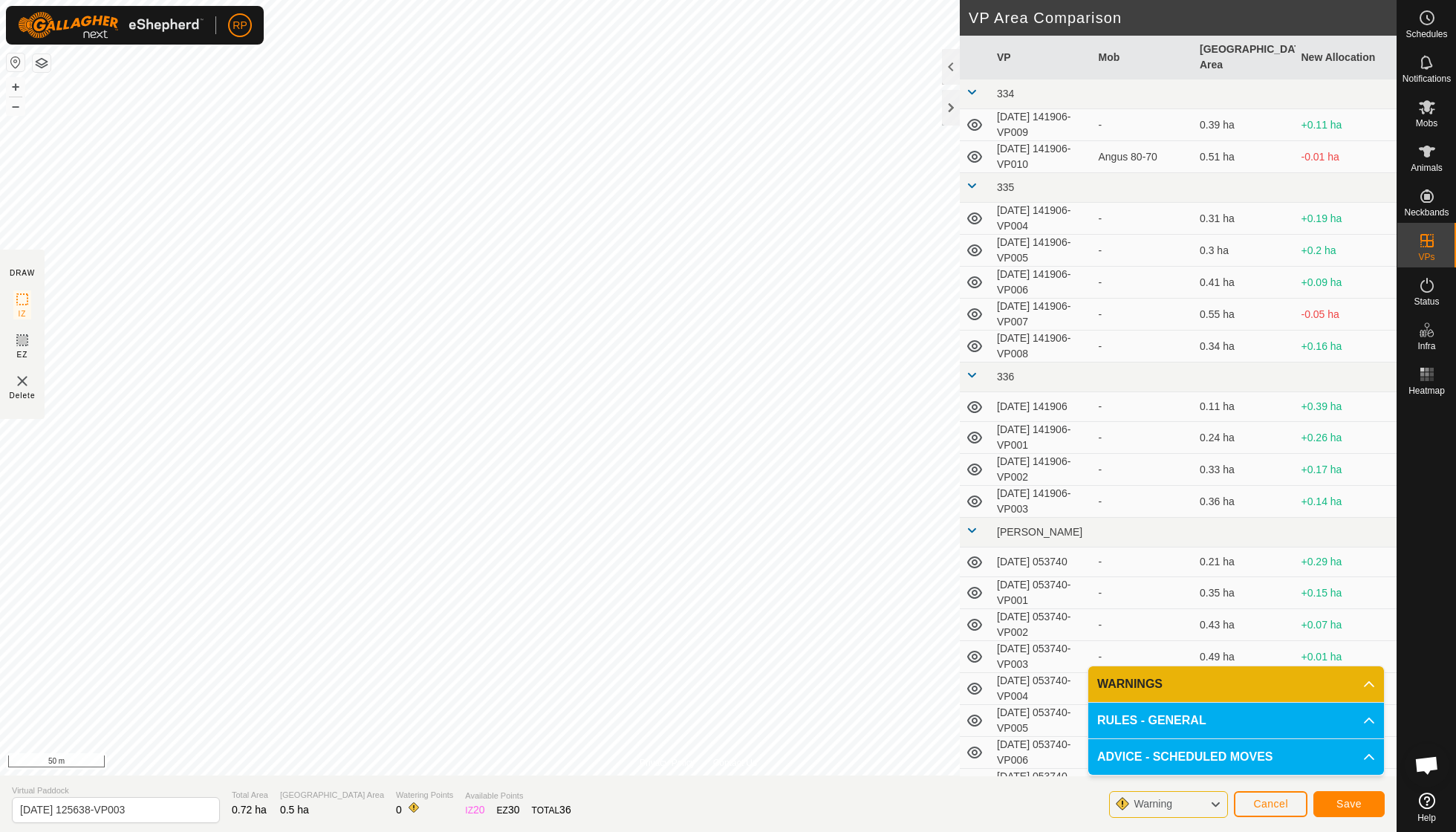
click at [901, 595] on span "Save" at bounding box center [1349, 803] width 25 height 12
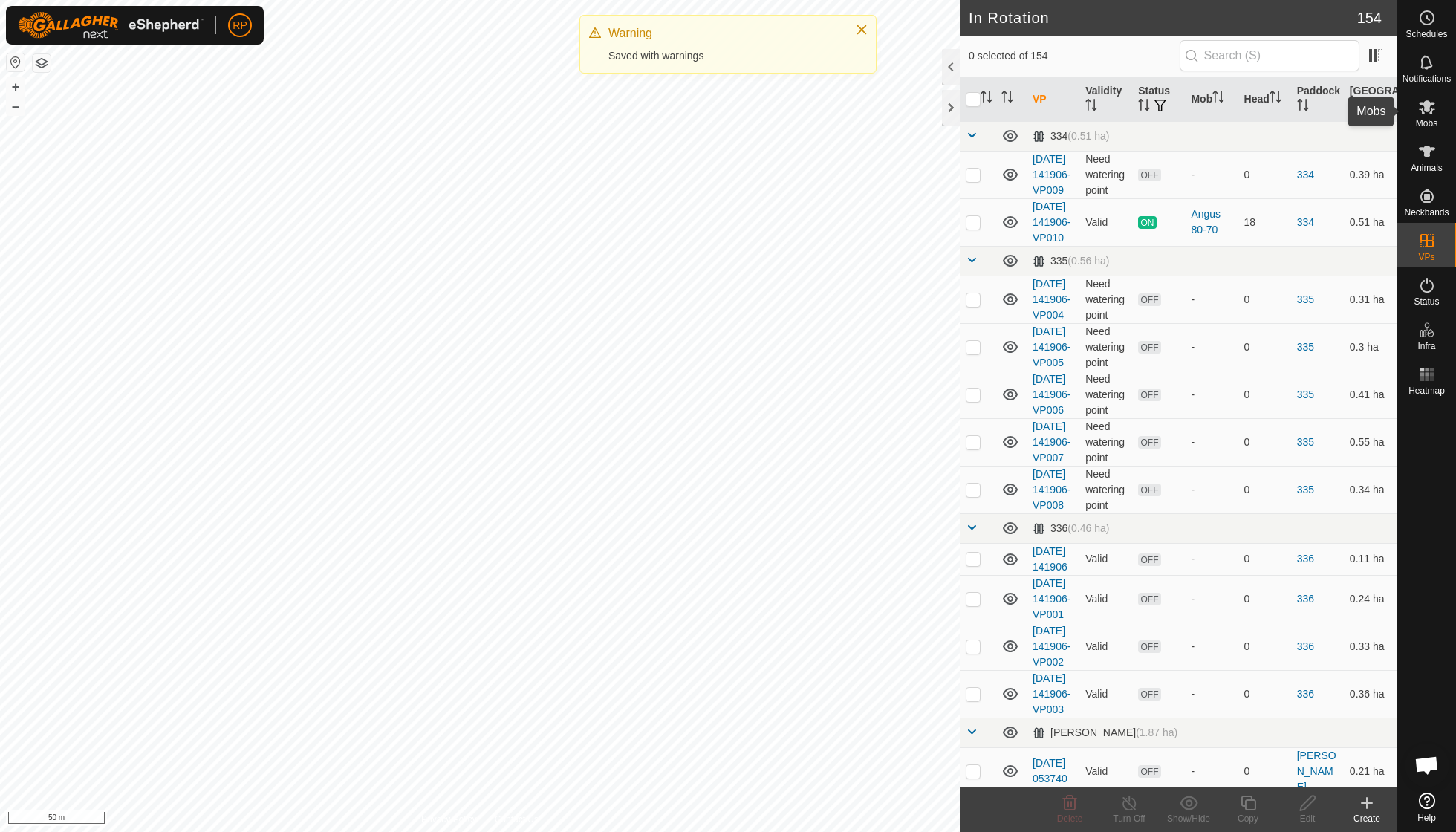
click at [901, 116] on es-mob-svg-icon at bounding box center [1427, 106] width 27 height 24
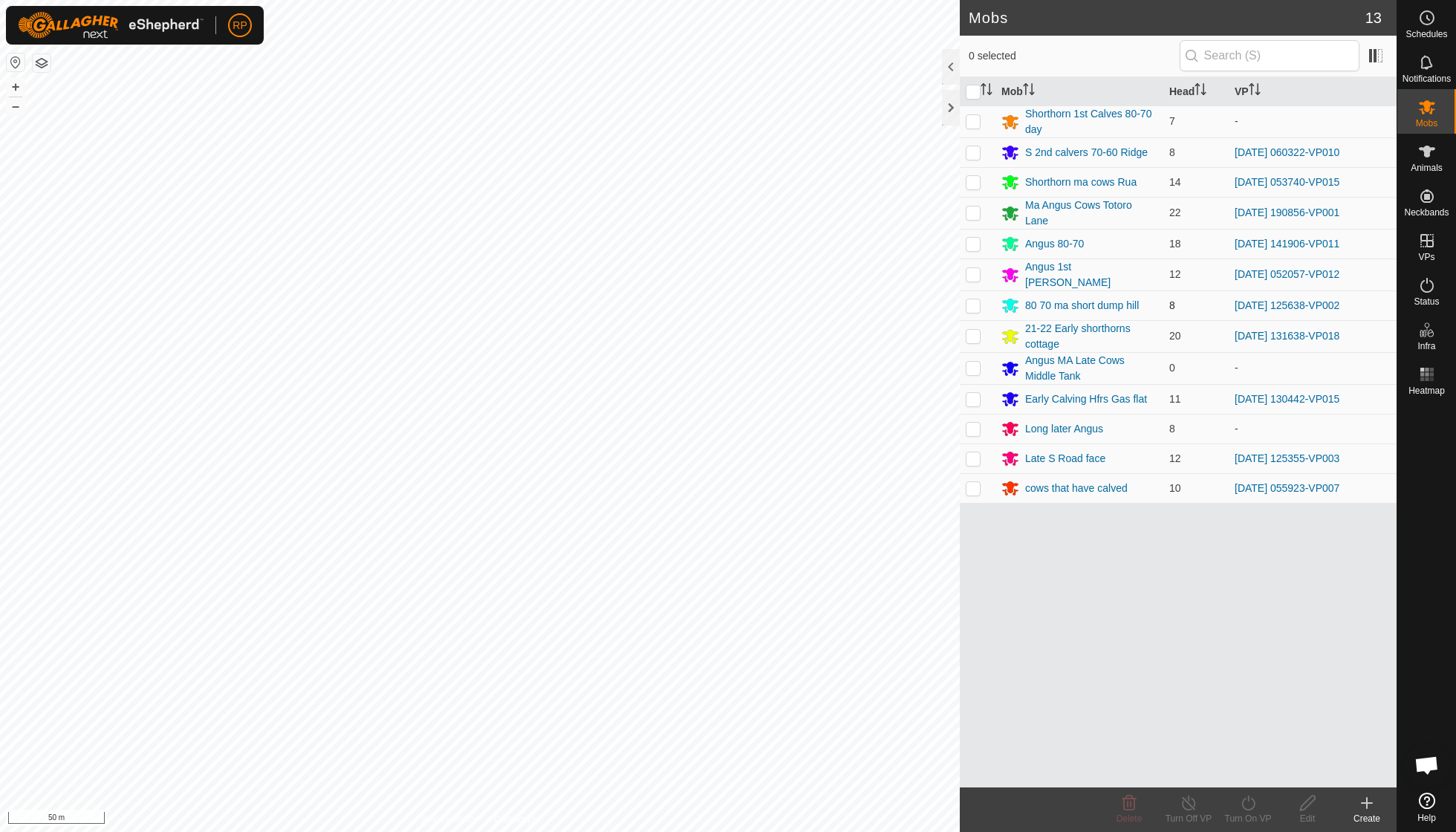
click at [901, 299] on p-checkbox at bounding box center [973, 305] width 15 height 12
checkbox input "true"
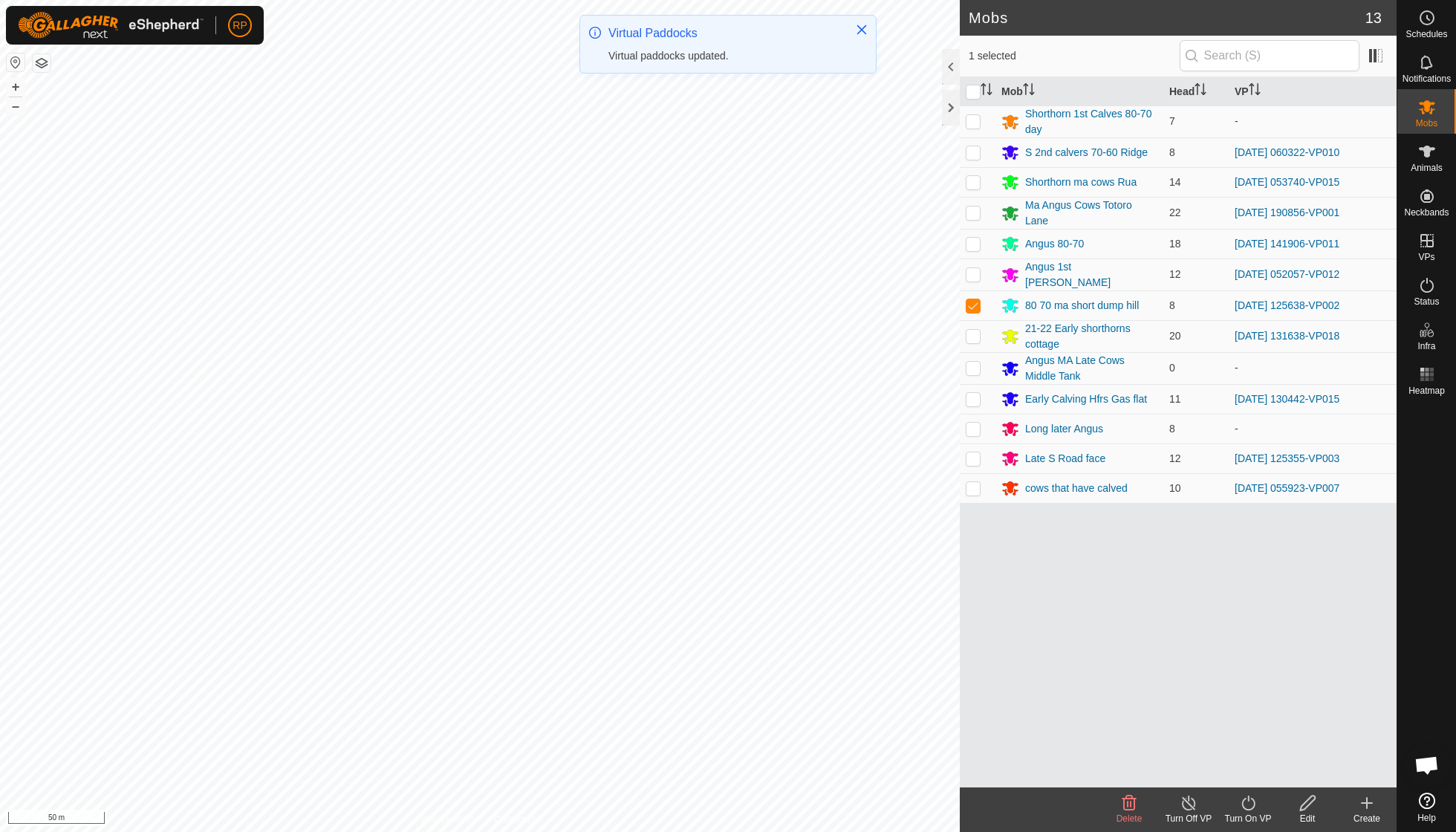
click at [901, 595] on icon at bounding box center [1248, 803] width 18 height 18
click at [901, 595] on link "Now" at bounding box center [1292, 770] width 147 height 30
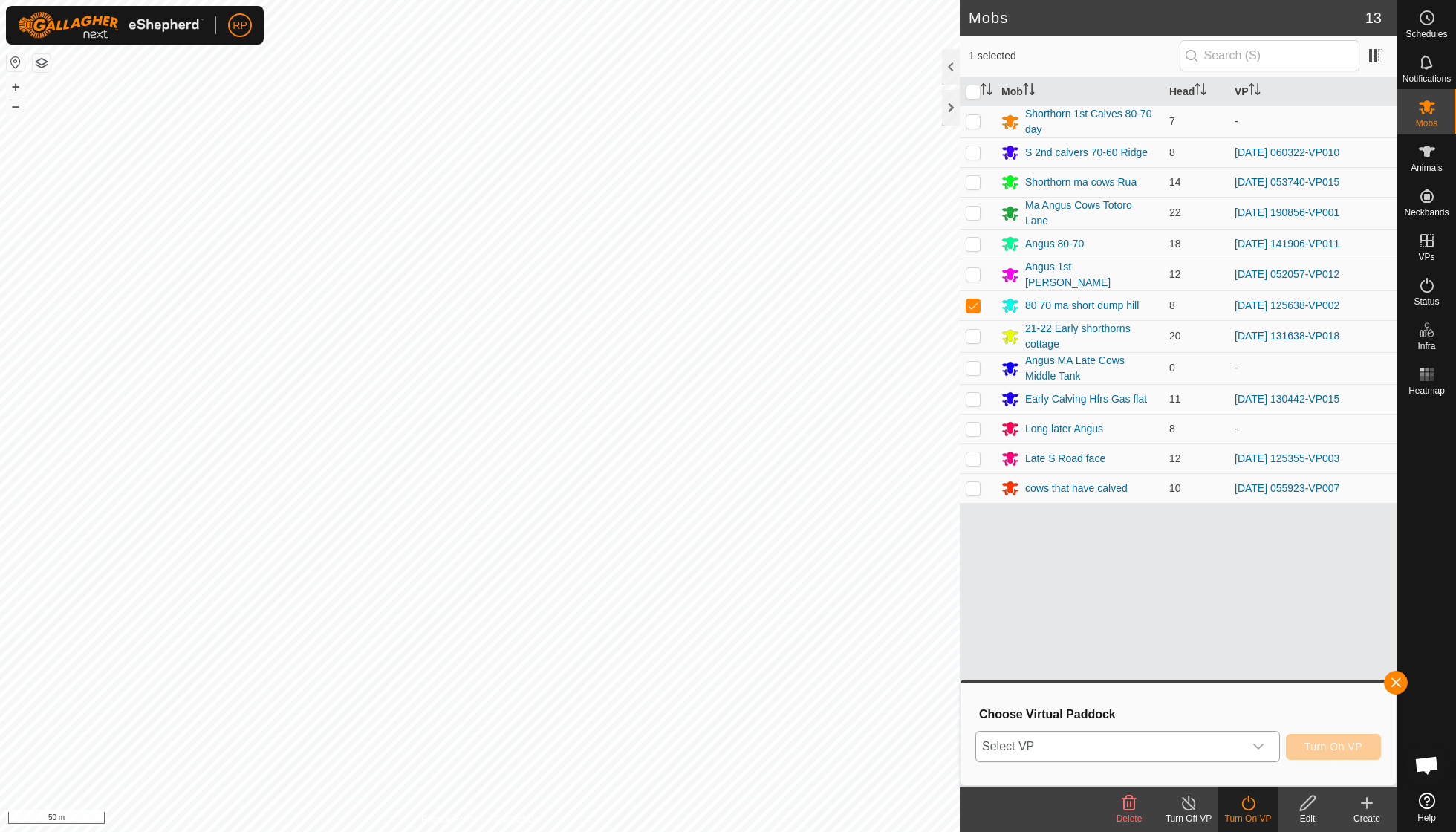
click at [901, 595] on icon "dropdown trigger" at bounding box center [1258, 746] width 12 height 12
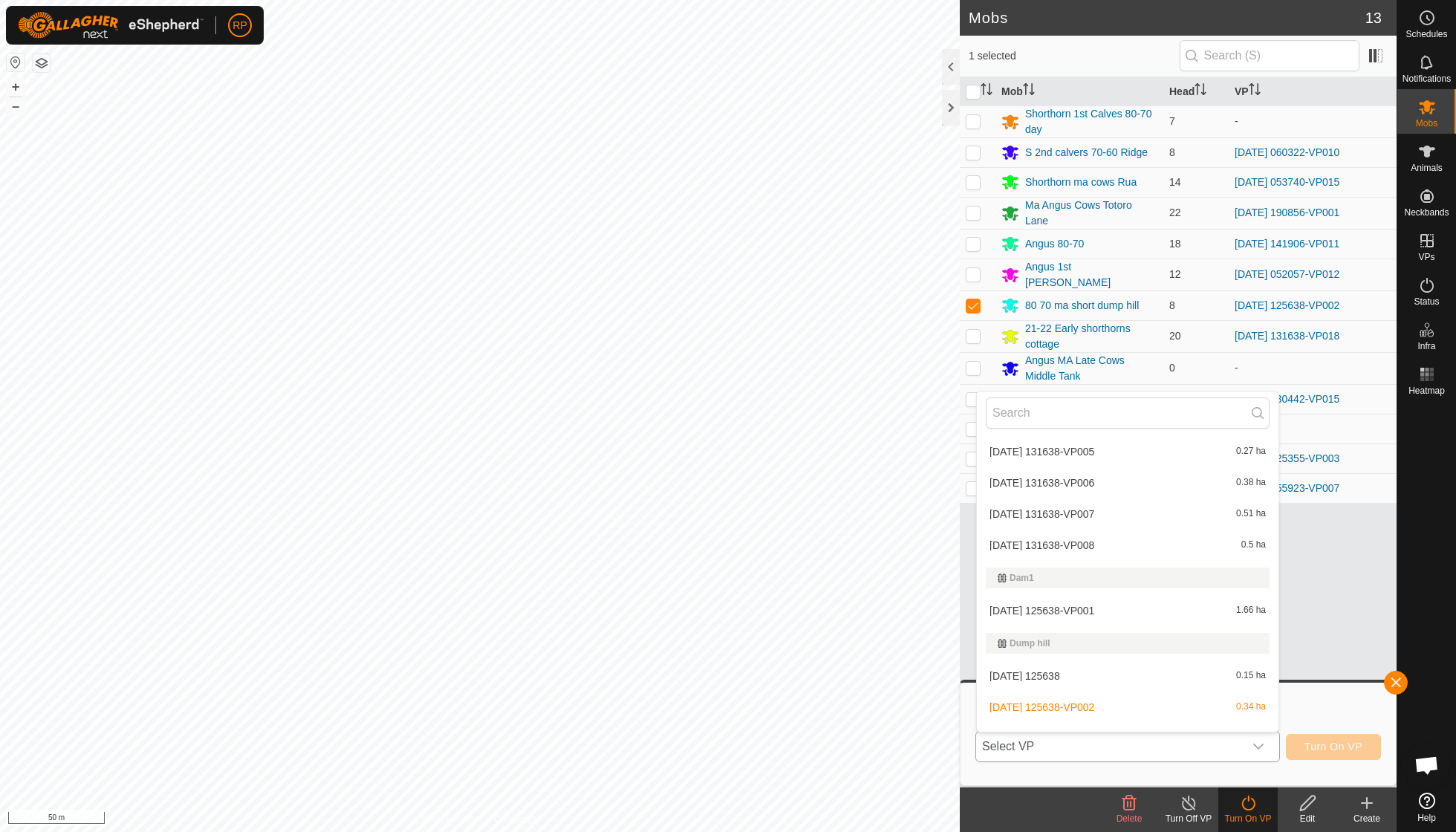
scroll to position [2281, 0]
click at [901, 595] on li "[DATE] 125638-VP003 0.5 ha" at bounding box center [1127, 729] width 301 height 30
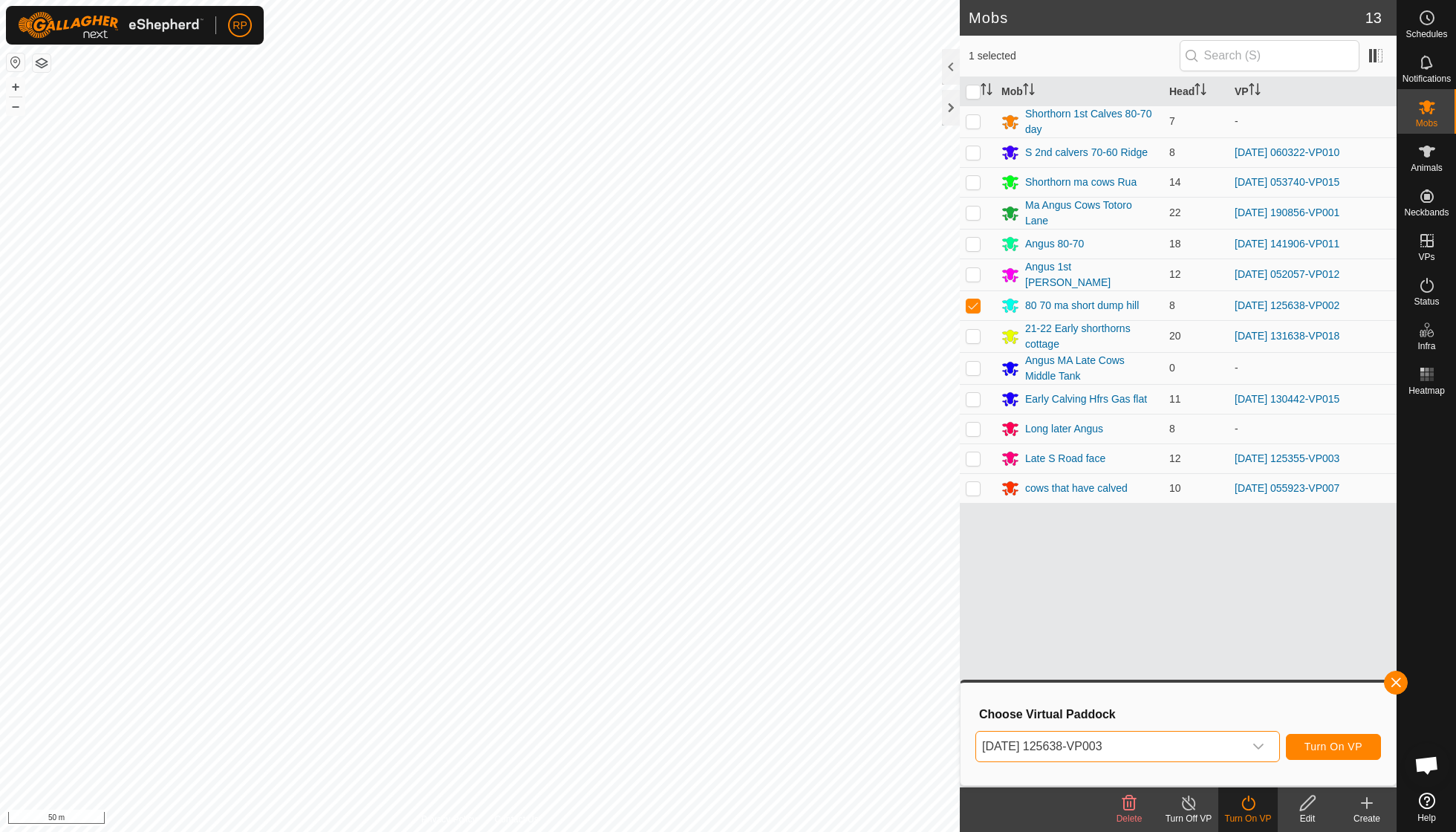
click at [901, 595] on button "Turn On VP" at bounding box center [1333, 747] width 95 height 26
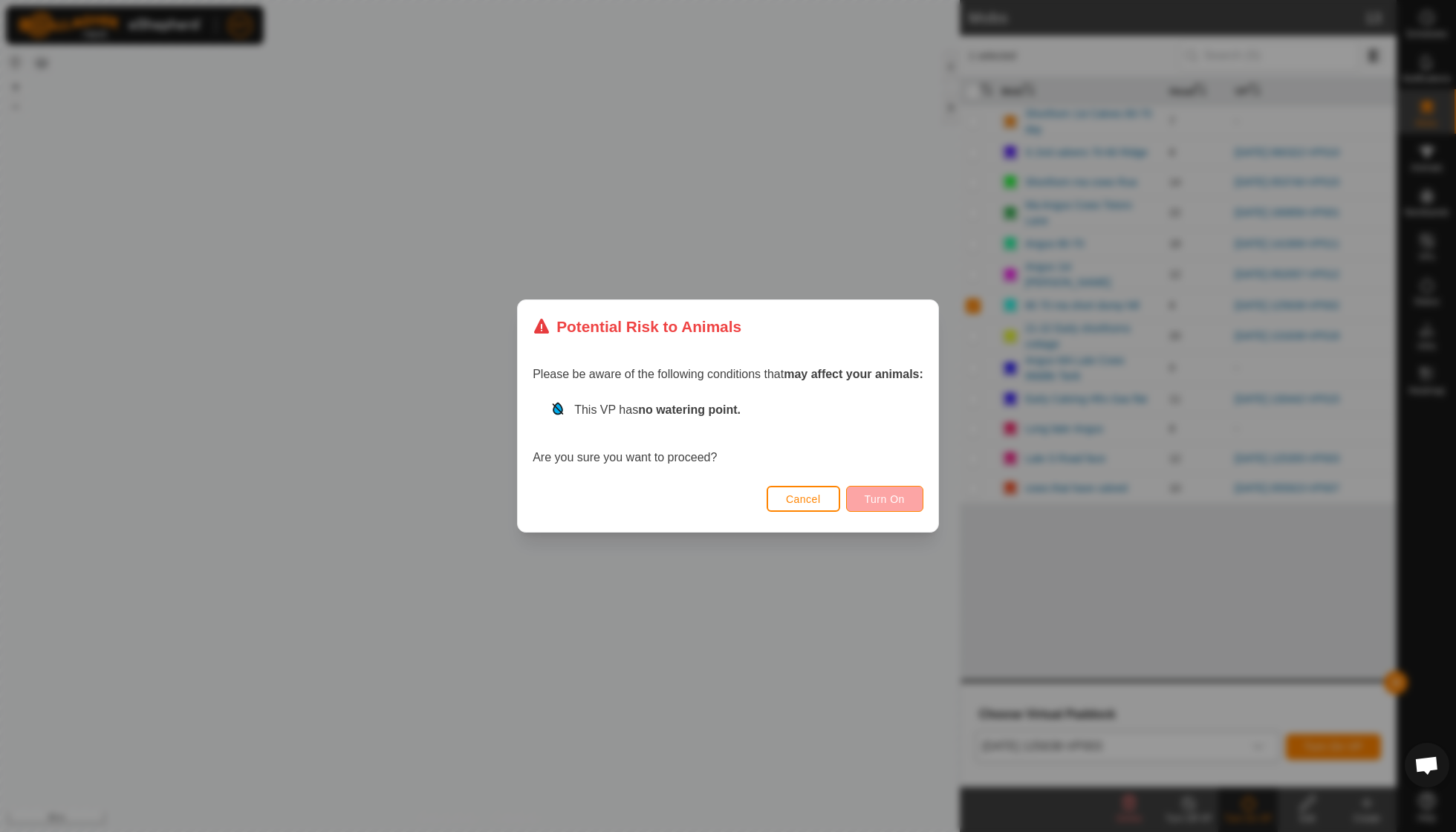
click at [859, 507] on button "Turn On" at bounding box center [885, 499] width 77 height 26
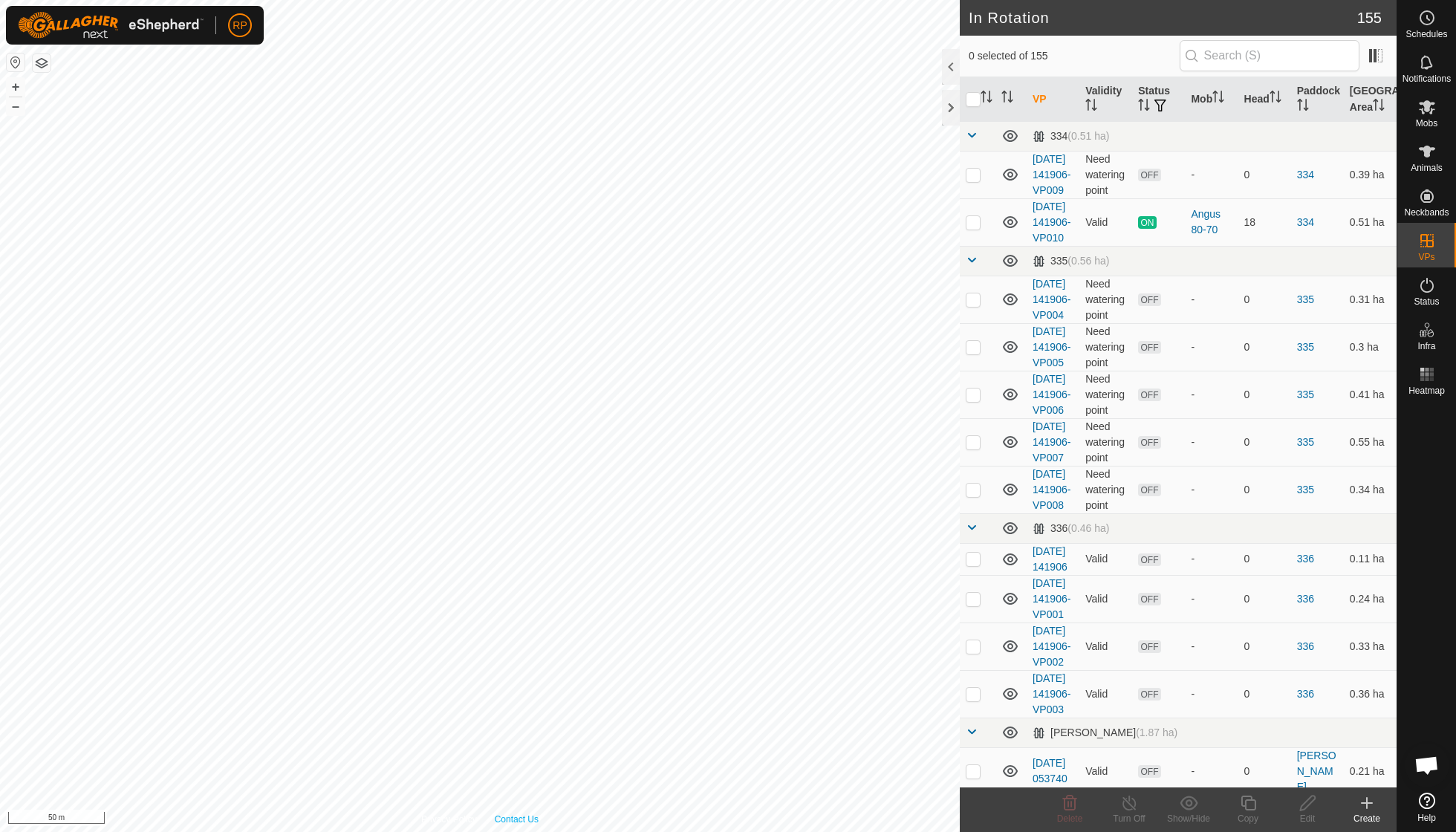
checkbox input "true"
click at [901, 595] on icon at bounding box center [1248, 803] width 18 height 18
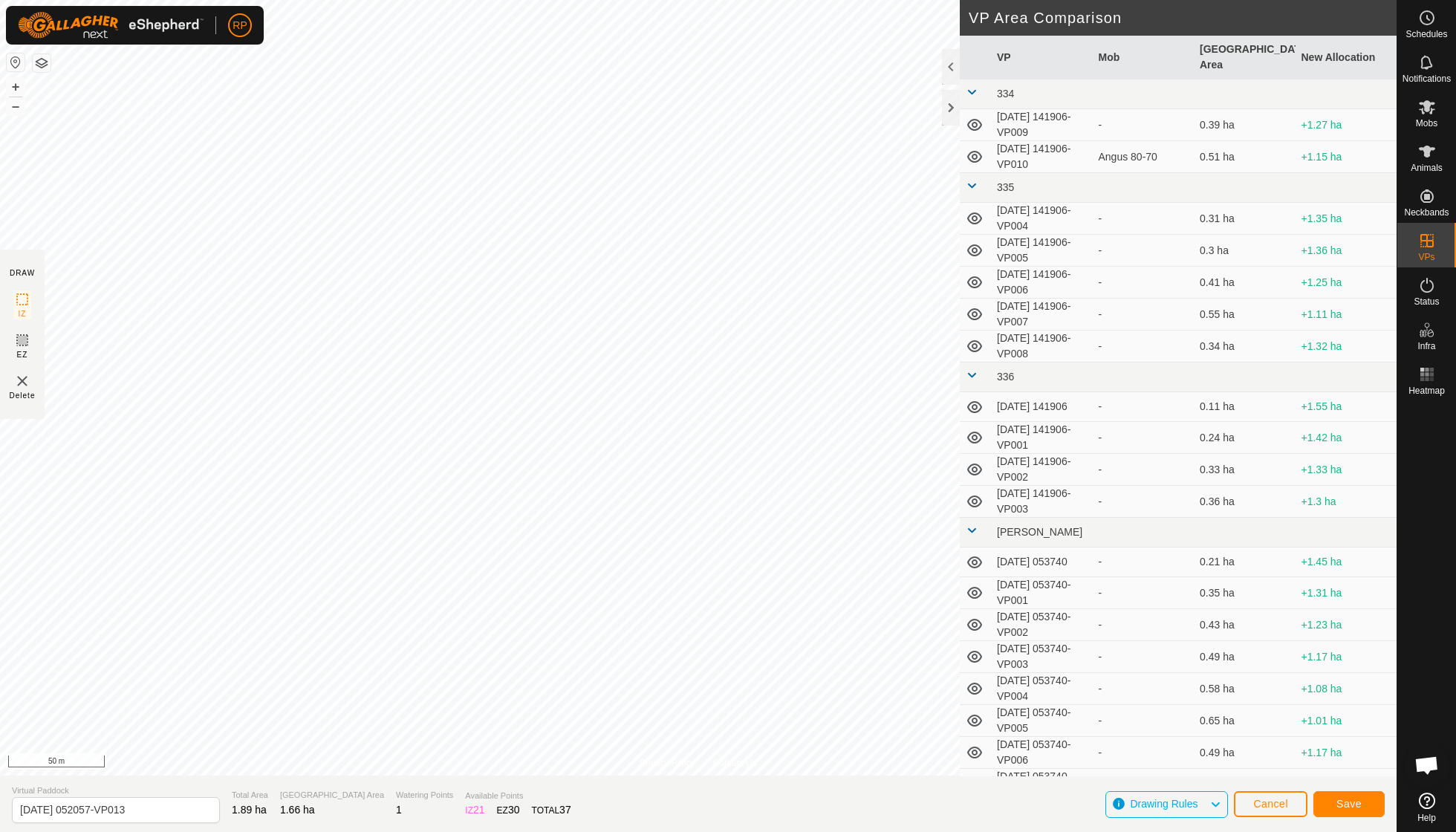
click at [901, 595] on button "Save" at bounding box center [1349, 804] width 72 height 26
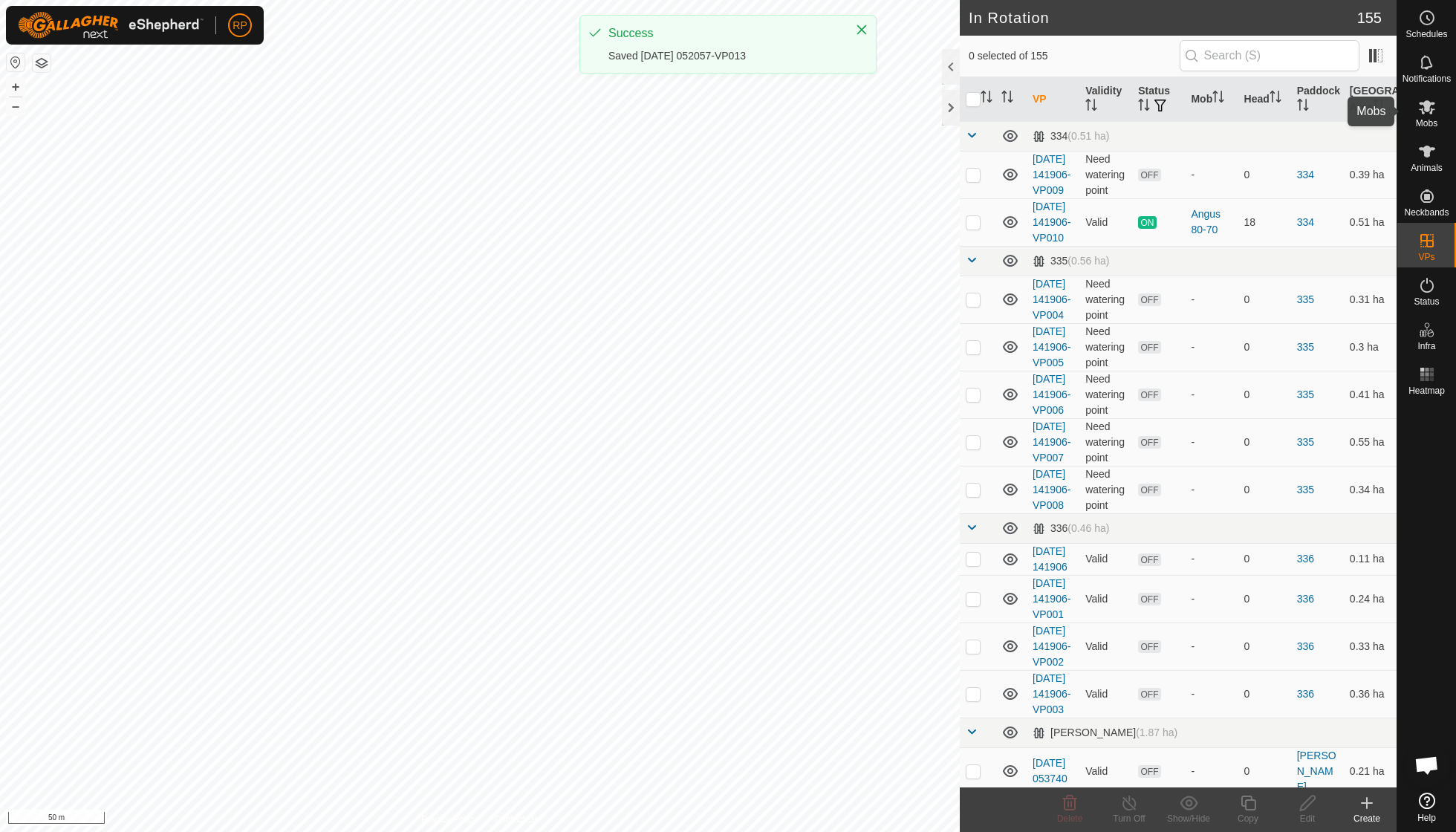
click at [901, 114] on icon at bounding box center [1427, 106] width 18 height 18
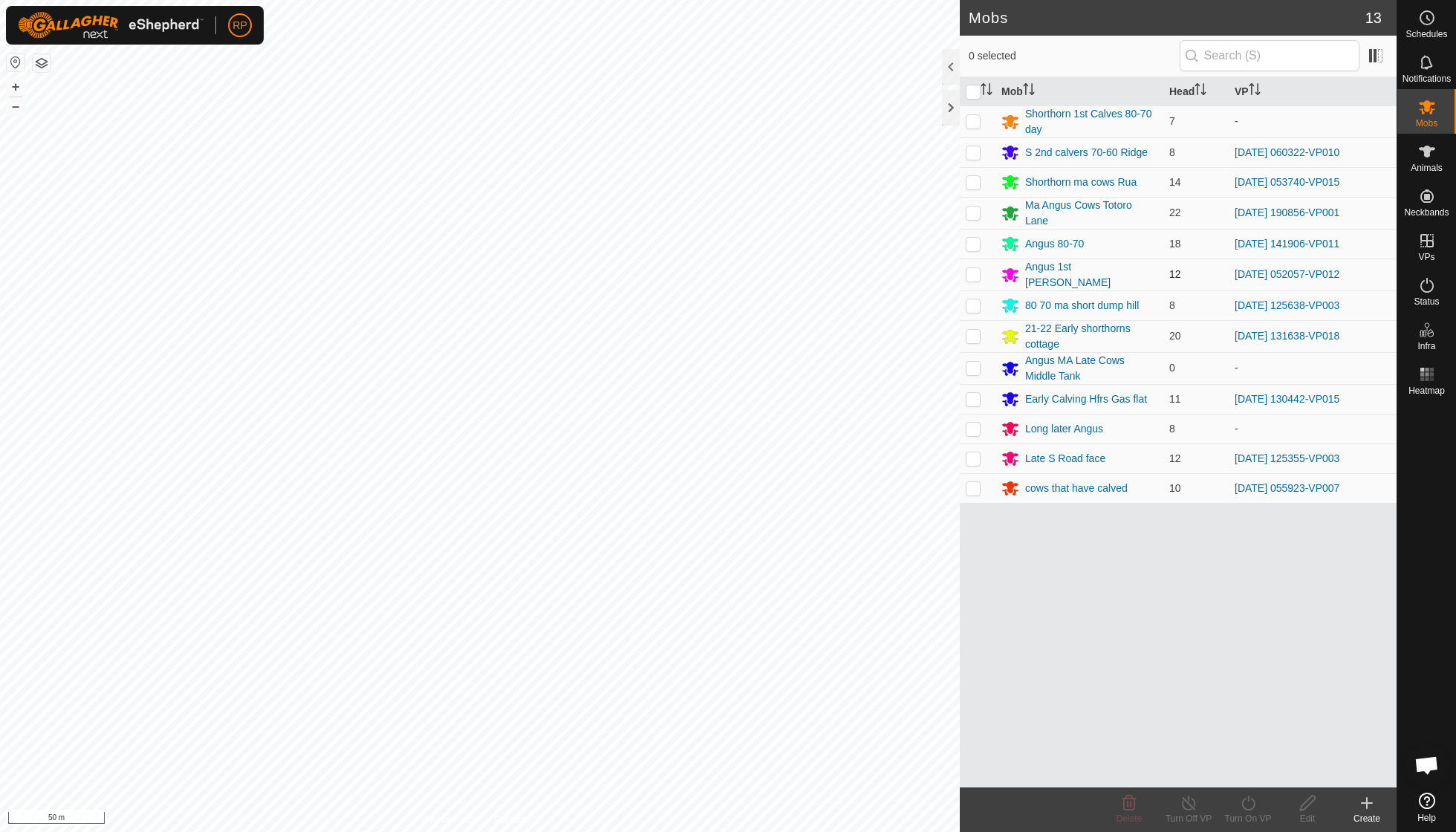
click at [901, 268] on p-checkbox at bounding box center [973, 274] width 15 height 12
checkbox input "true"
click at [901, 595] on icon at bounding box center [1248, 803] width 18 height 18
click at [901, 595] on link "Now" at bounding box center [1292, 770] width 147 height 30
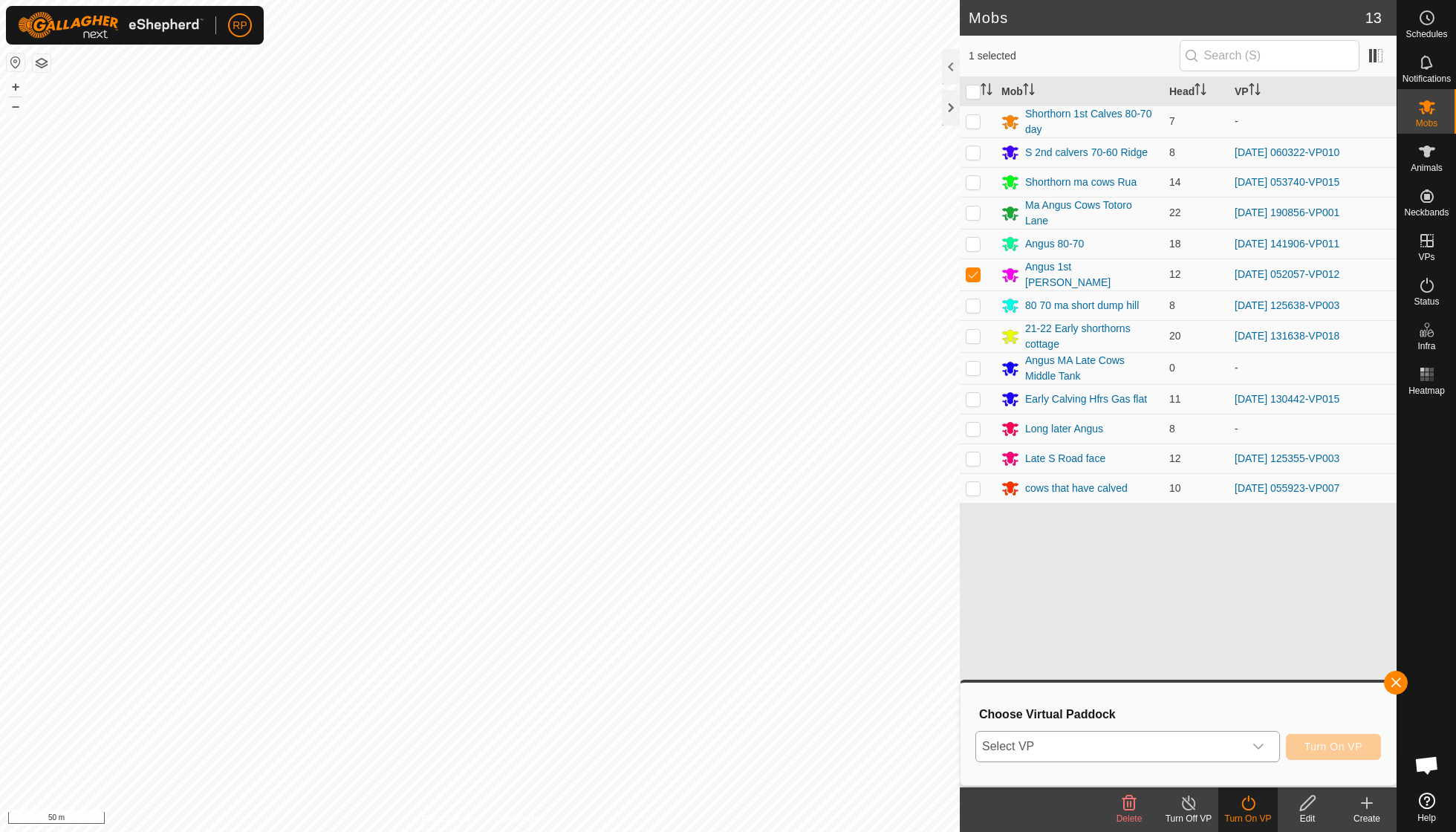
click at [901, 595] on div "dropdown trigger" at bounding box center [1258, 746] width 30 height 30
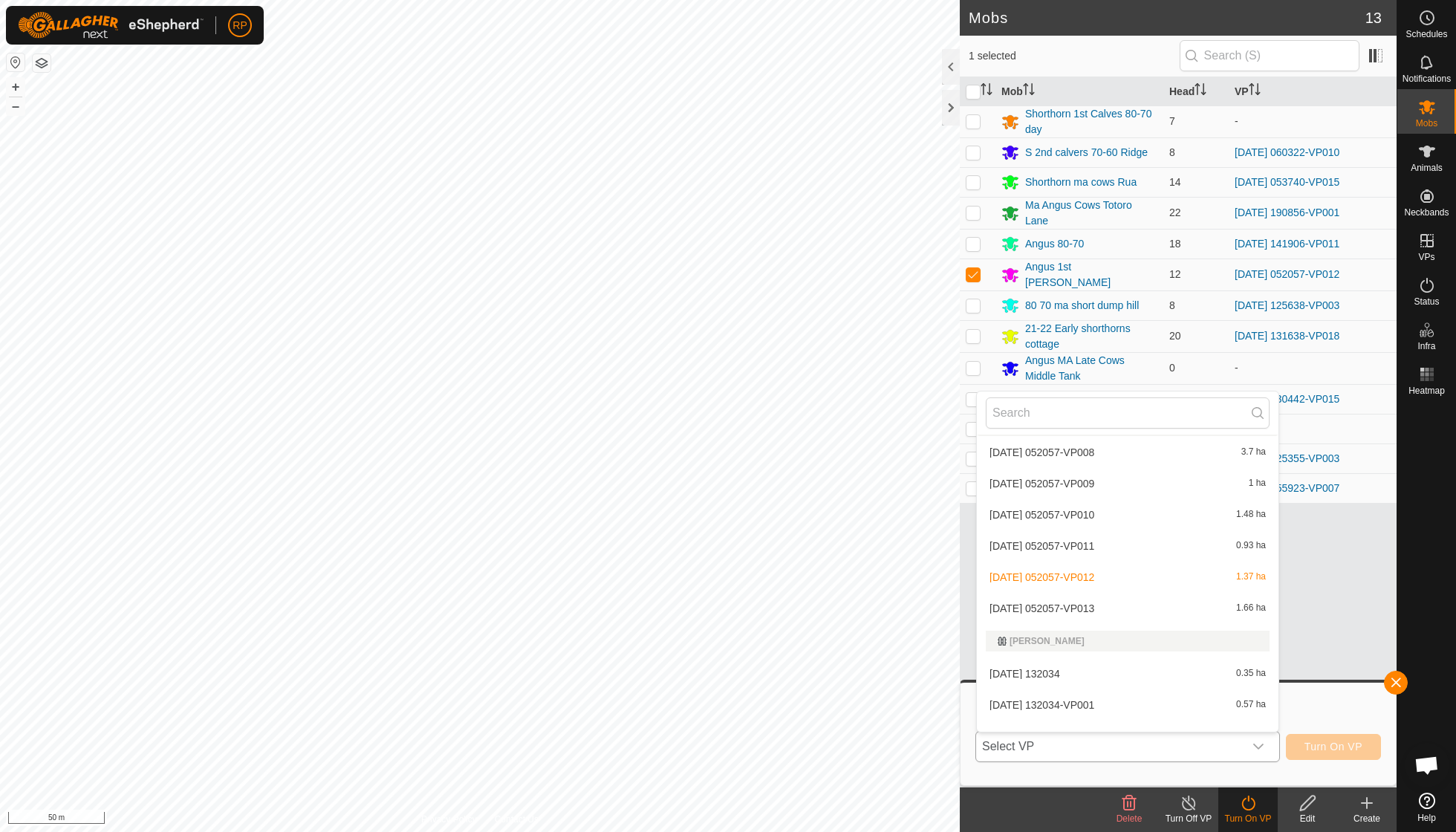
scroll to position [2952, 0]
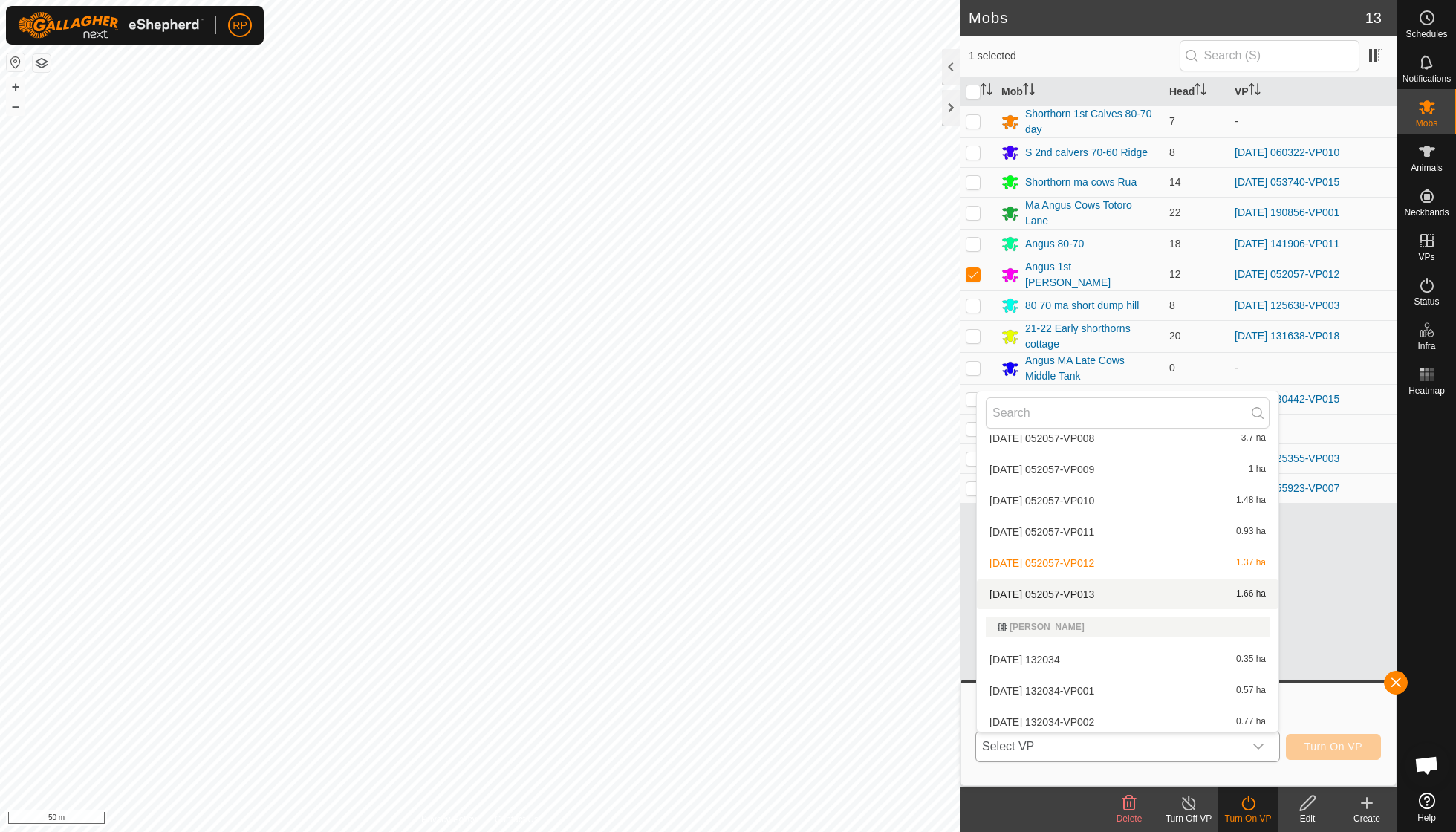
click at [901, 580] on li "[DATE] 052057-VP013 1.66 ha" at bounding box center [1127, 595] width 301 height 30
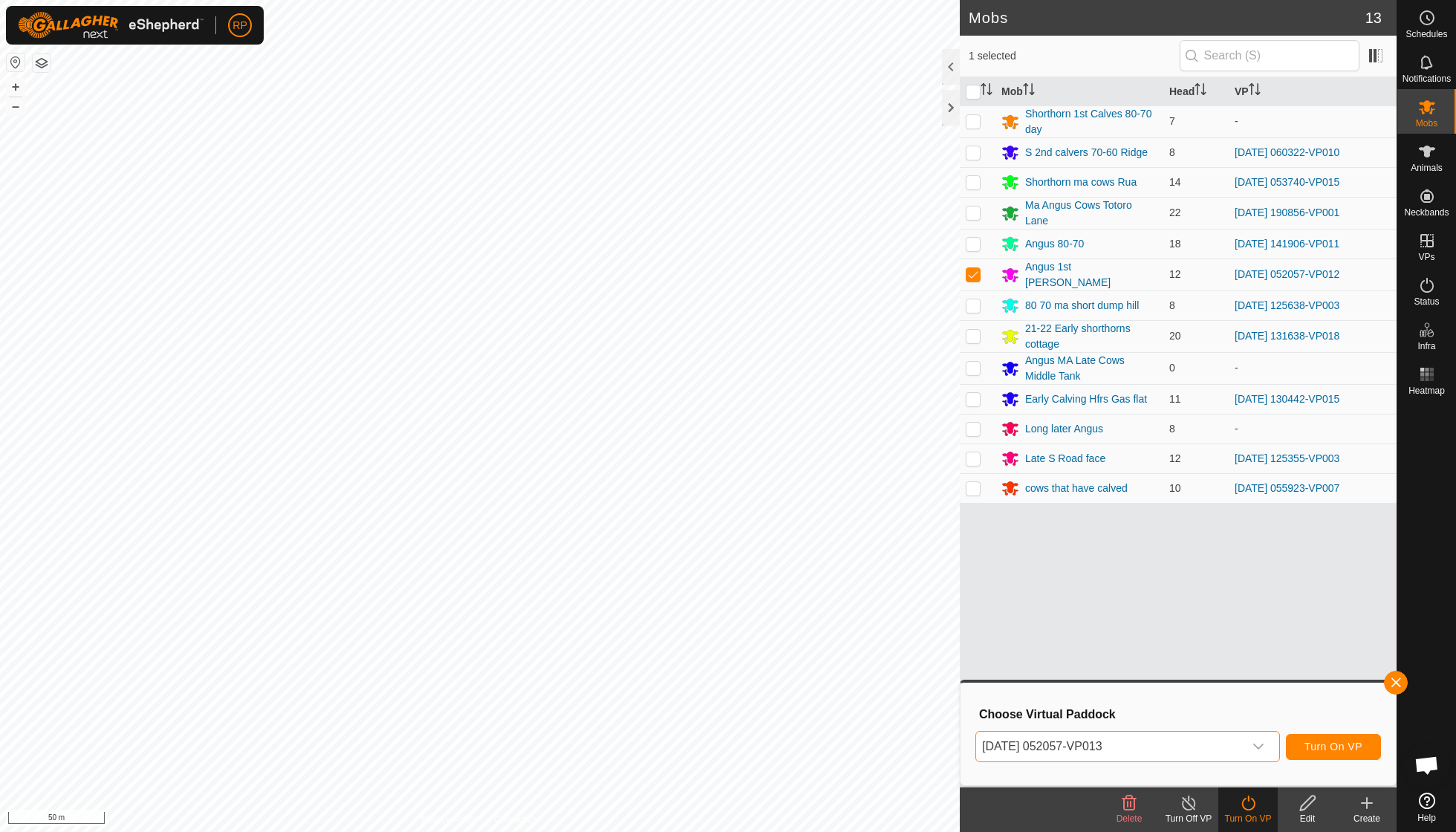
click at [901, 595] on span "Turn On VP" at bounding box center [1333, 746] width 58 height 12
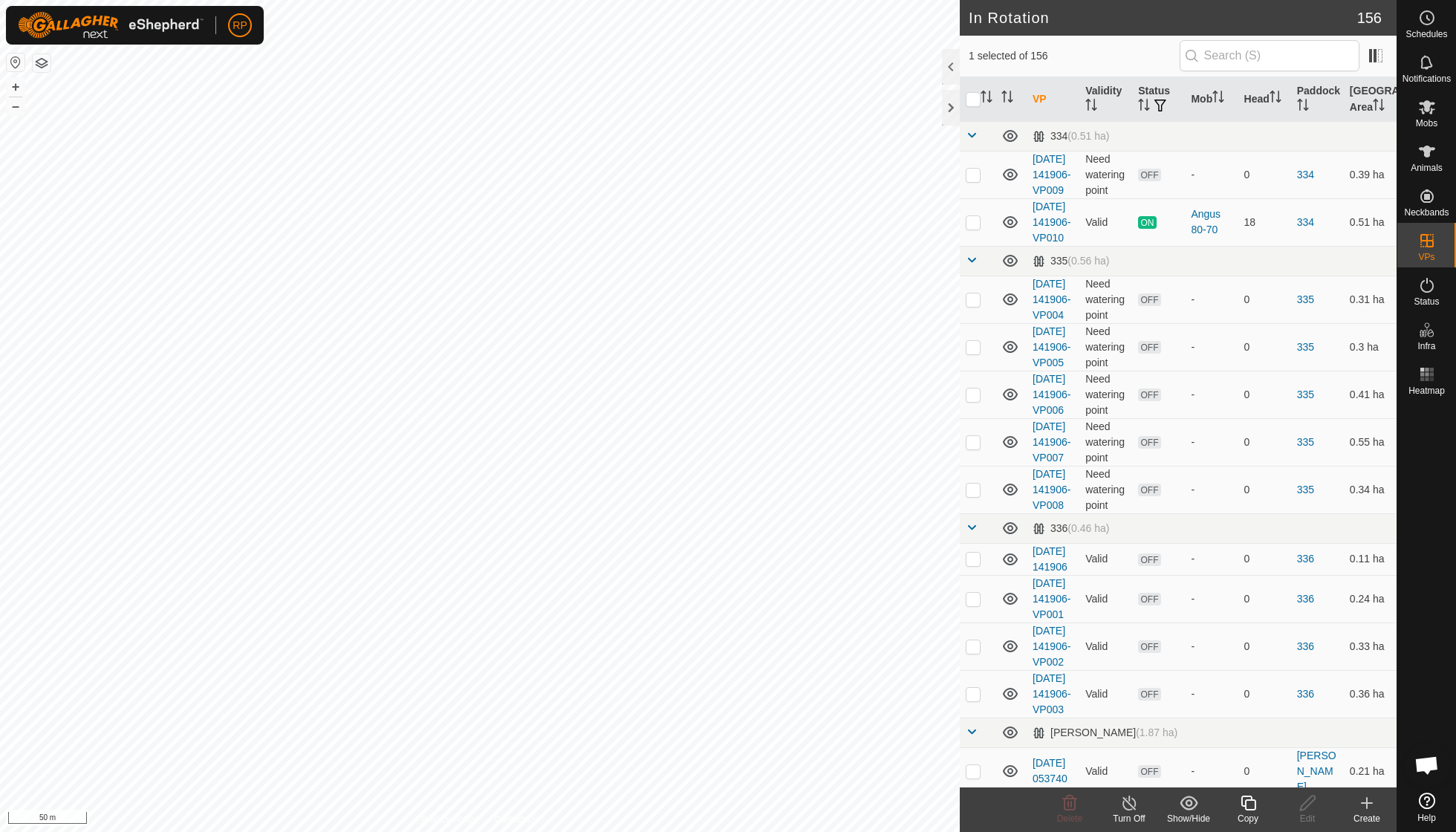
click at [901, 595] on icon at bounding box center [1129, 803] width 18 height 18
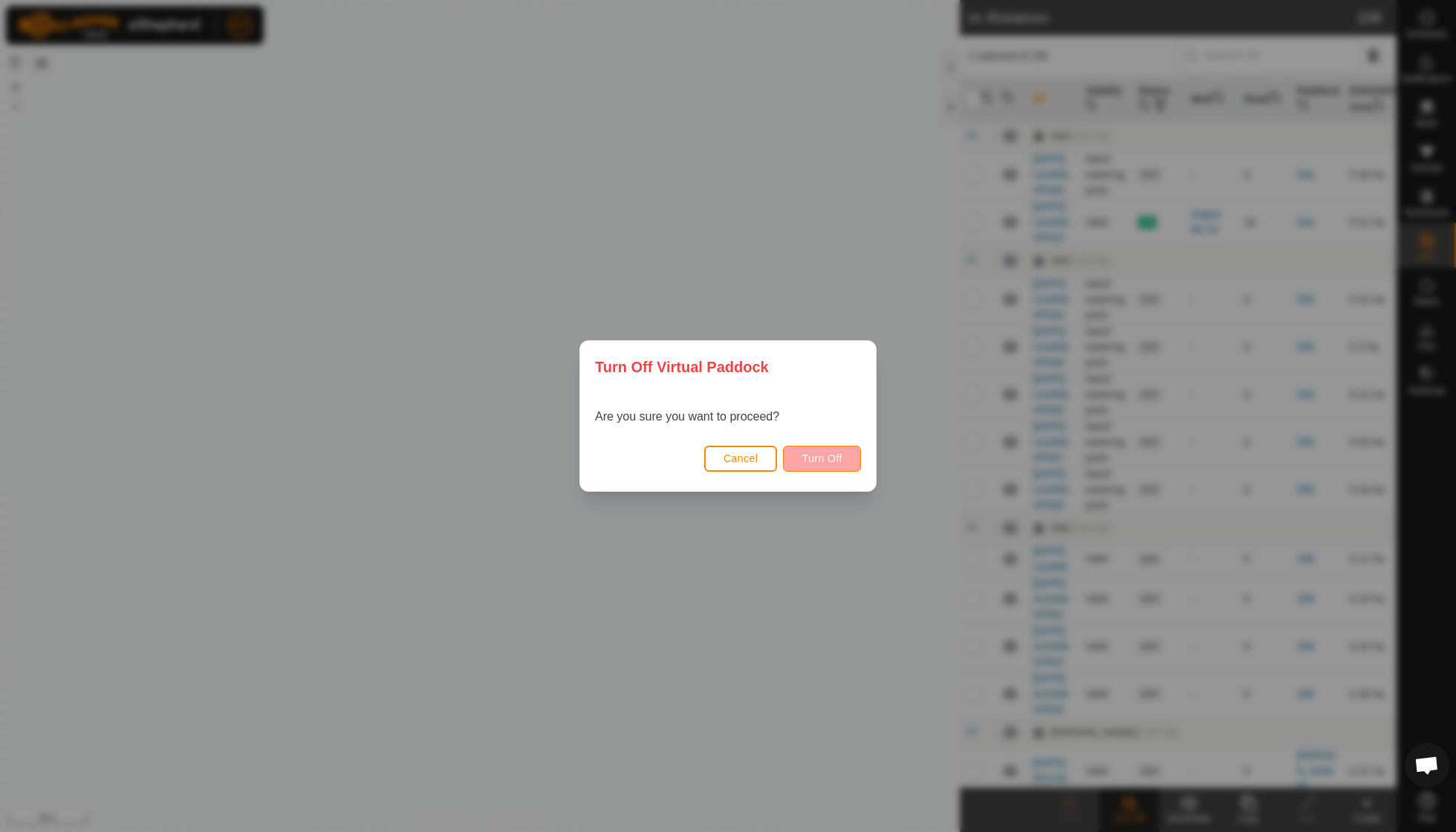
click at [830, 458] on span "Turn Off" at bounding box center [822, 458] width 41 height 12
